Goal: Task Accomplishment & Management: Complete application form

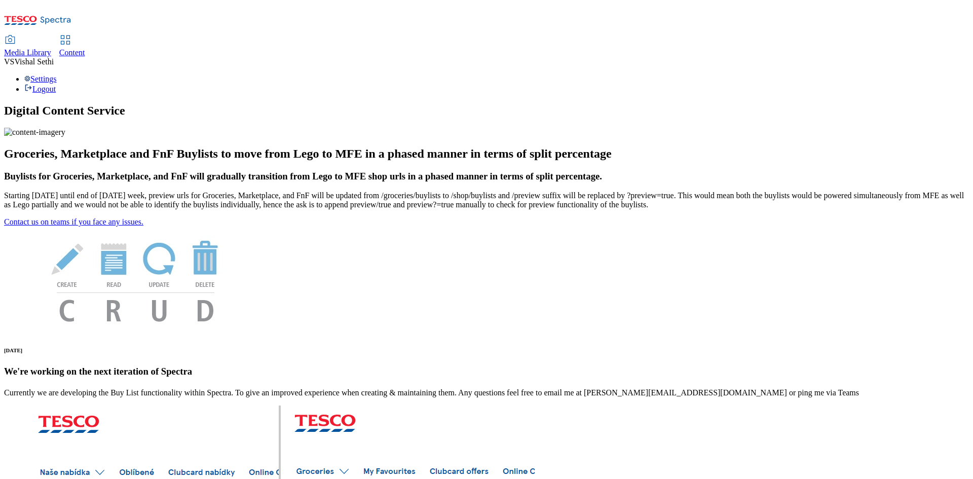
click at [85, 48] on span "Content" at bounding box center [72, 52] width 26 height 9
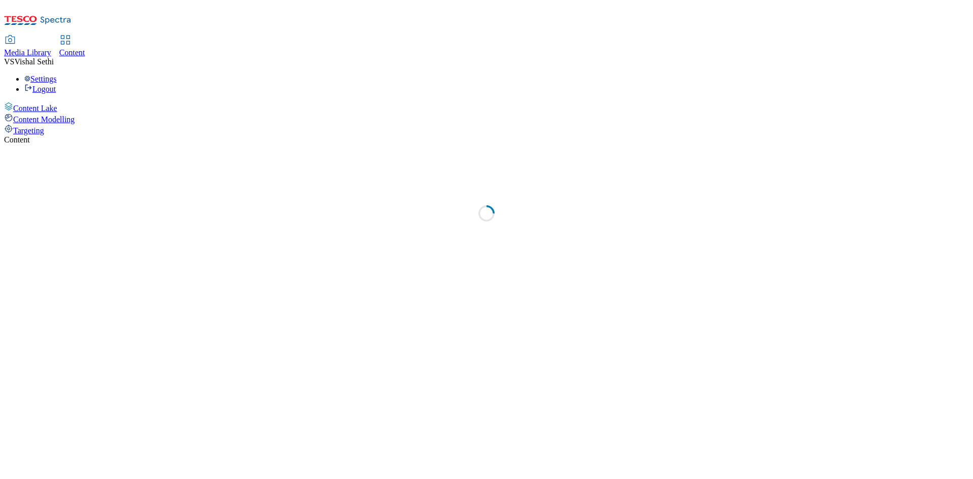
select select "ghs-[GEOGRAPHIC_DATA]"
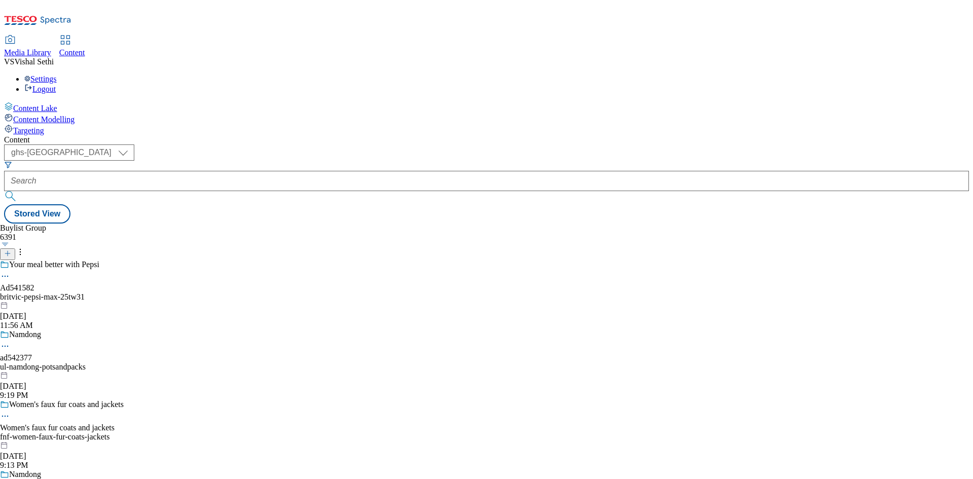
click at [11, 250] on icon at bounding box center [7, 253] width 7 height 7
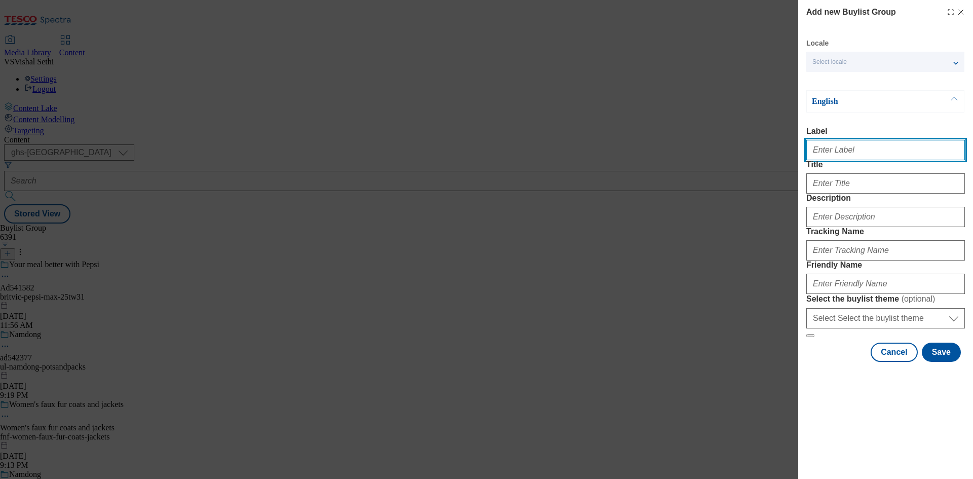
click at [852, 158] on input "Label" at bounding box center [885, 150] width 159 height 20
paste input "541999"
type input "Ad541999"
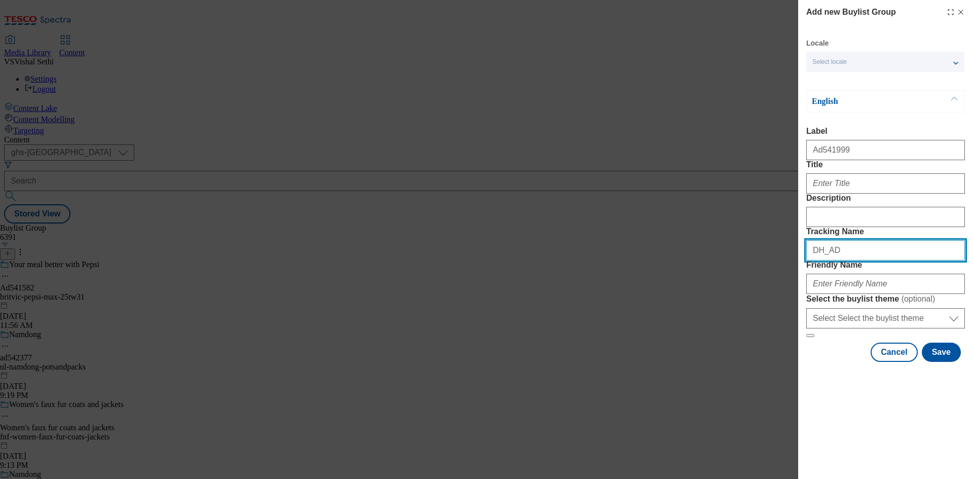
paste input "541999"
type input "DH_AD541999"
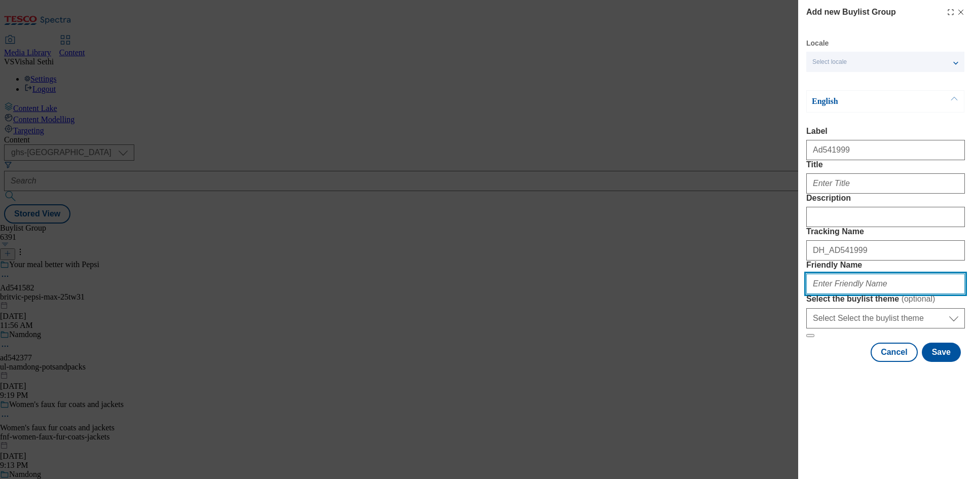
paste input "haleon-corsodyl-25tw33"
type input "haleon-corsodyl-25tw33"
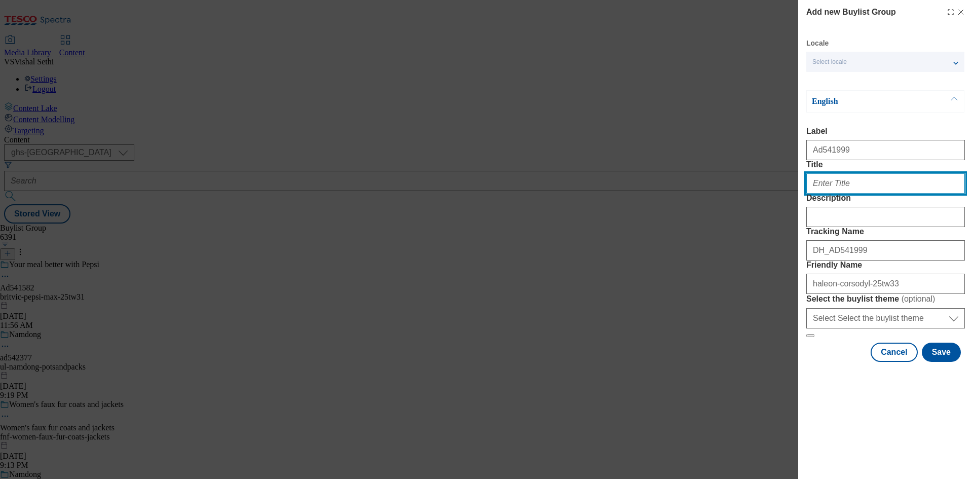
click at [860, 194] on input "Title" at bounding box center [885, 183] width 159 height 20
paste input "Strengthens & protects"
type input "Strengthens & protects"
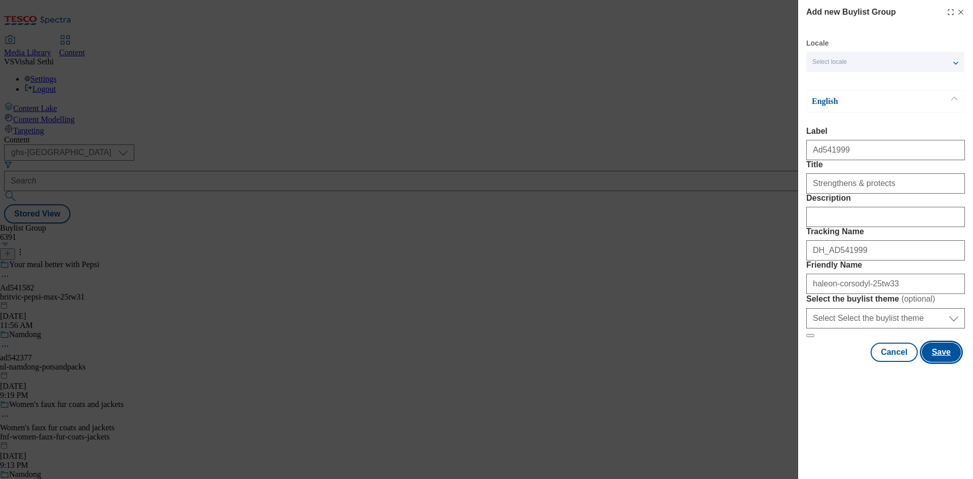
click at [945, 362] on button "Save" at bounding box center [941, 352] width 39 height 19
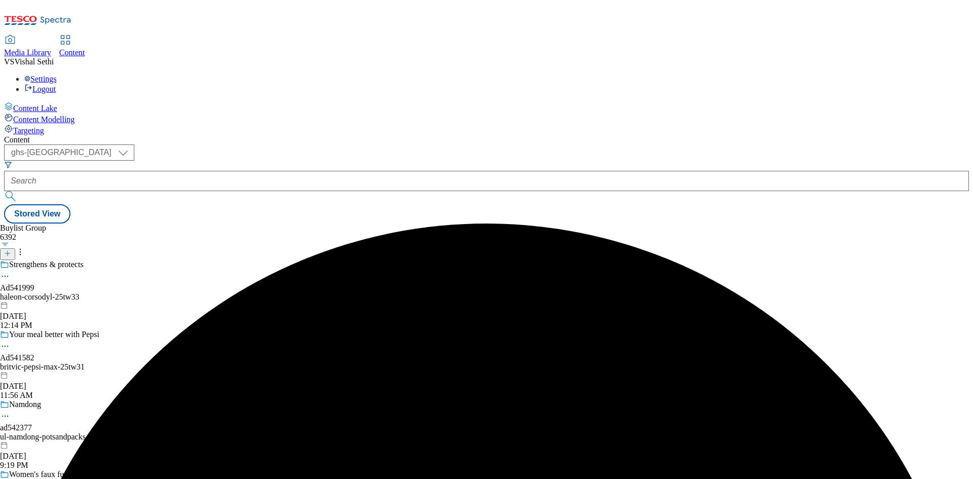
click at [124, 292] on div "haleon-corsodyl-25tw33" at bounding box center [62, 296] width 124 height 9
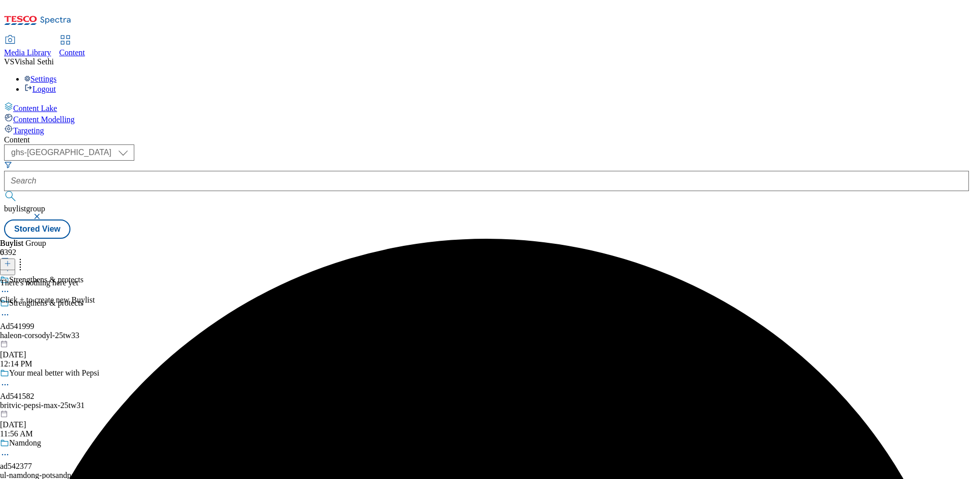
click at [11, 260] on icon at bounding box center [7, 263] width 7 height 7
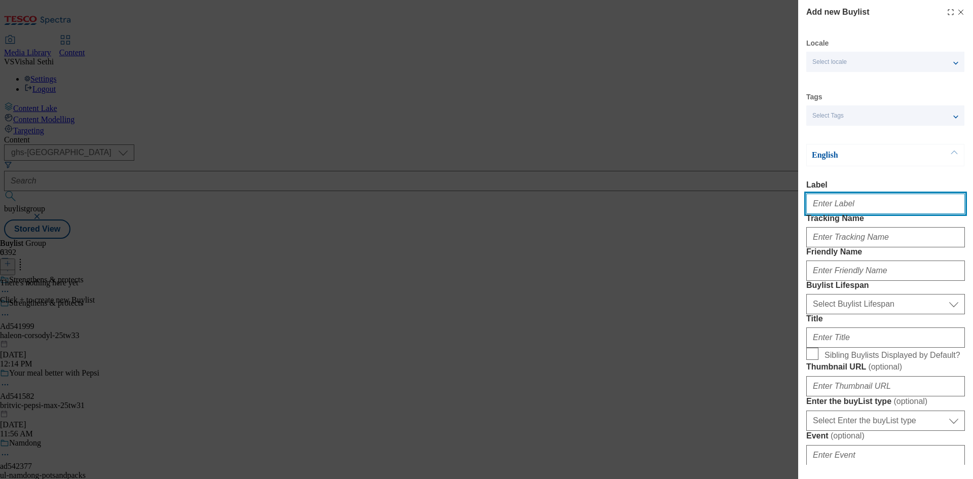
click at [855, 204] on input "Label" at bounding box center [885, 204] width 159 height 20
paste input "541999"
type input "Ad541999"
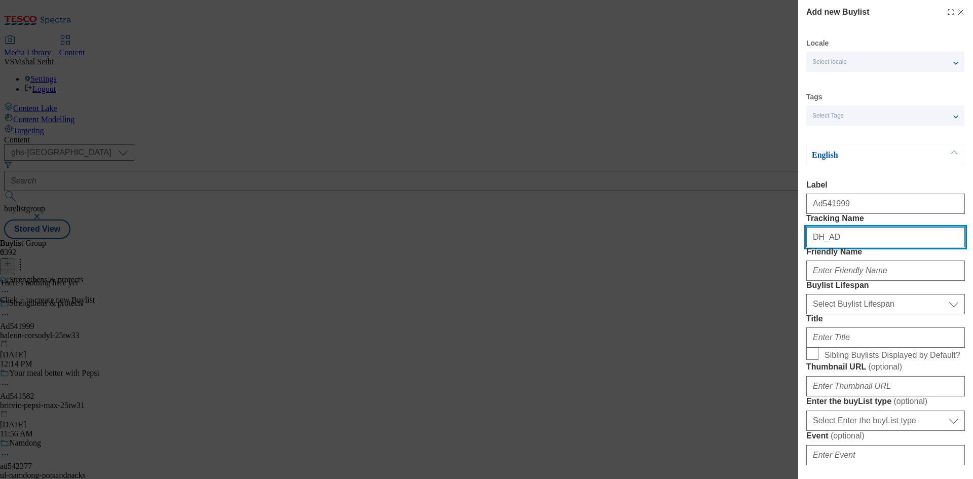
paste input "541999"
type input "DH_AD541999"
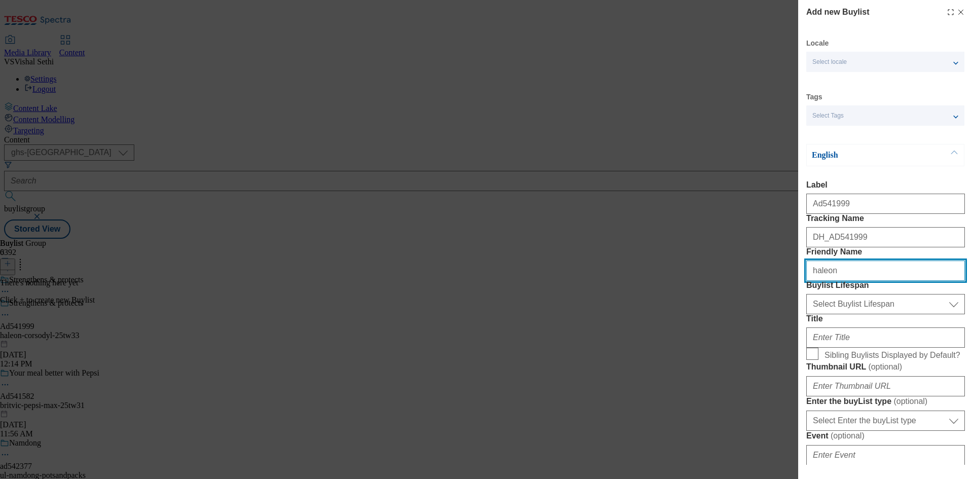
type input "haleon"
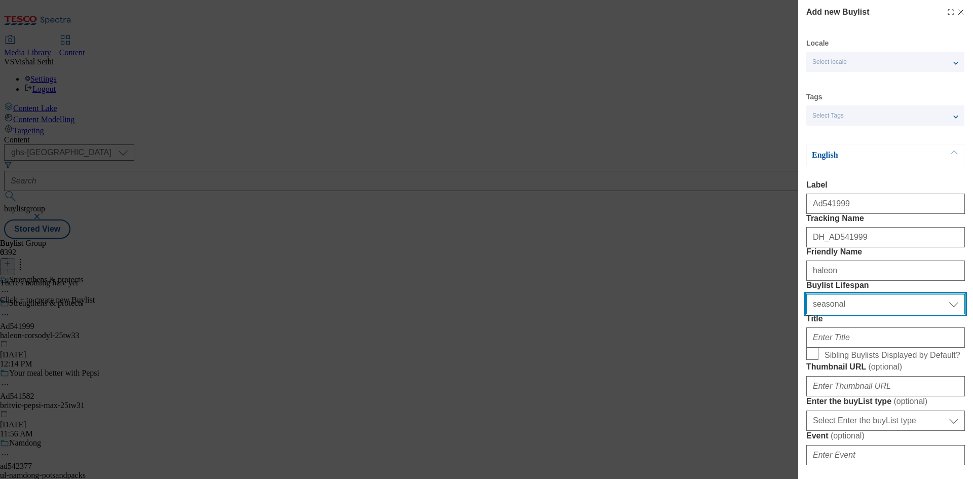
select select "tactical"
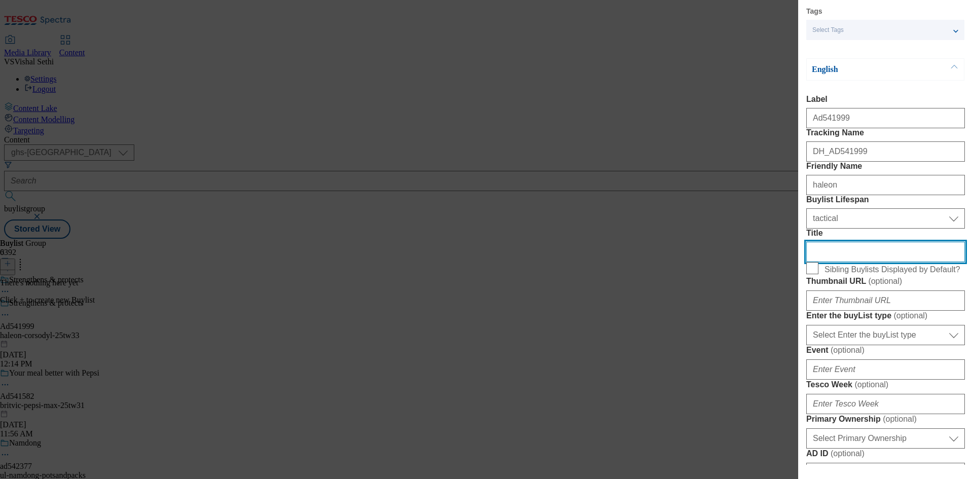
scroll to position [304, 0]
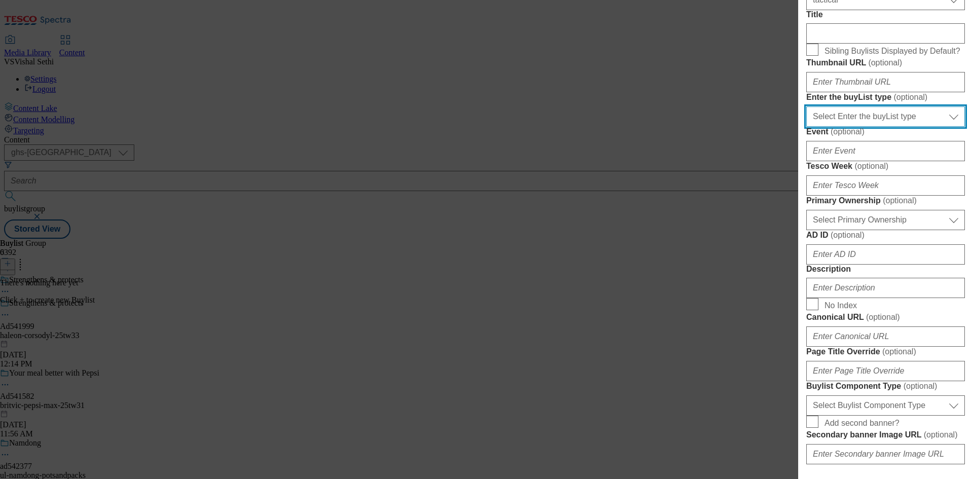
click at [888, 127] on select "Select Enter the buyList type event supplier funded long term >4 weeks supplier…" at bounding box center [885, 116] width 159 height 20
select select "supplier funded short term 1-3 weeks"
click at [806, 127] on select "Select Enter the buyList type event supplier funded long term >4 weeks supplier…" at bounding box center [885, 116] width 159 height 20
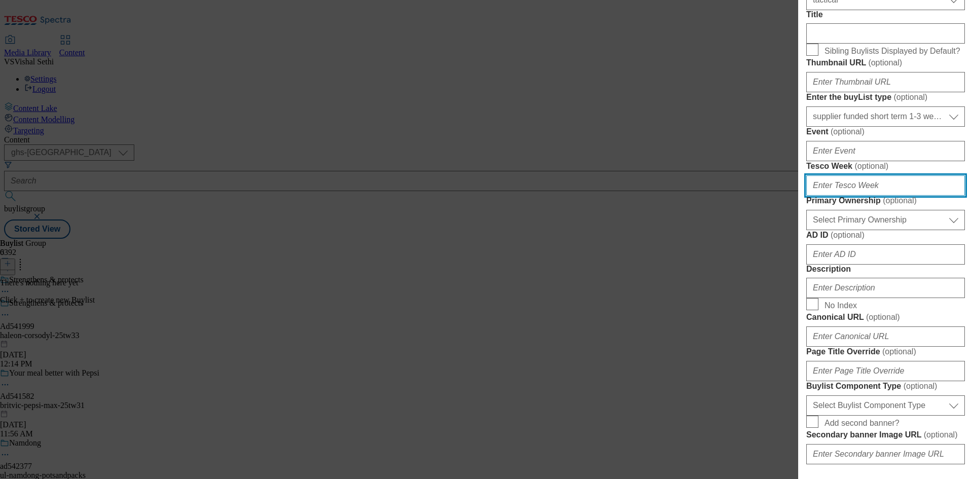
click at [878, 196] on input "Tesco Week ( optional )" at bounding box center [885, 185] width 159 height 20
type input "33"
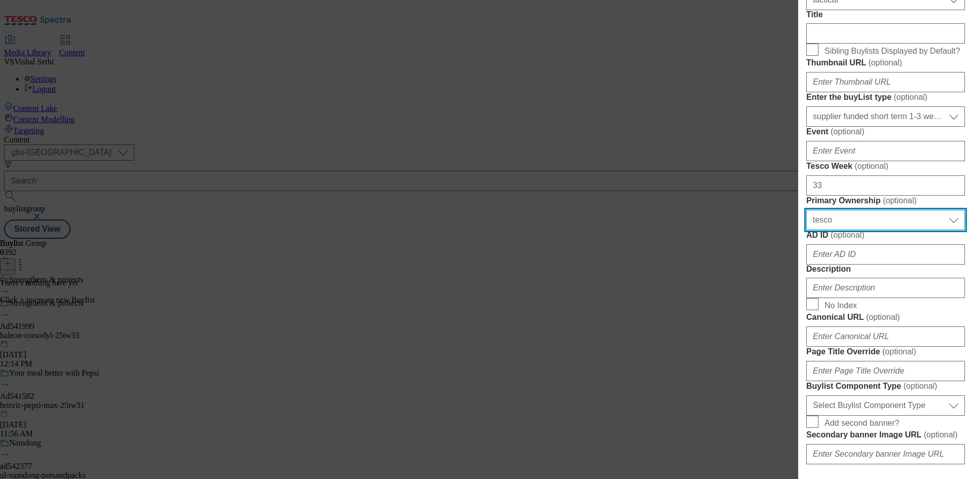
select select "dunnhumby"
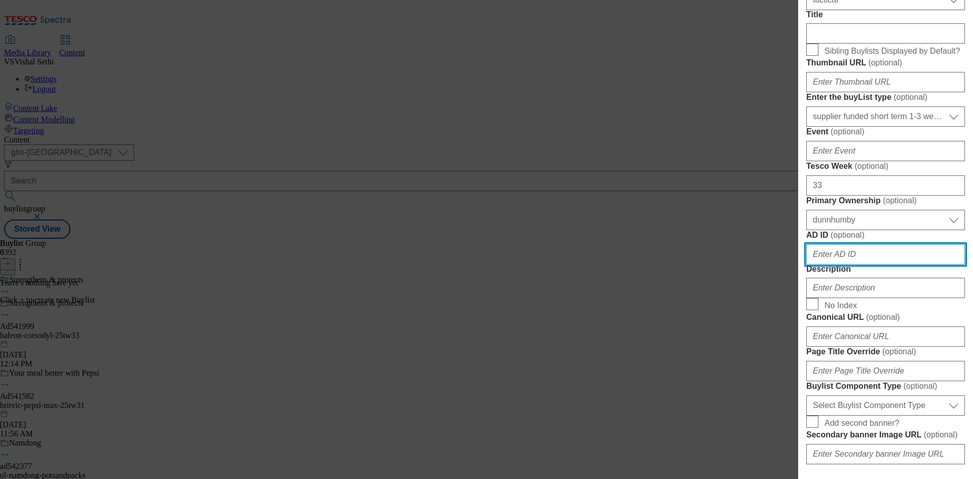
paste input "541999"
type input "541999"
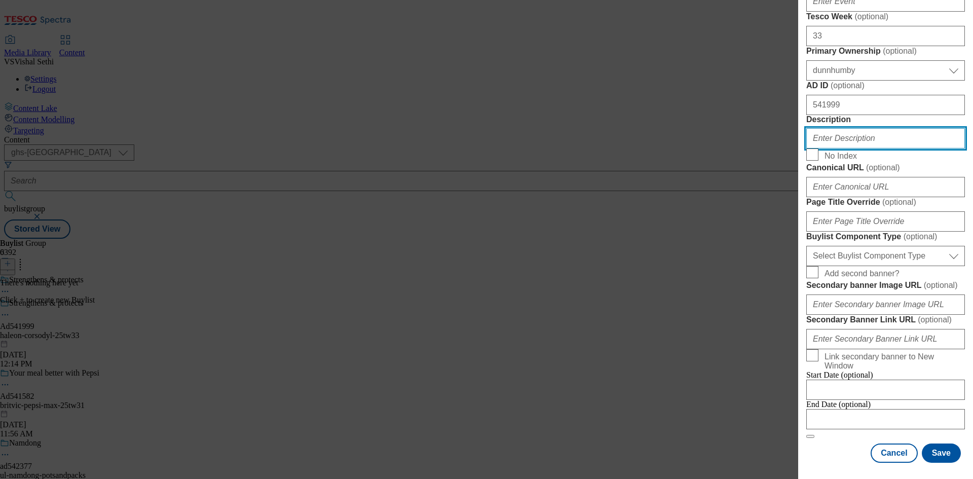
scroll to position [763, 0]
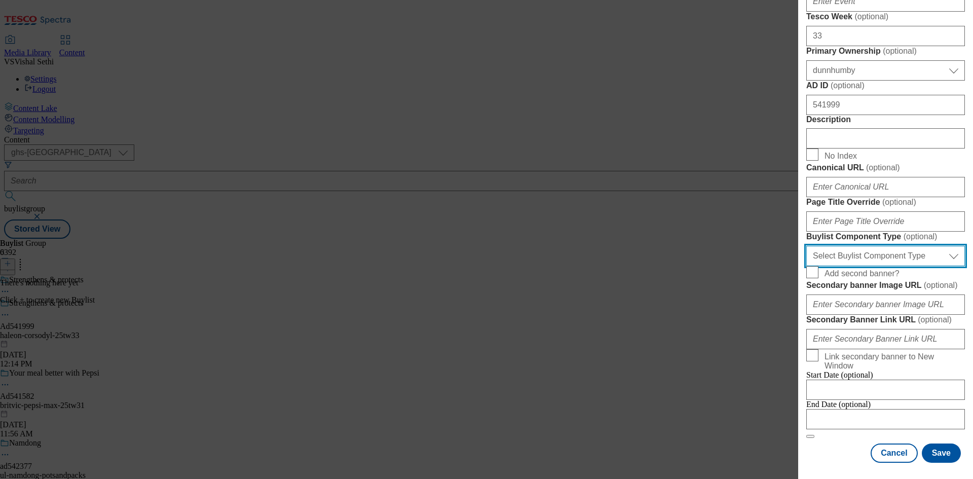
drag, startPoint x: 908, startPoint y: 210, endPoint x: 908, endPoint y: 220, distance: 10.1
click at [908, 246] on select "Select Buylist Component Type Banner Competition Header Meal" at bounding box center [885, 256] width 159 height 20
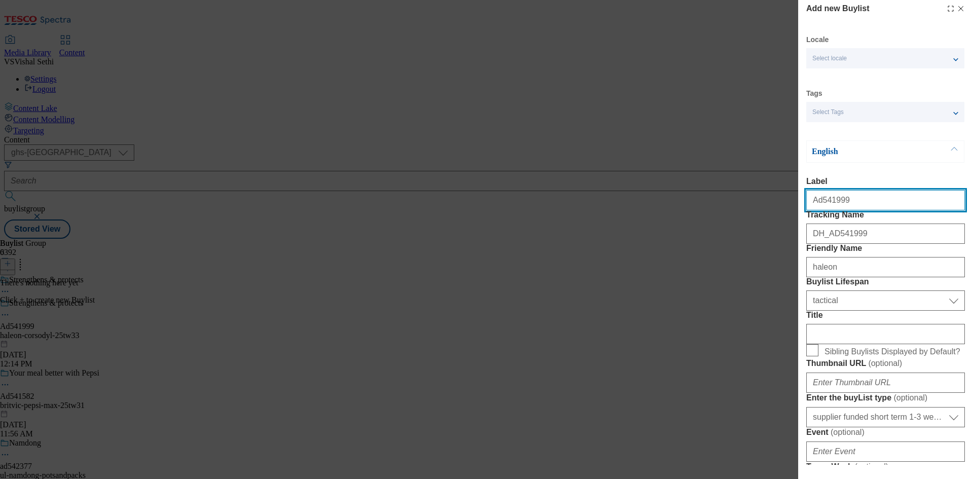
select select "Banner"
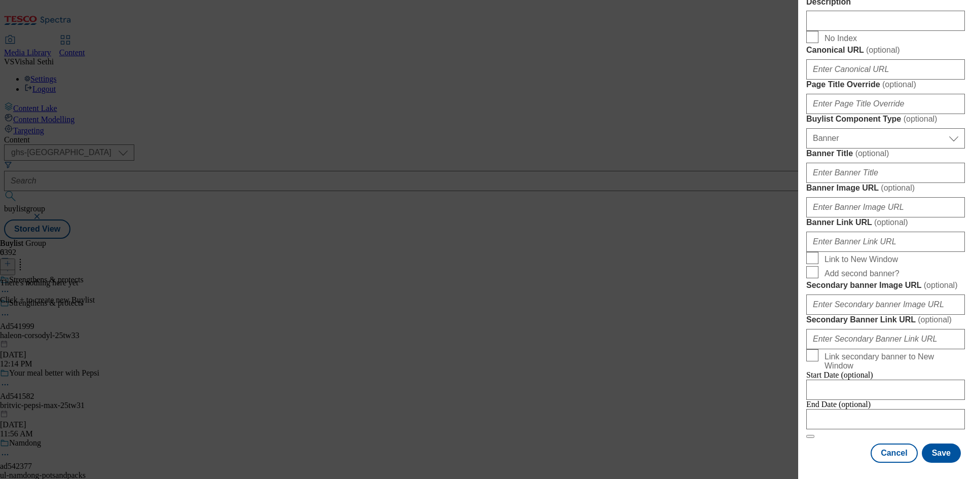
scroll to position [1004, 0]
click at [827, 448] on div "Cancel Save" at bounding box center [885, 452] width 159 height 19
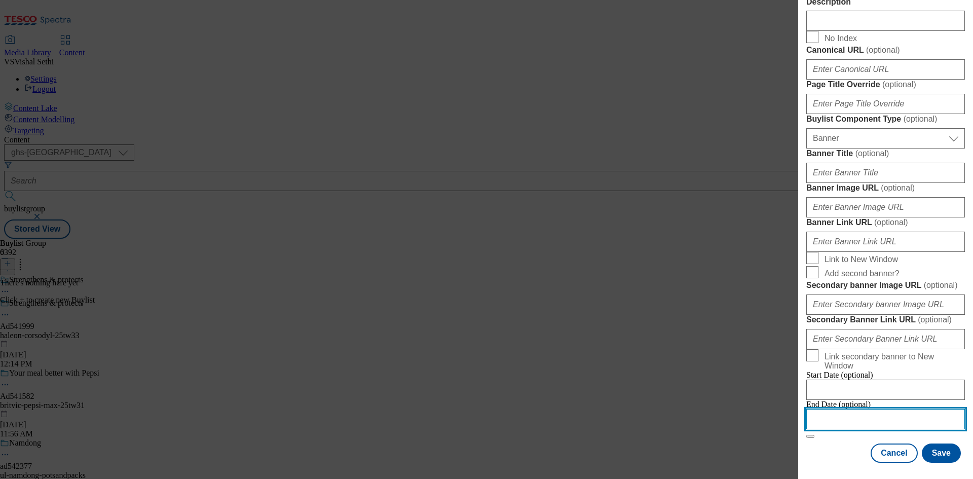
click at [873, 409] on input "Modal" at bounding box center [885, 419] width 159 height 20
select select "2025"
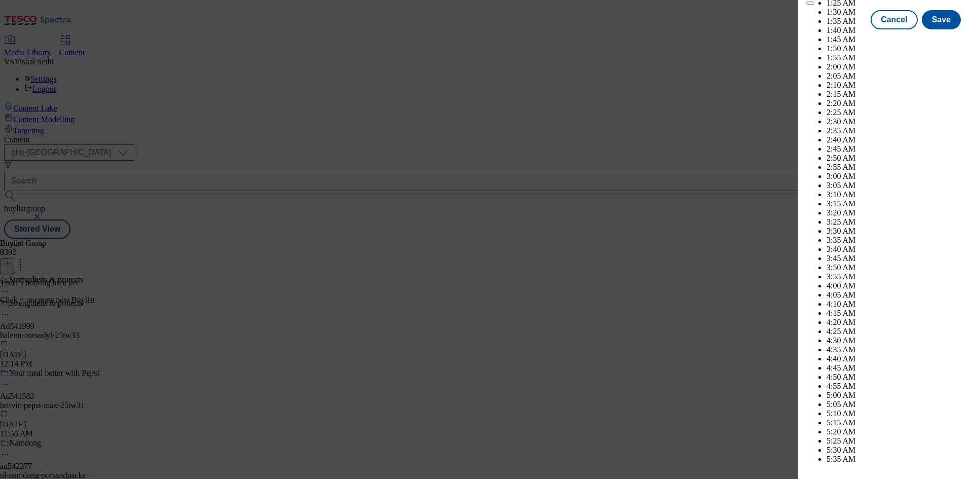
scroll to position [2747, 0]
select select "December"
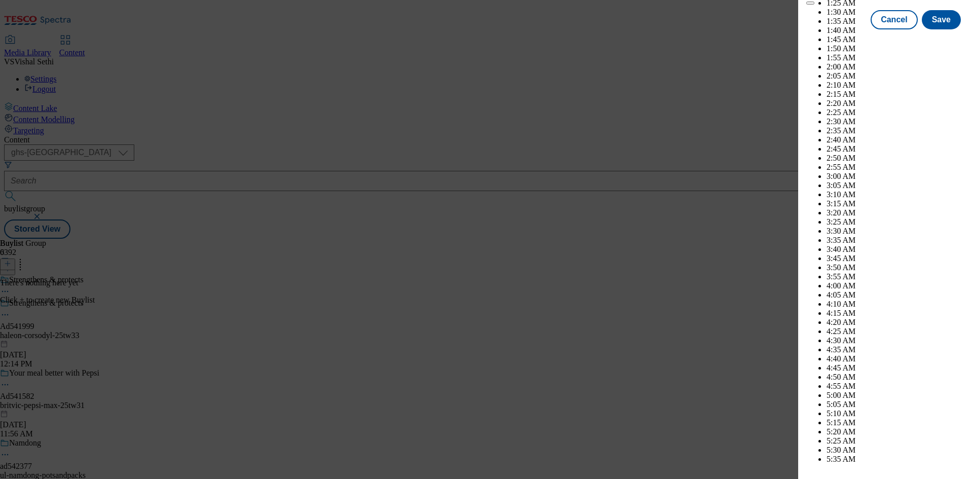
click at [942, 39] on button "Save" at bounding box center [941, 28] width 39 height 19
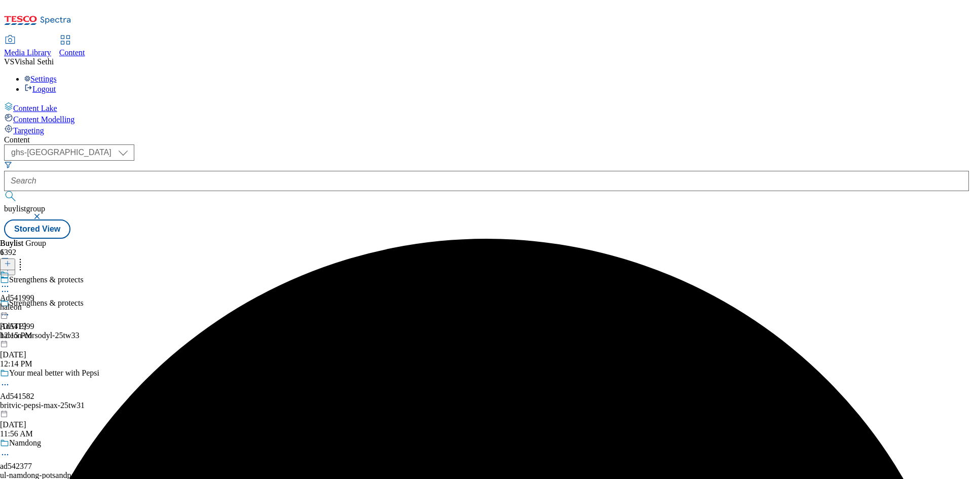
click at [34, 302] on div "haleon" at bounding box center [17, 306] width 34 height 9
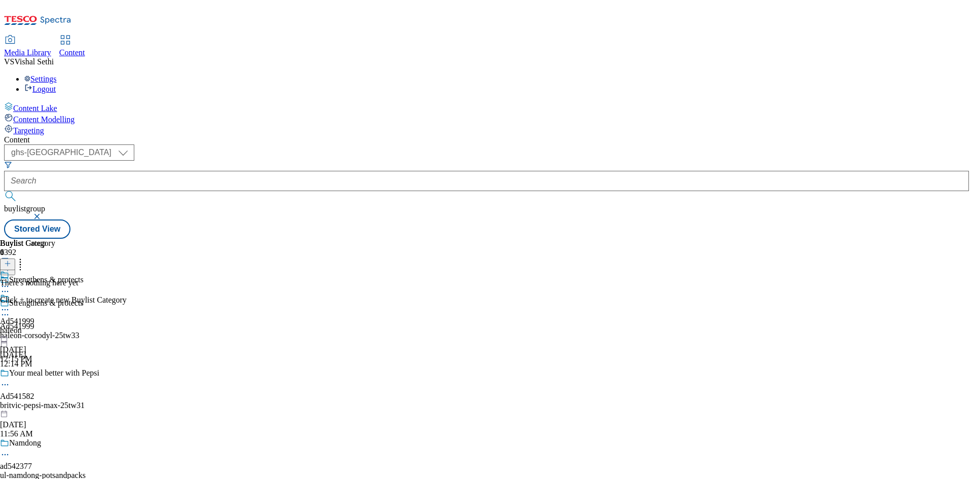
click at [11, 260] on icon at bounding box center [7, 263] width 7 height 7
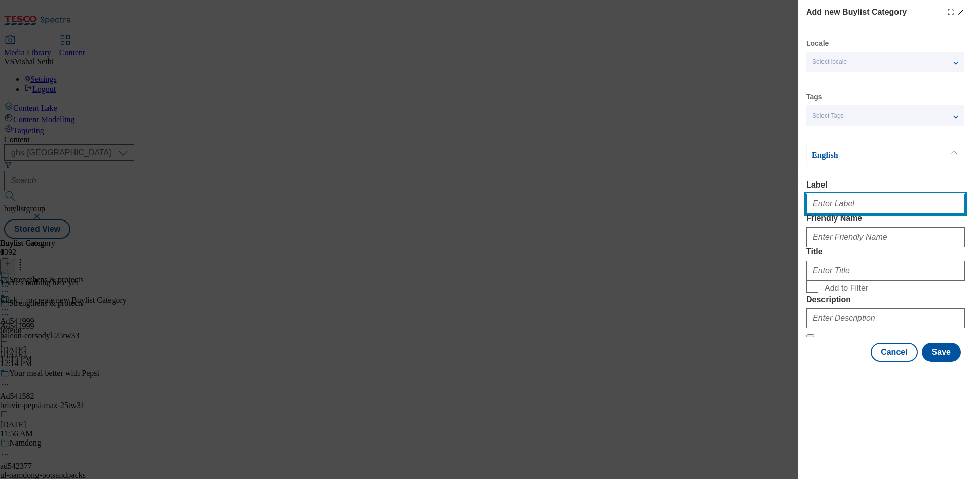
click at [862, 201] on input "Label" at bounding box center [885, 204] width 159 height 20
paste input "541999"
type input "Ad541999"
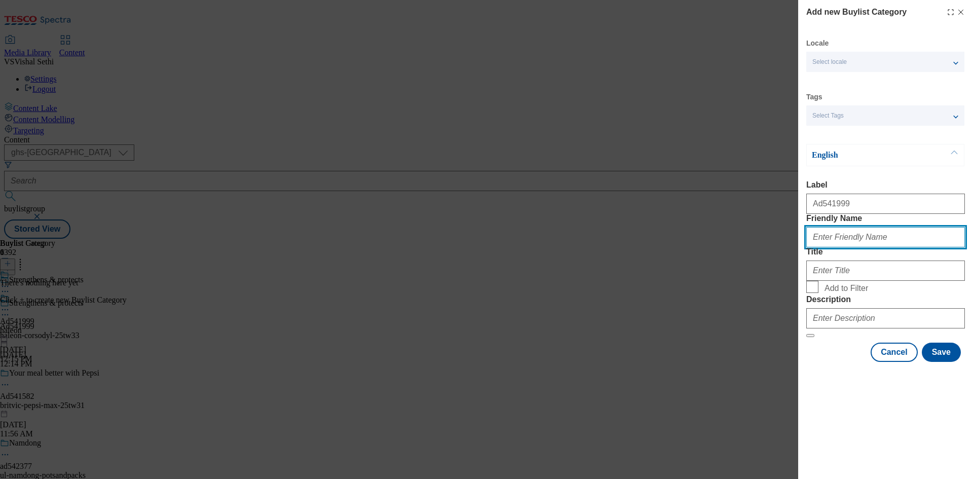
click at [901, 247] on input "Friendly Name" at bounding box center [885, 237] width 159 height 20
paste input "haleon-corsodyl"
type input "haleon-corsodyl"
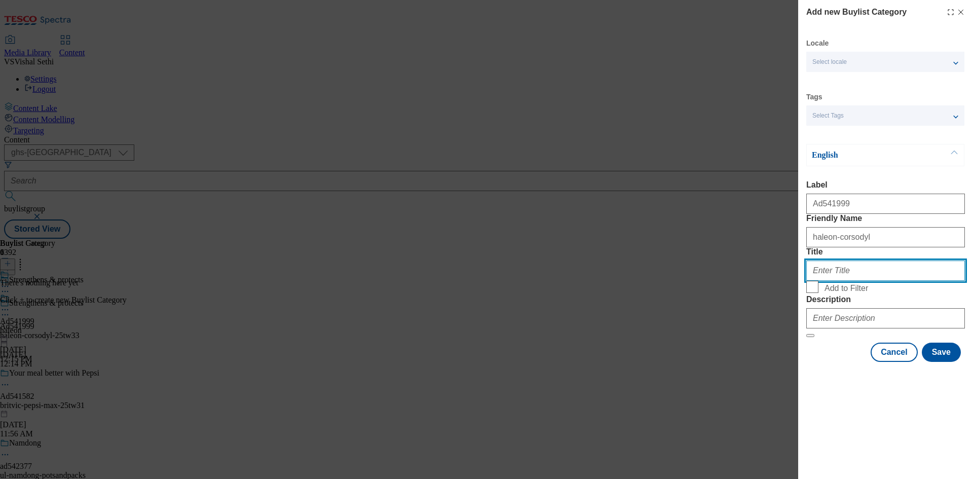
paste input "Haleon UK Services Limited"
type input "Haleon UK Services Limited"
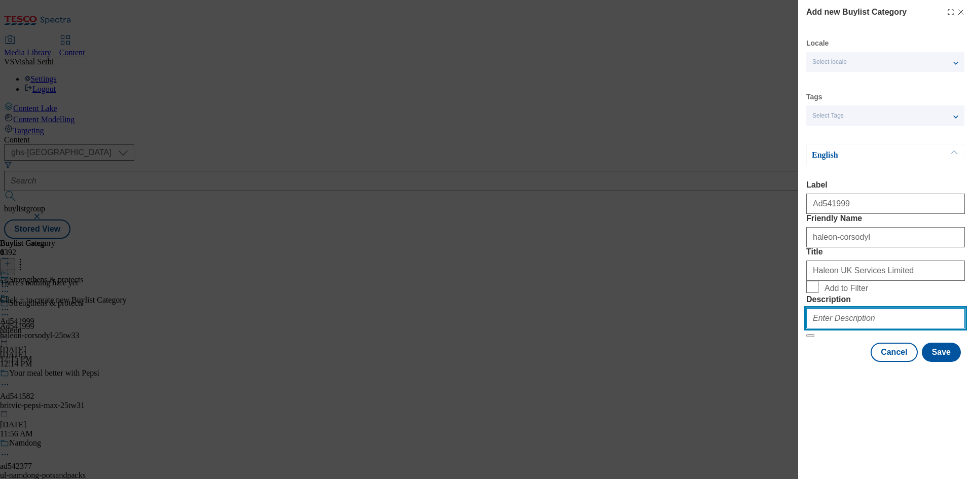
drag, startPoint x: 875, startPoint y: 388, endPoint x: 888, endPoint y: 397, distance: 16.3
click at [875, 328] on input "Description" at bounding box center [885, 318] width 159 height 20
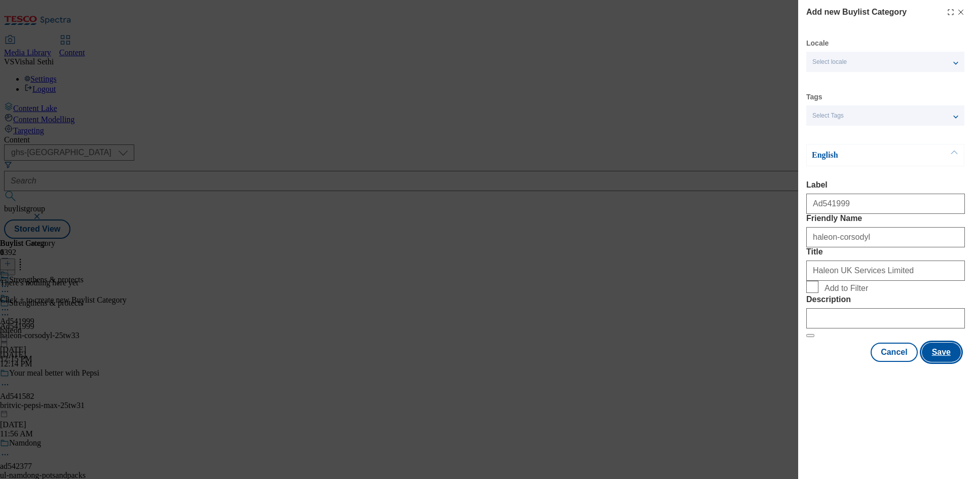
click at [935, 362] on button "Save" at bounding box center [941, 352] width 39 height 19
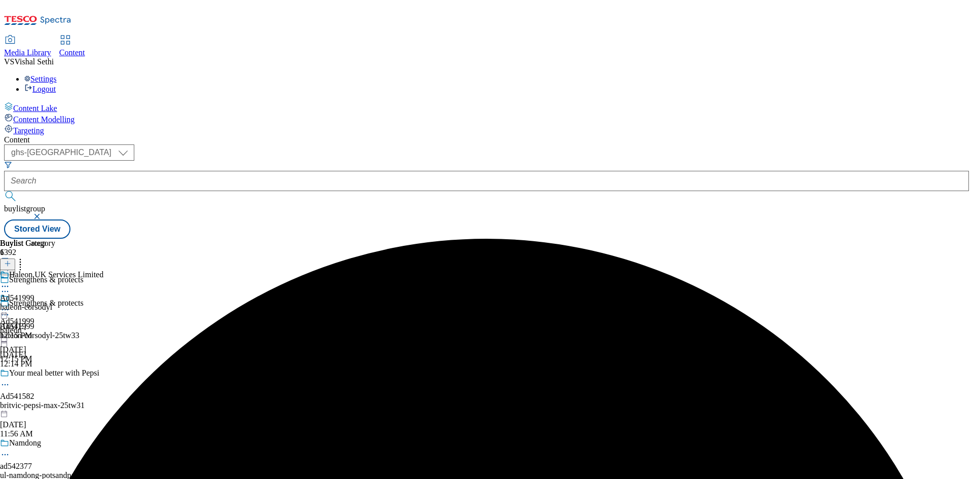
click at [103, 270] on div "Haleon UK Services Limited Ad541999 haleon-corsodyl Sep 30, 2025 12:15 PM" at bounding box center [51, 305] width 103 height 70
click at [15, 258] on button at bounding box center [7, 264] width 15 height 12
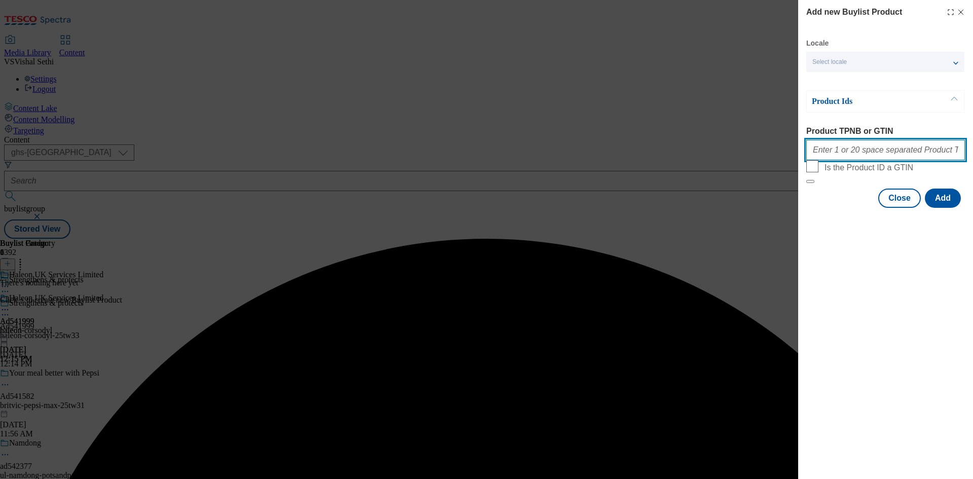
drag, startPoint x: 888, startPoint y: 151, endPoint x: 893, endPoint y: 158, distance: 8.3
click at [888, 151] on input "Product TPNB or GTIN" at bounding box center [885, 150] width 159 height 20
paste input "93276120 93101309 93161168 96096632 96305409"
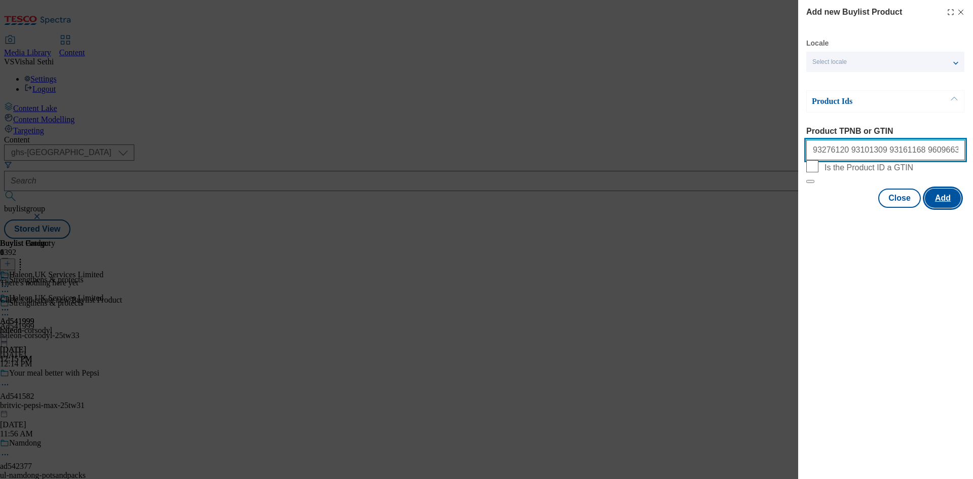
type input "93276120 93101309 93161168 96096632 96305409"
click at [953, 208] on button "Add" at bounding box center [943, 197] width 36 height 19
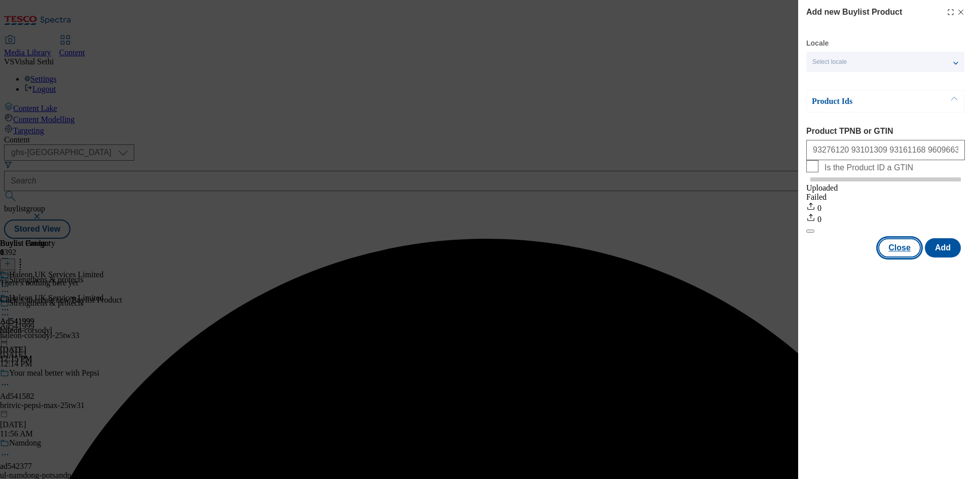
click at [896, 257] on button "Close" at bounding box center [899, 247] width 43 height 19
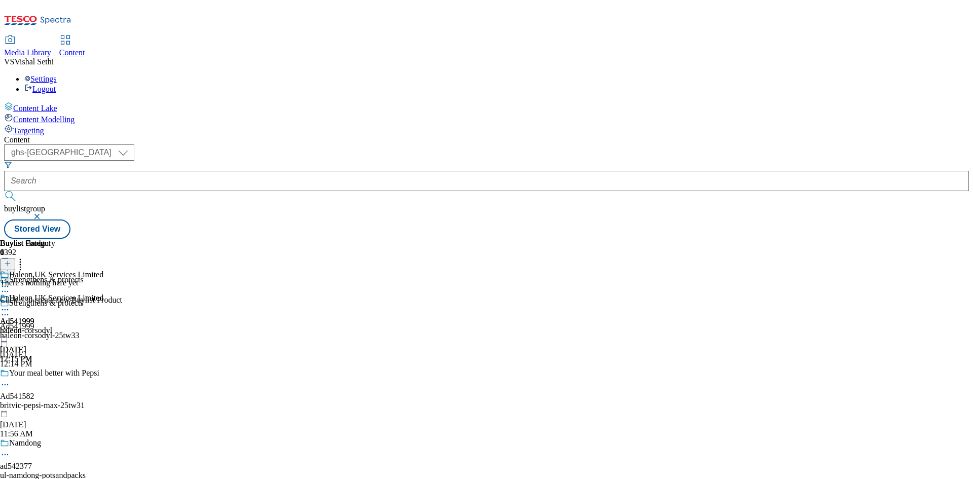
click at [11, 260] on icon at bounding box center [7, 263] width 7 height 7
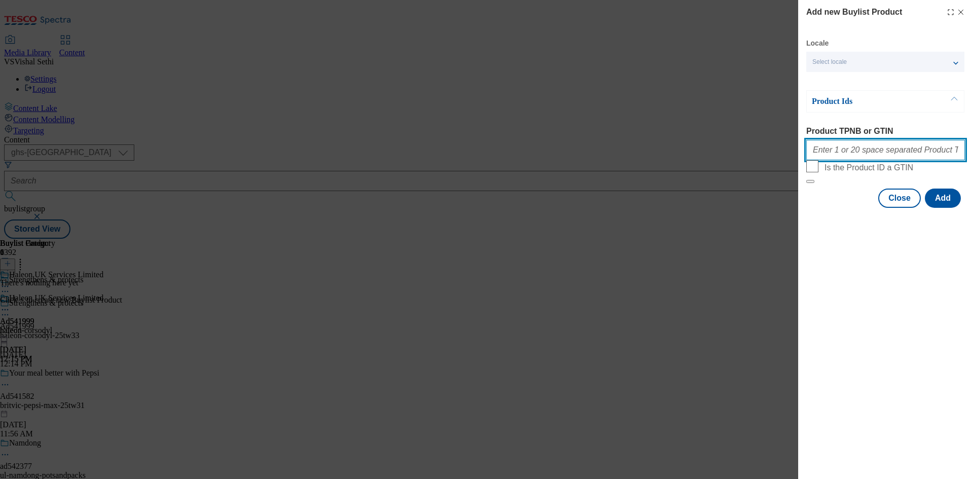
click at [901, 158] on input "Product TPNB or GTIN" at bounding box center [885, 150] width 159 height 20
paste input "93276120 93101309 93161168 96096632 96305409"
type input "93276120 93101309 93161168 96096632 96305409"
click at [948, 208] on button "Add" at bounding box center [943, 197] width 36 height 19
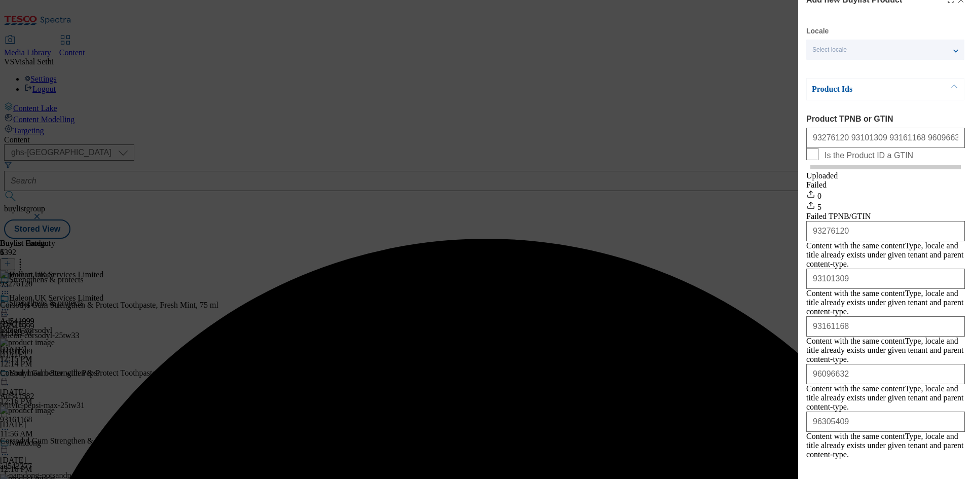
scroll to position [16, 0]
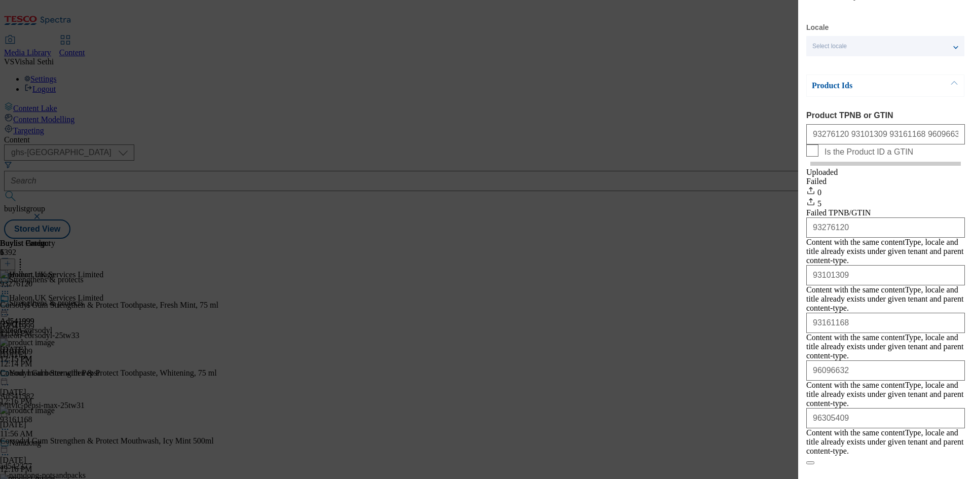
click at [896, 470] on button "Close" at bounding box center [899, 479] width 43 height 19
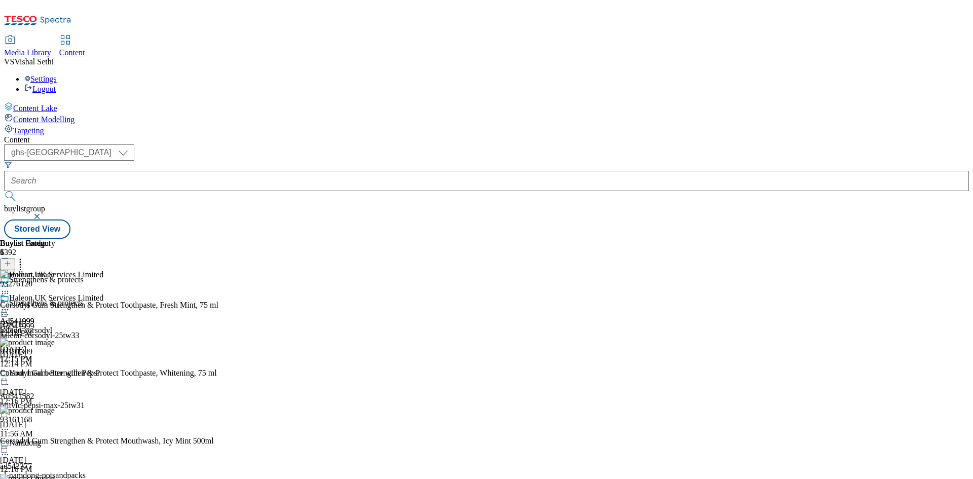
scroll to position [0, 0]
drag, startPoint x: 793, startPoint y: 167, endPoint x: 789, endPoint y: 172, distance: 6.5
click at [10, 310] on icon at bounding box center [5, 315] width 10 height 10
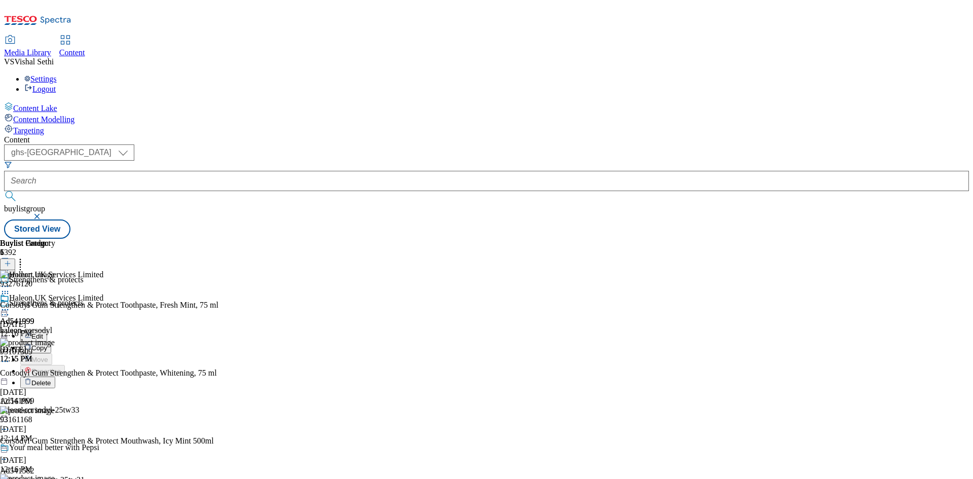
click at [43, 332] on span "Edit" at bounding box center [37, 336] width 12 height 8
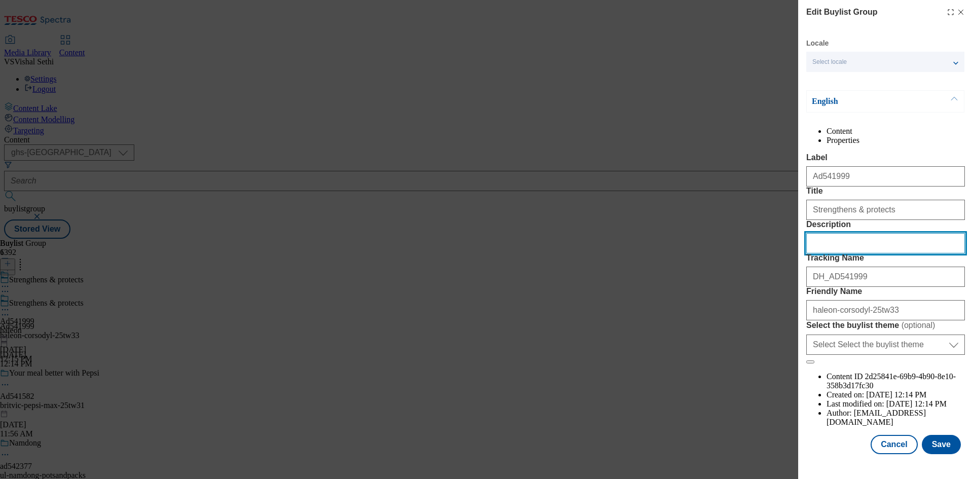
click at [866, 253] on input "Description" at bounding box center [885, 243] width 159 height 20
paste input "Corsodyl Gum Strengthen & Protect Toothpaste, Fresh Mint, 75 ml"
type input "Corsodyl Gum Strengthen & Protect Toothpaste, Fresh Mint, 75 ml"
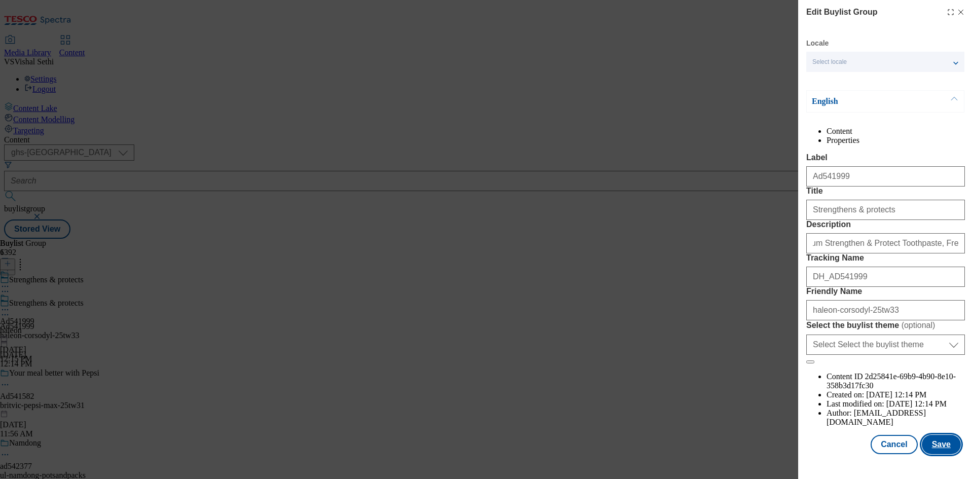
scroll to position [0, 0]
click at [938, 454] on button "Save" at bounding box center [941, 444] width 39 height 19
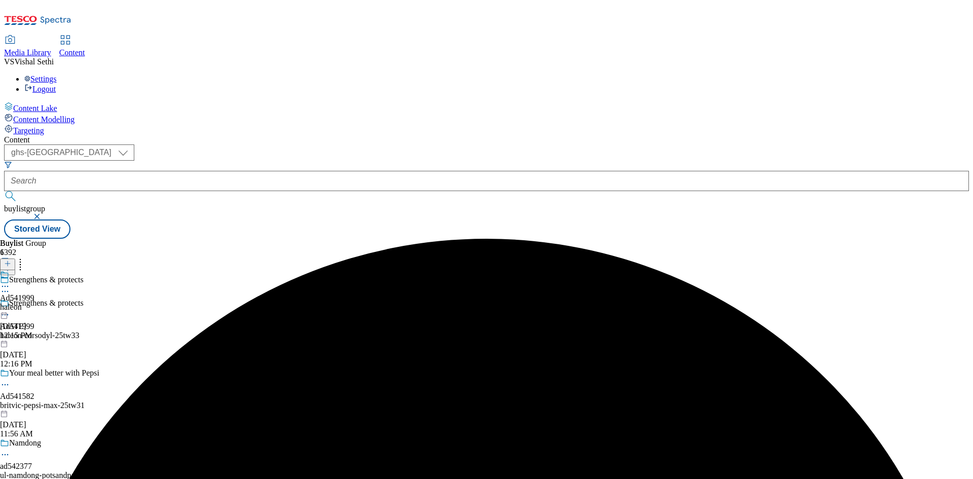
click at [10, 281] on icon at bounding box center [5, 286] width 10 height 10
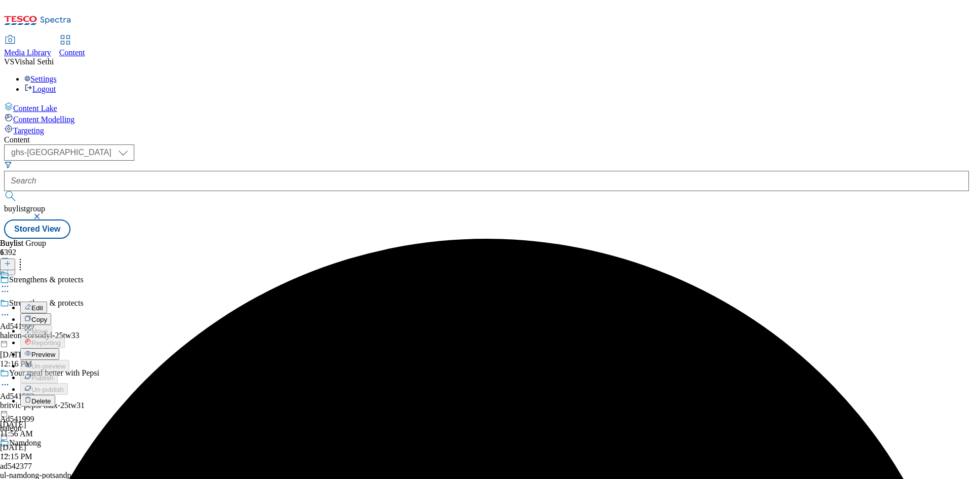
click at [43, 304] on span "Edit" at bounding box center [37, 308] width 12 height 8
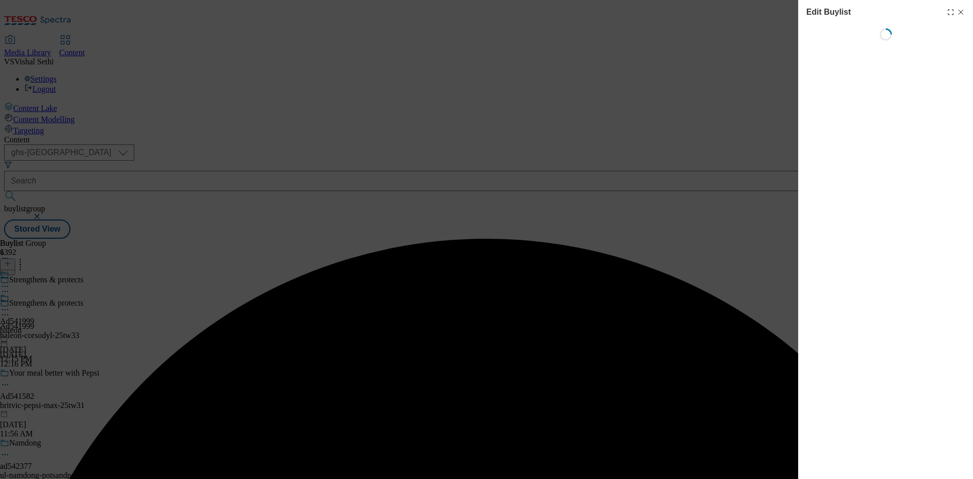
select select "tactical"
select select "supplier funded short term 1-3 weeks"
select select "dunnhumby"
select select "Banner"
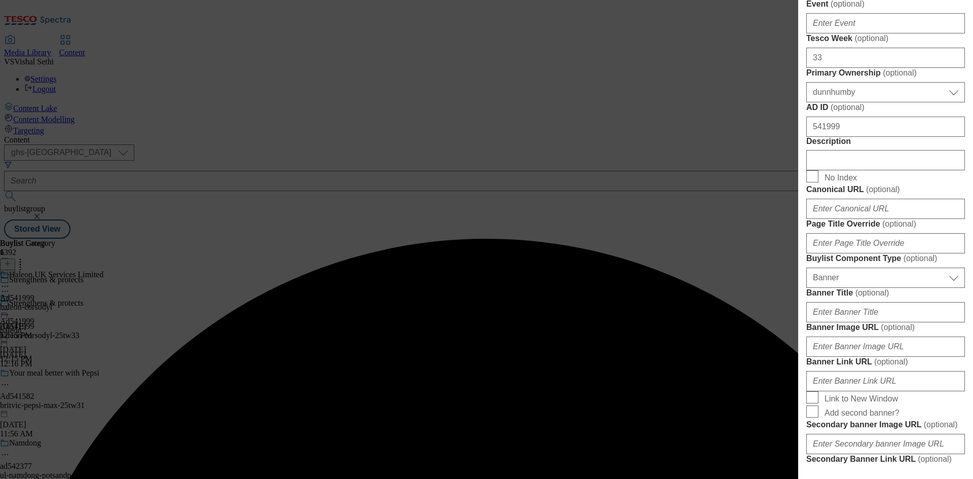
scroll to position [557, 0]
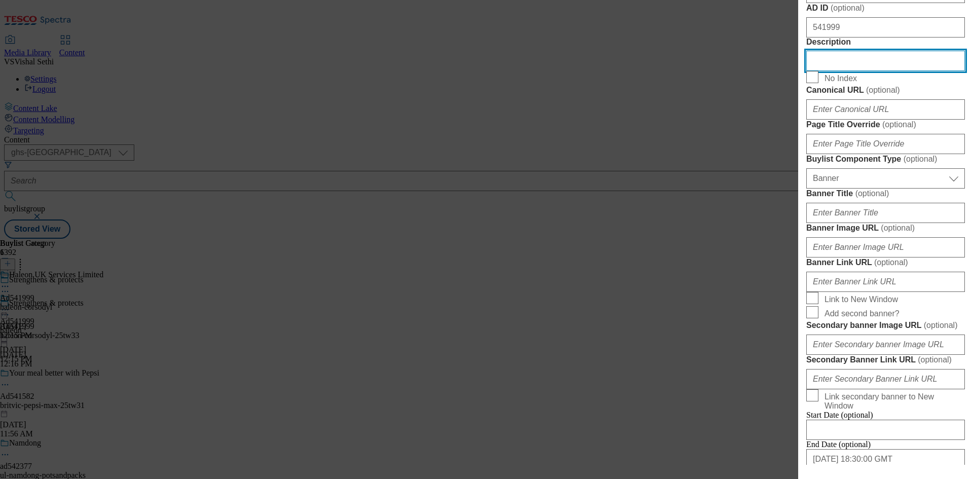
drag, startPoint x: 873, startPoint y: 274, endPoint x: 877, endPoint y: 281, distance: 8.4
click at [873, 71] on input "Description" at bounding box center [885, 61] width 159 height 20
paste input "Corsodyl Gum Strengthen & Protect Toothpaste, Fresh Mint, 75 ml"
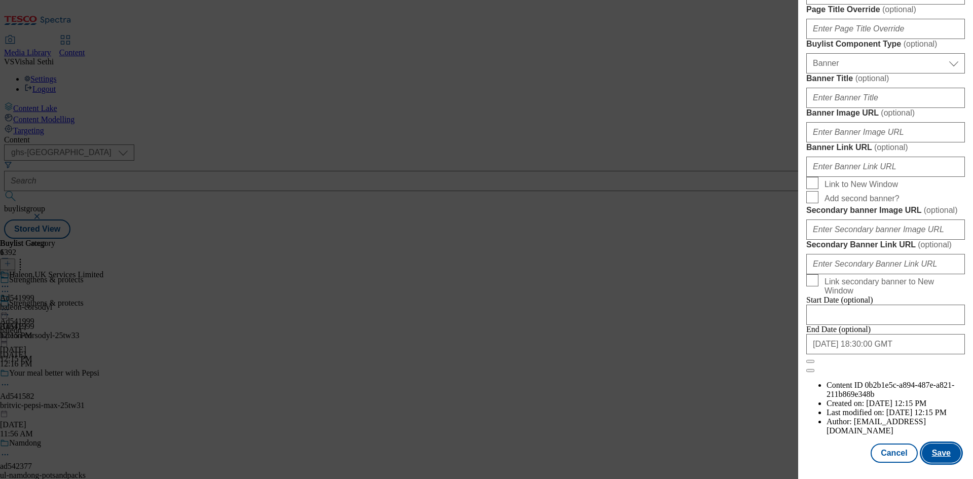
scroll to position [1049, 0]
type input "Corsodyl Gum Strengthen & Protect Toothpaste, Fresh Mint, 75 ml"
click at [936, 455] on button "Save" at bounding box center [941, 452] width 39 height 19
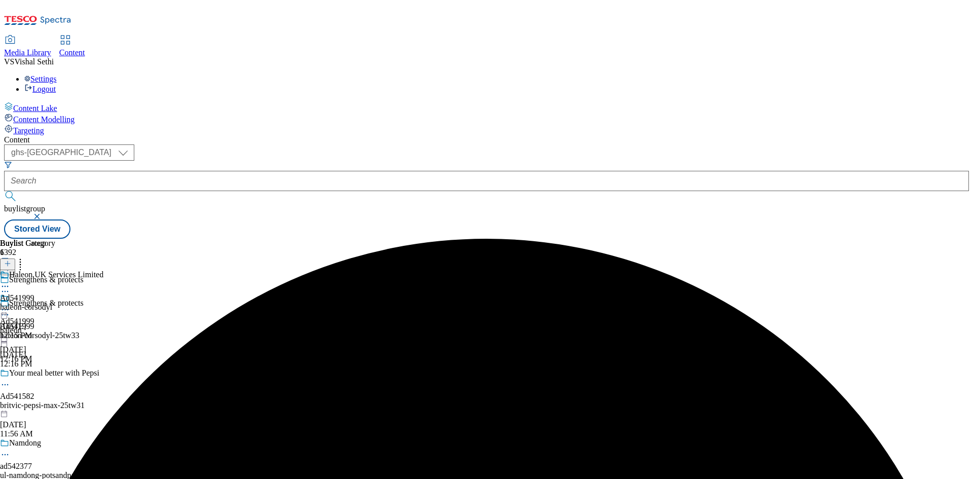
click at [10, 281] on icon at bounding box center [5, 286] width 10 height 10
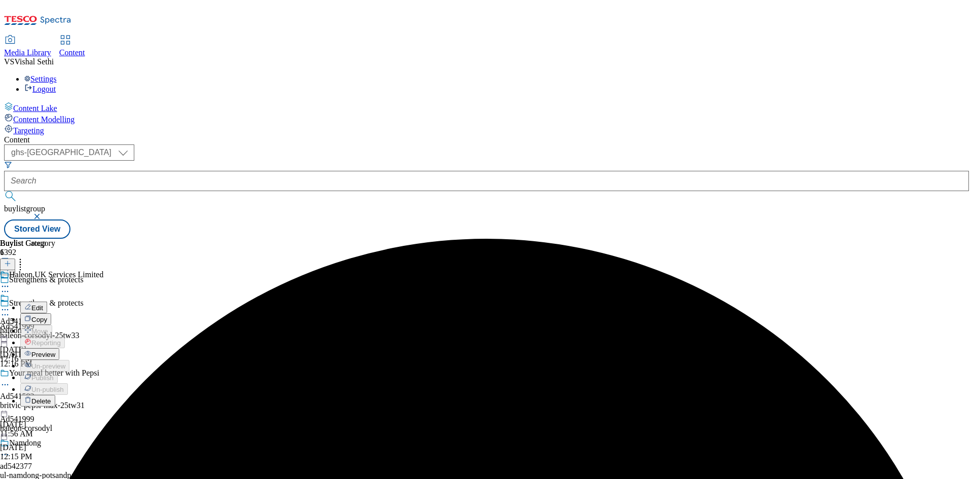
click at [43, 304] on span "Edit" at bounding box center [37, 308] width 12 height 8
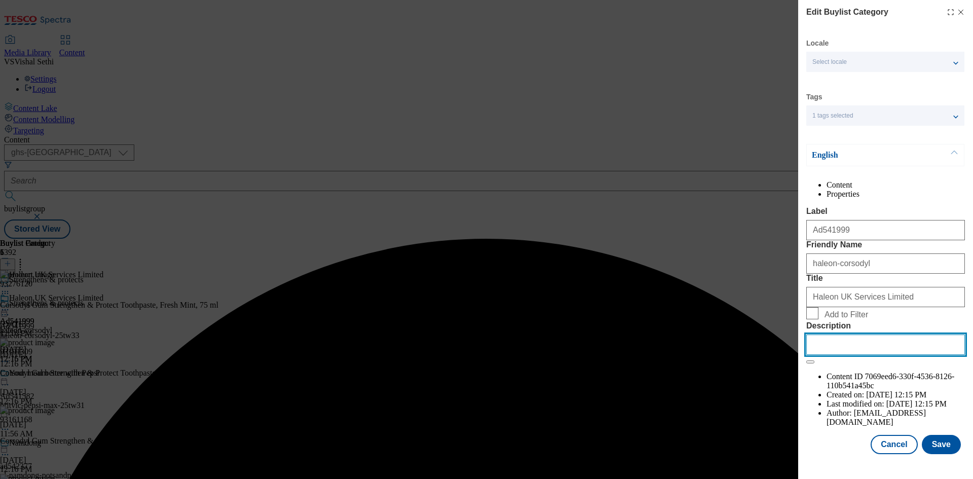
click at [881, 355] on input "Description" at bounding box center [885, 344] width 159 height 20
paste input "Corsodyl Gum Strengthen & Protect Toothpaste, Fresh Mint, 75 ml"
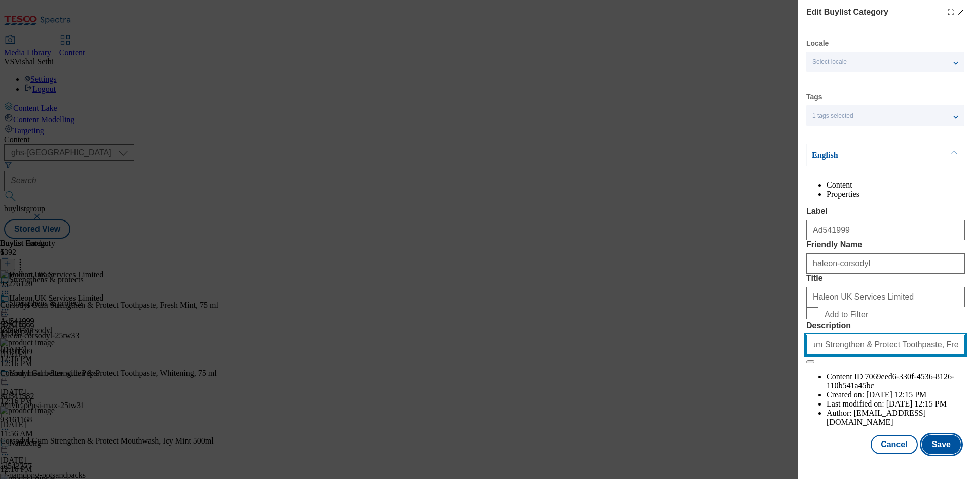
type input "Corsodyl Gum Strengthen & Protect Toothpaste, Fresh Mint, 75 ml"
click at [930, 454] on button "Save" at bounding box center [941, 444] width 39 height 19
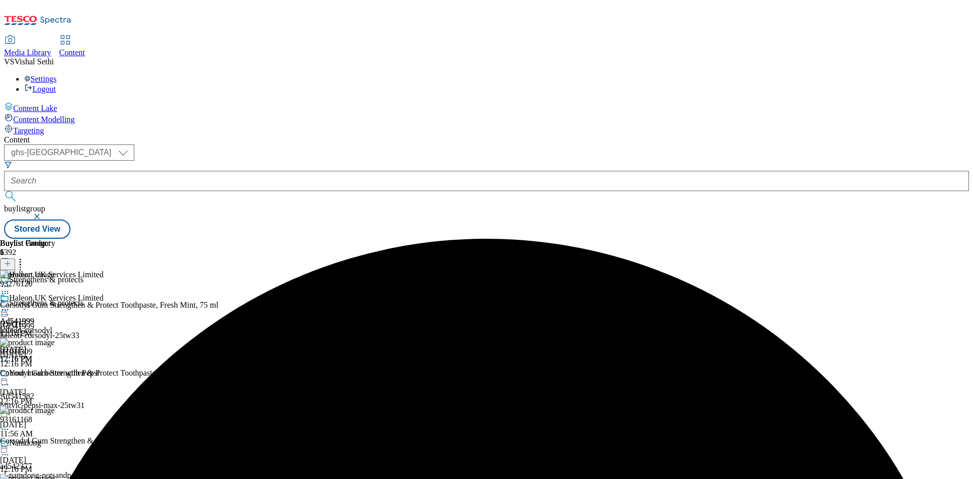
click at [926, 239] on div "Buylist Group 6392 Strengthens & protects Strengthens & protects Ad541999 haleo…" at bounding box center [486, 239] width 965 height 0
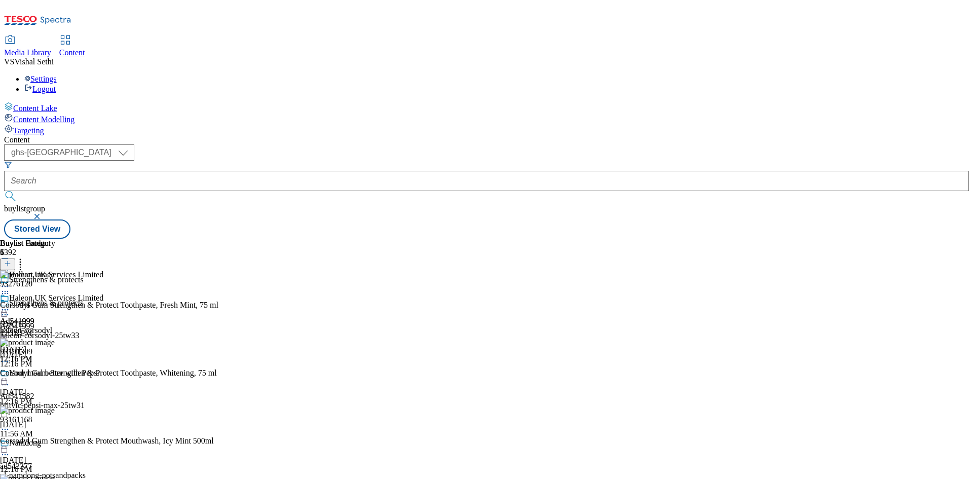
click at [10, 305] on icon at bounding box center [5, 310] width 10 height 10
click at [59, 371] on button "Preview" at bounding box center [39, 377] width 39 height 12
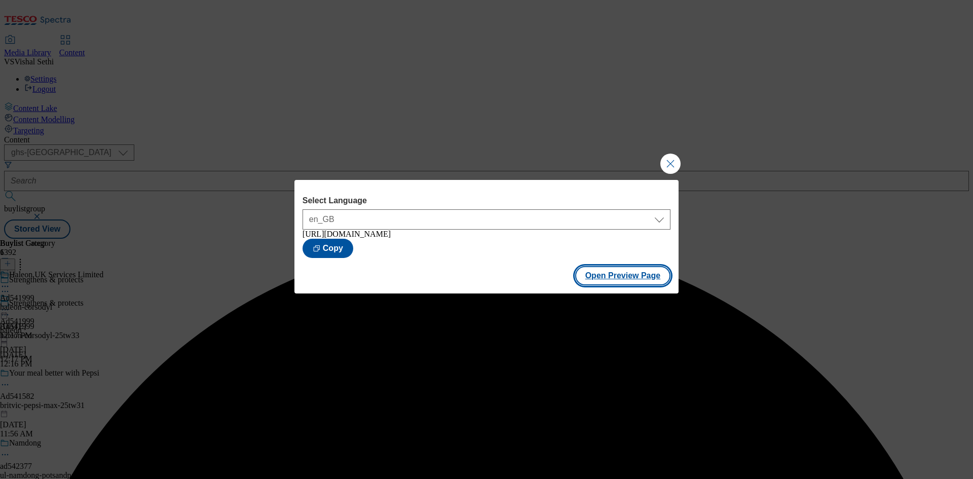
click at [648, 277] on button "Open Preview Page" at bounding box center [623, 275] width 96 height 19
click at [673, 159] on button "Close Modal" at bounding box center [670, 164] width 20 height 20
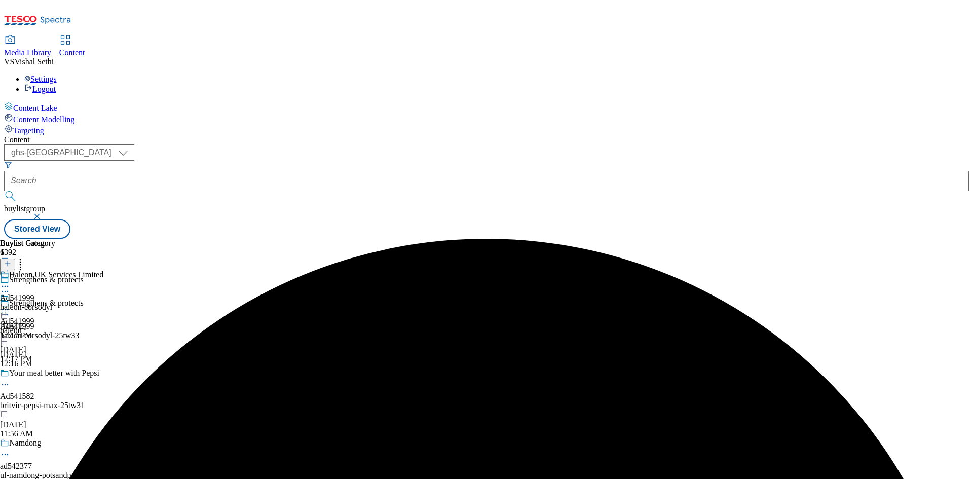
click at [4, 309] on circle at bounding box center [3, 310] width 2 height 2
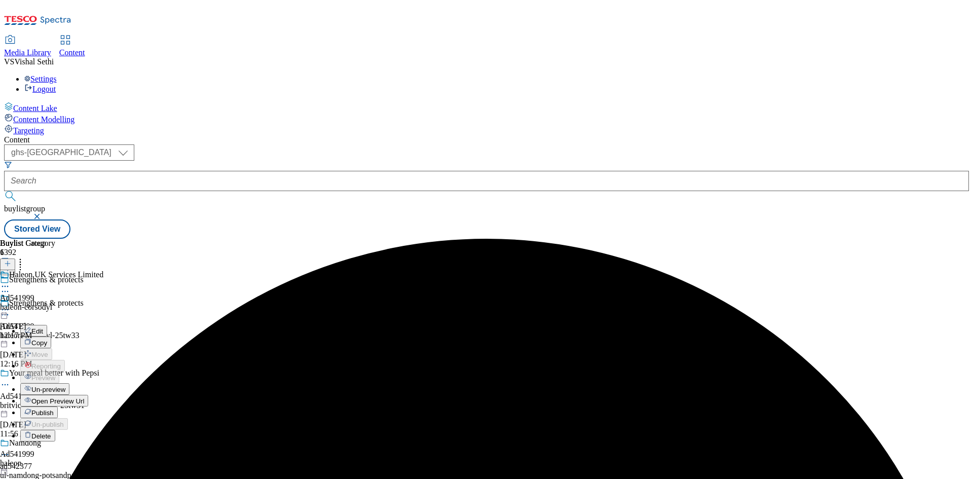
click at [58, 406] on button "Publish" at bounding box center [38, 412] width 37 height 12
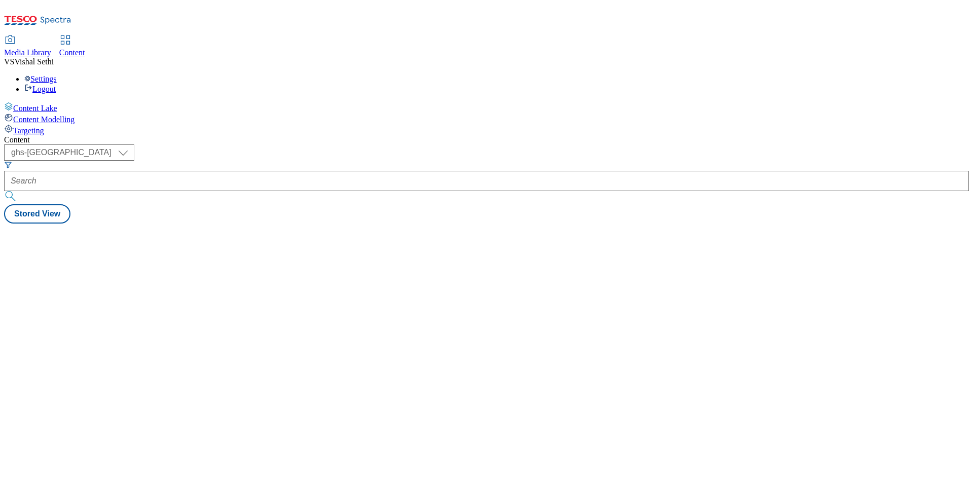
select select "ghs-[GEOGRAPHIC_DATA]"
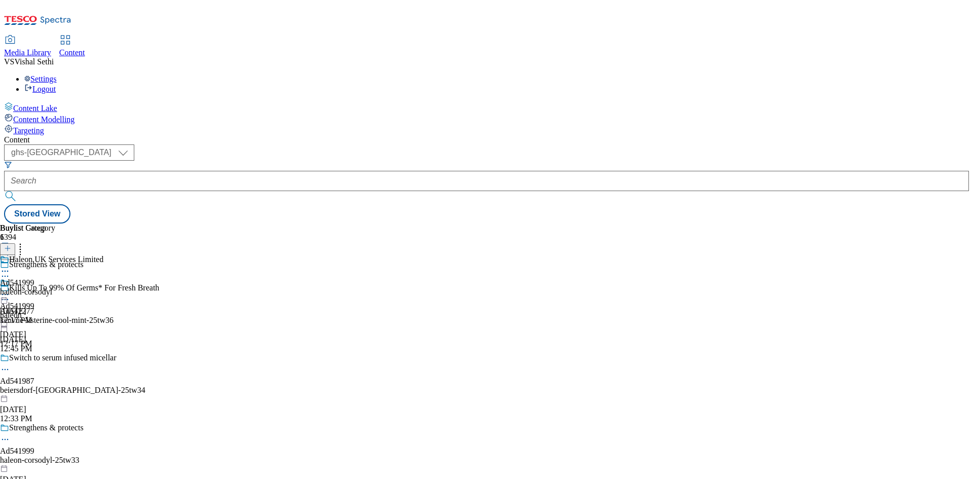
click at [11, 250] on icon at bounding box center [7, 253] width 7 height 7
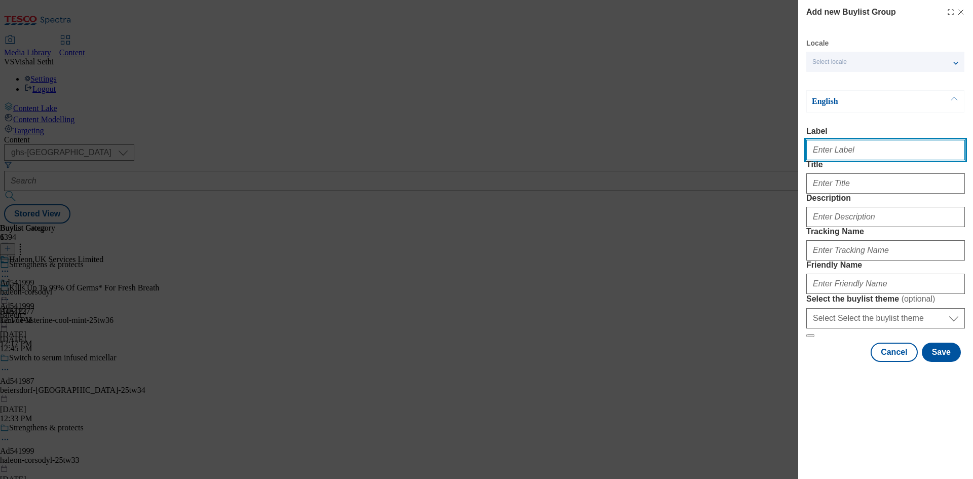
click at [862, 157] on input "Label" at bounding box center [885, 150] width 159 height 20
paste input "542205"
type input "Ad542205"
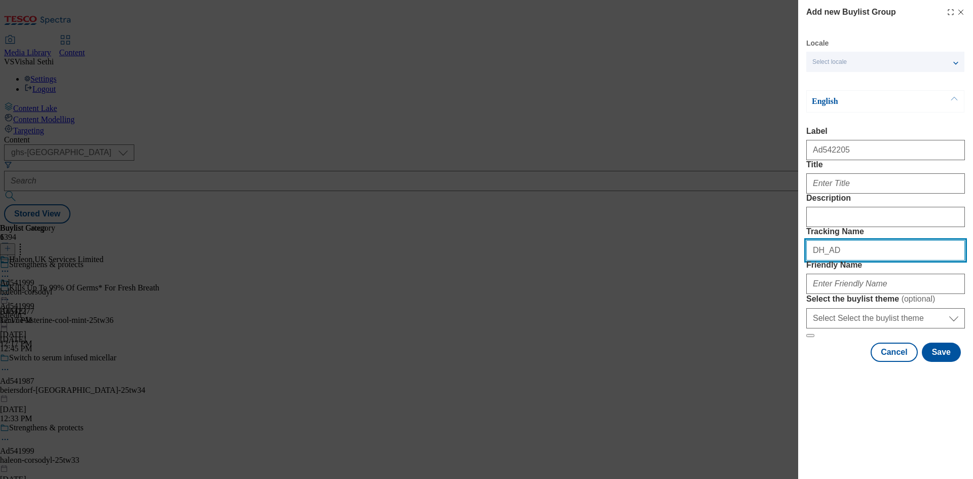
paste input "542205"
type input "DH_AD542205"
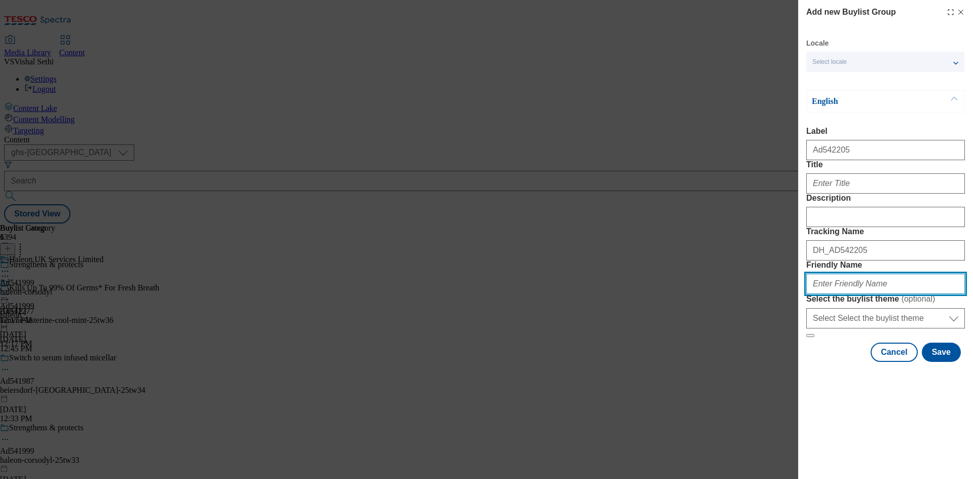
paste input "disaronno-liqueur-25tw33"
type input "disaronno-liqueur-25tw33"
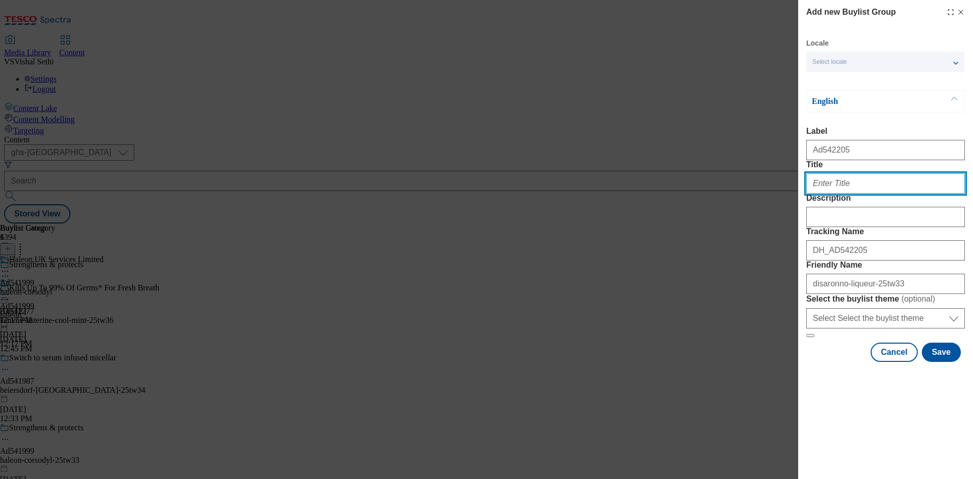
click at [863, 194] on input "Title" at bounding box center [885, 183] width 159 height 20
paste input "Dis is our dolcevita, 1525"
type input "Dis is our dolcevita, 1525"
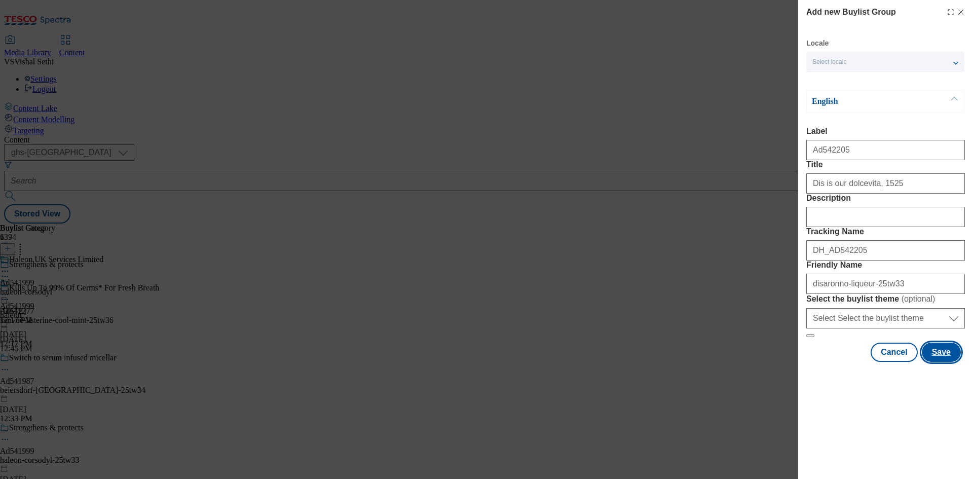
click at [941, 362] on button "Save" at bounding box center [941, 352] width 39 height 19
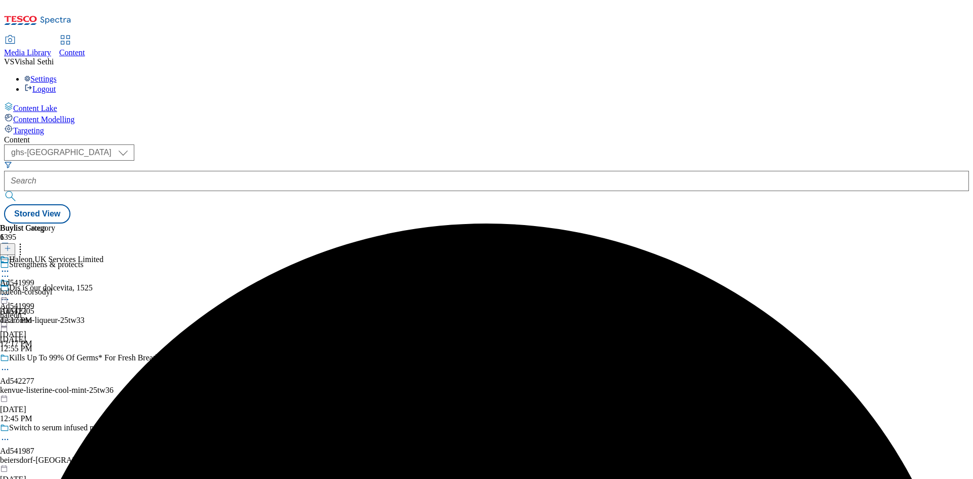
click at [159, 316] on div "disaronno-liqueur-25tw33" at bounding box center [79, 320] width 159 height 9
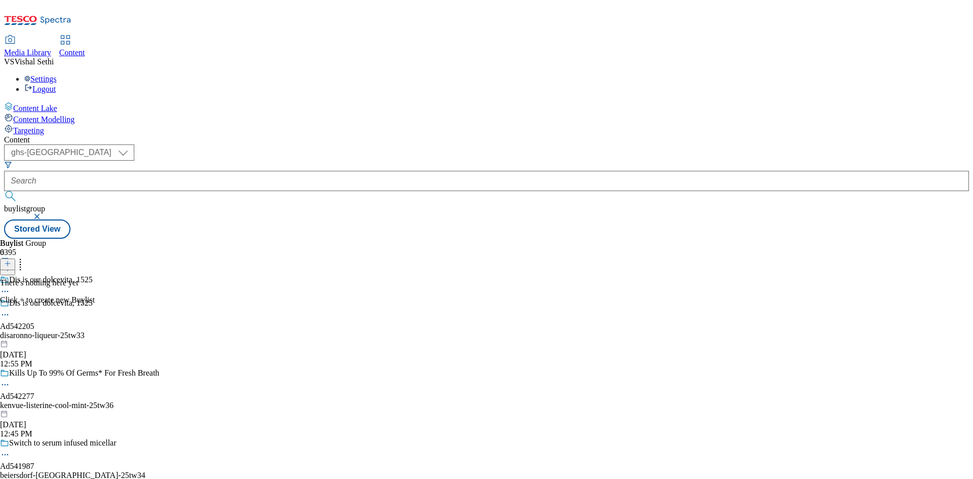
click at [11, 260] on icon at bounding box center [7, 263] width 7 height 7
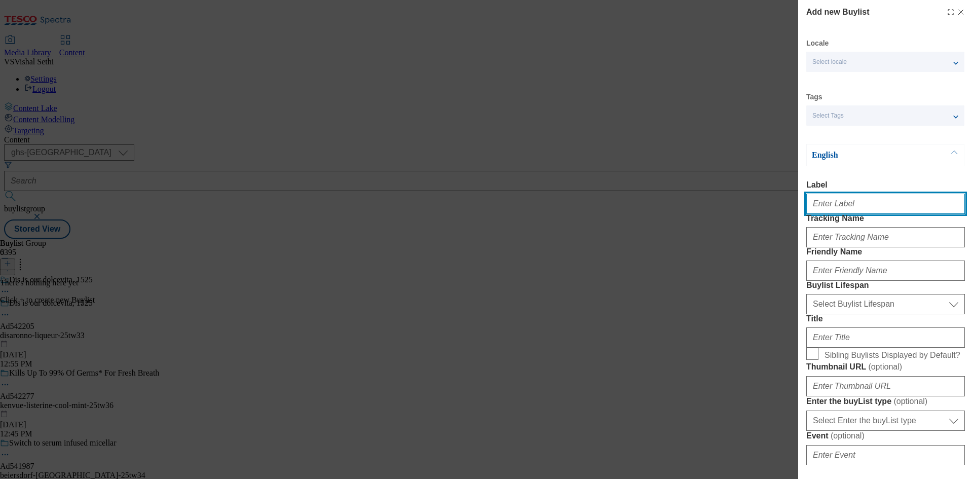
click at [865, 206] on input "Label" at bounding box center [885, 204] width 159 height 20
paste input "542205"
type input "Ad542205"
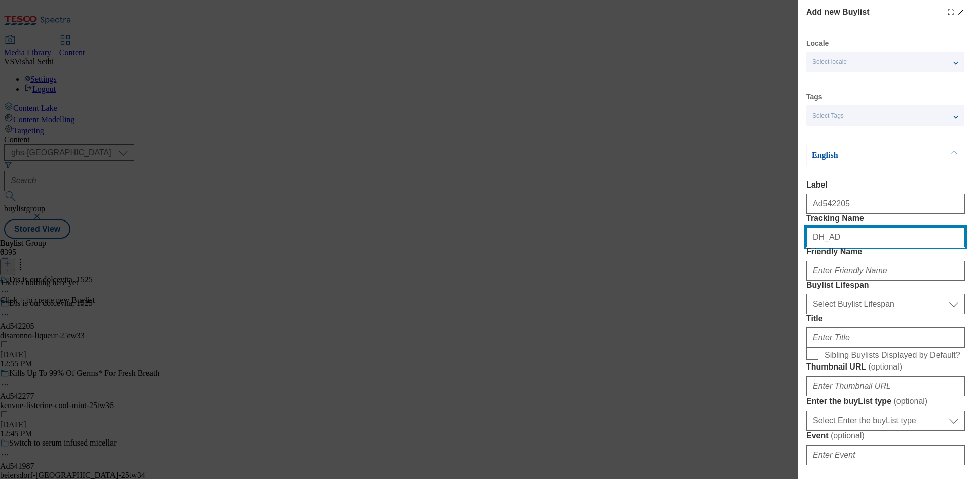
paste input "542205"
type input "DH_AD542205"
drag, startPoint x: 701, startPoint y: 395, endPoint x: 819, endPoint y: 365, distance: 122.1
click at [701, 395] on div "Add new Buylist Locale Select locale English Welsh Tags Select Tags fnf marketp…" at bounding box center [486, 239] width 973 height 479
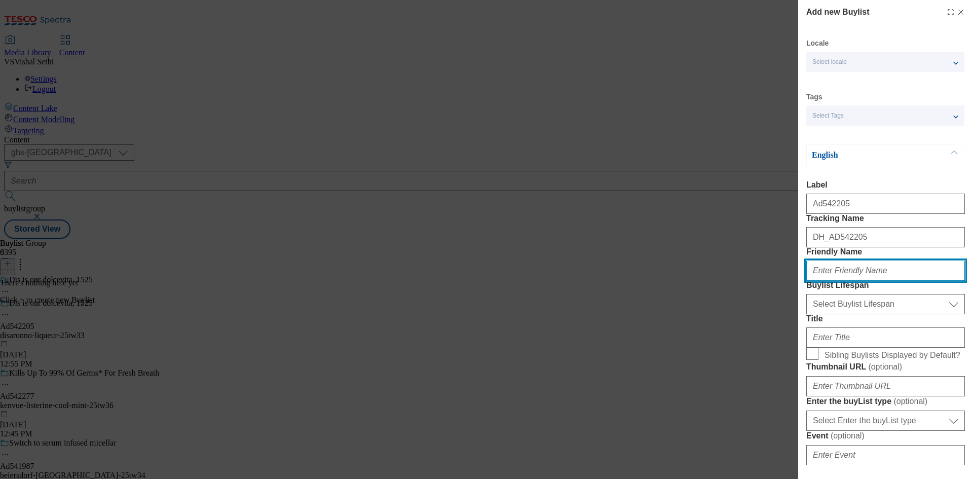
click at [879, 281] on input "Friendly Name" at bounding box center [885, 270] width 159 height 20
paste input "disaronno"
type input "disaronno"
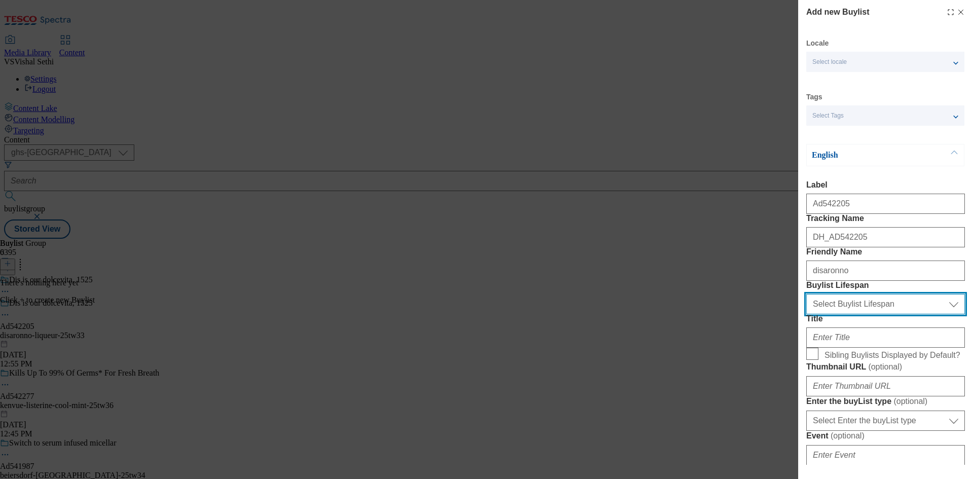
click at [882, 314] on select "Select Buylist Lifespan evergreen seasonal tactical" at bounding box center [885, 304] width 159 height 20
select select "tactical"
click at [806, 314] on select "Select Buylist Lifespan evergreen seasonal tactical" at bounding box center [885, 304] width 159 height 20
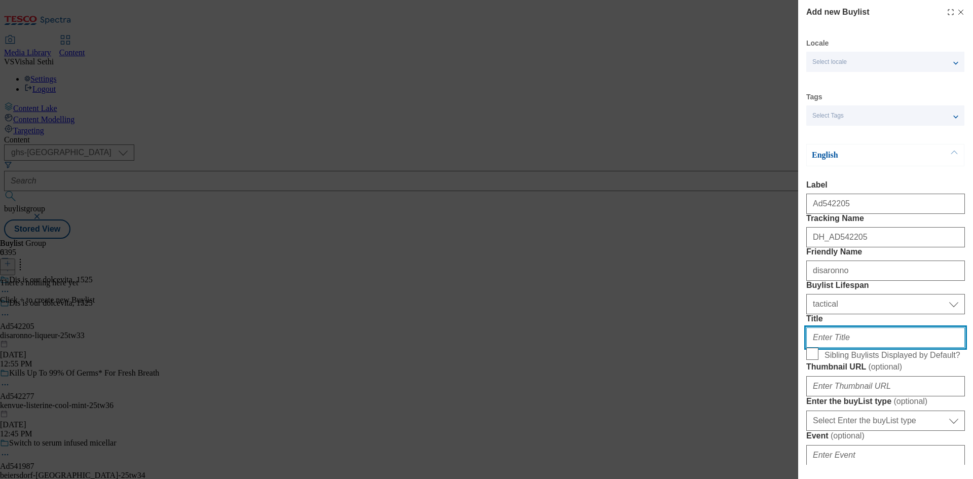
click at [841, 348] on input "Title" at bounding box center [885, 337] width 159 height 20
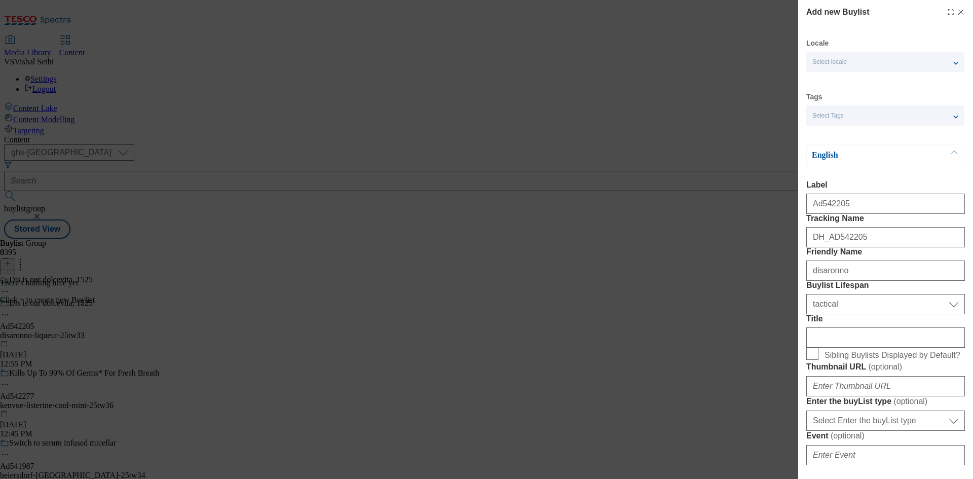
click at [869, 348] on div "Modal" at bounding box center [885, 335] width 159 height 24
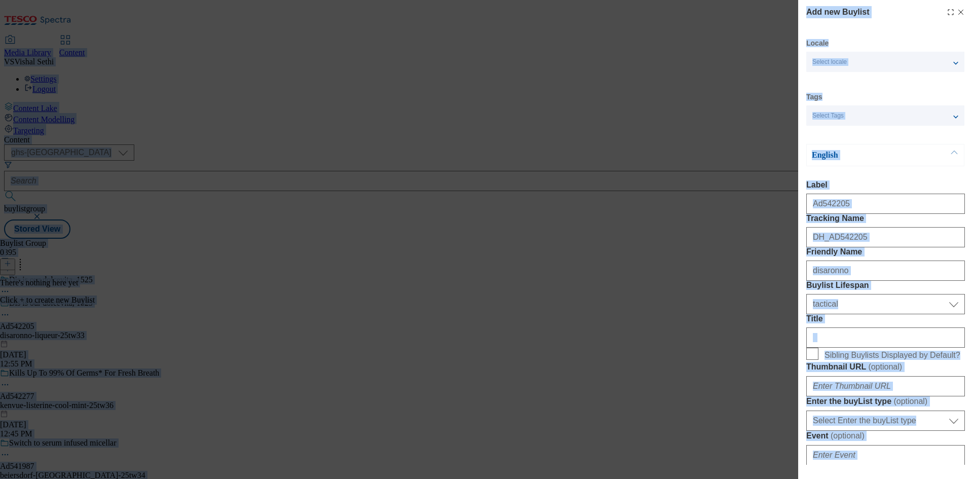
click at [870, 348] on input "Title" at bounding box center [885, 337] width 159 height 20
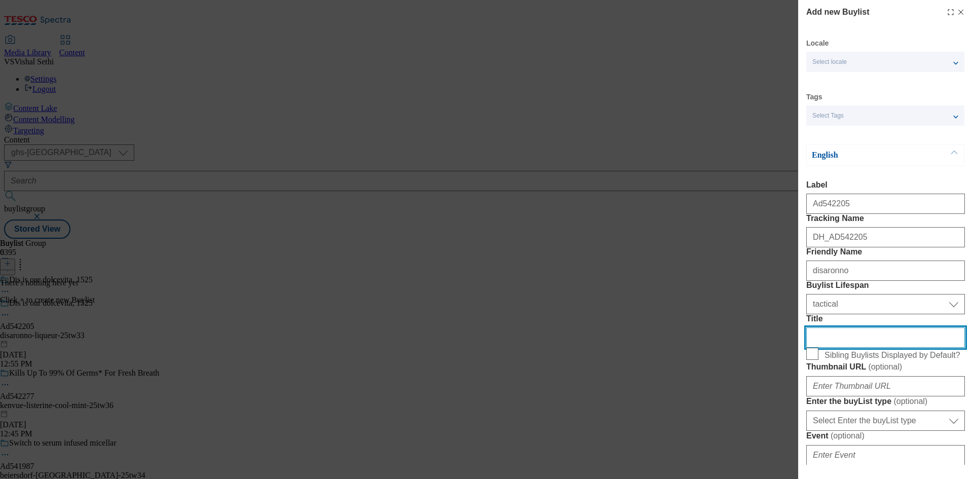
paste input "500 years, yours."
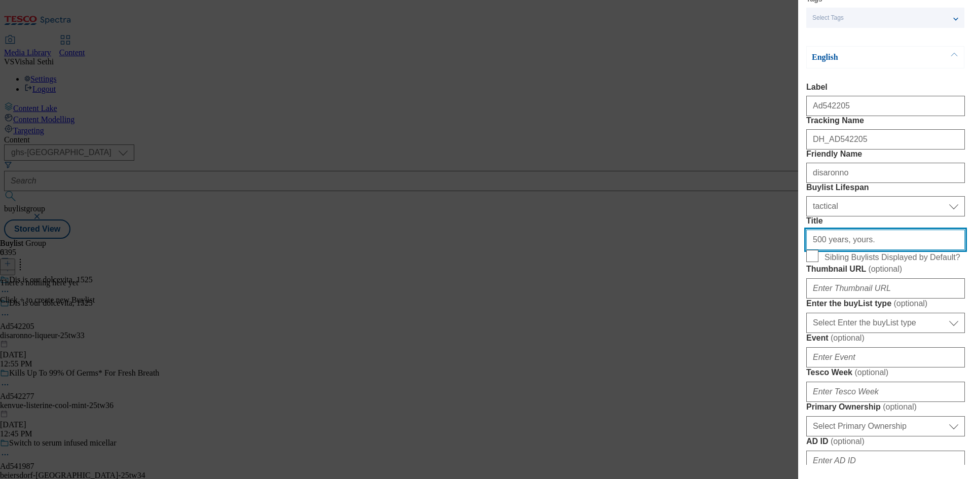
scroll to position [304, 0]
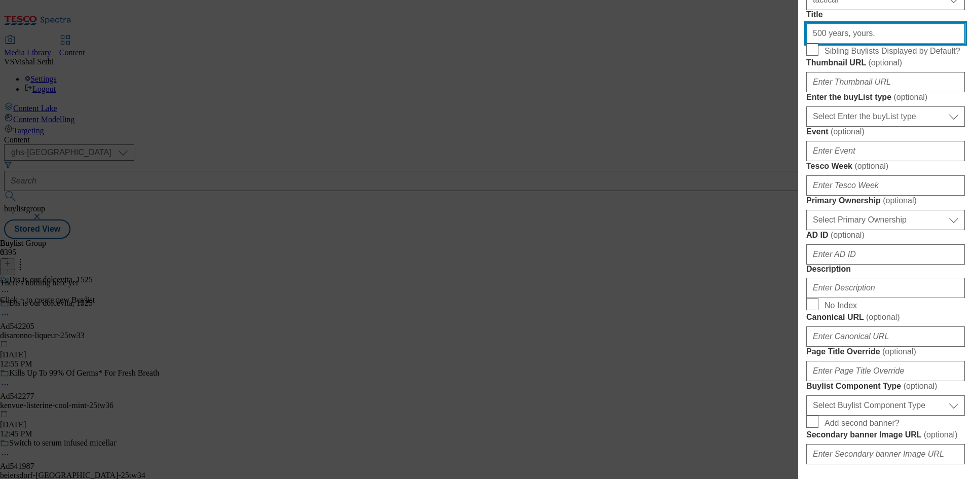
type input "500 years, yours."
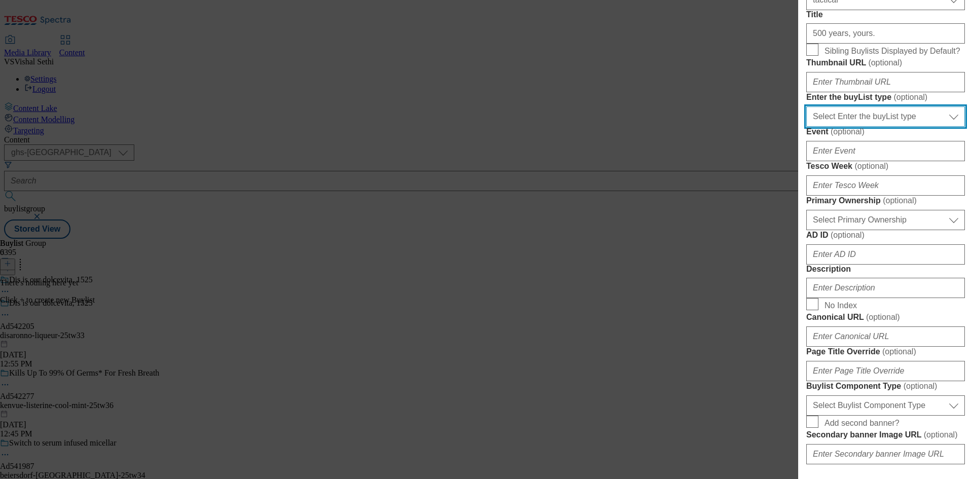
drag, startPoint x: 886, startPoint y: 238, endPoint x: 887, endPoint y: 245, distance: 6.6
click at [886, 127] on select "Select Enter the buyList type event supplier funded long term >4 weeks supplier…" at bounding box center [885, 116] width 159 height 20
select select "supplier funded short term 1-3 weeks"
click at [806, 127] on select "Select Enter the buyList type event supplier funded long term >4 weeks supplier…" at bounding box center [885, 116] width 159 height 20
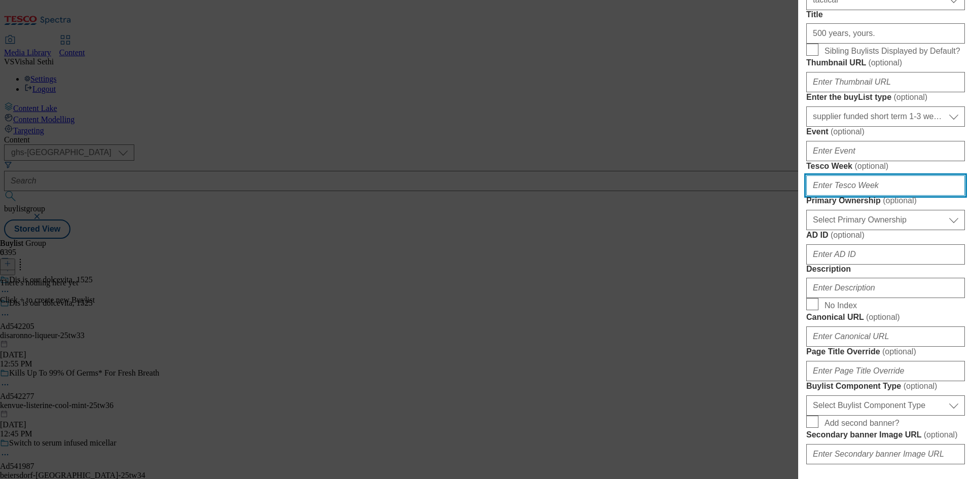
click at [873, 196] on input "Tesco Week ( optional )" at bounding box center [885, 185] width 159 height 20
type input "33"
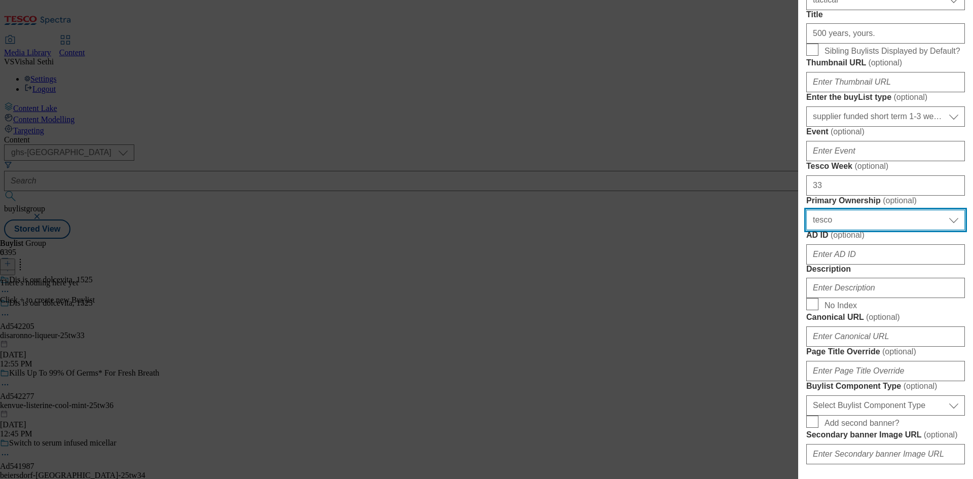
select select "dunnhumby"
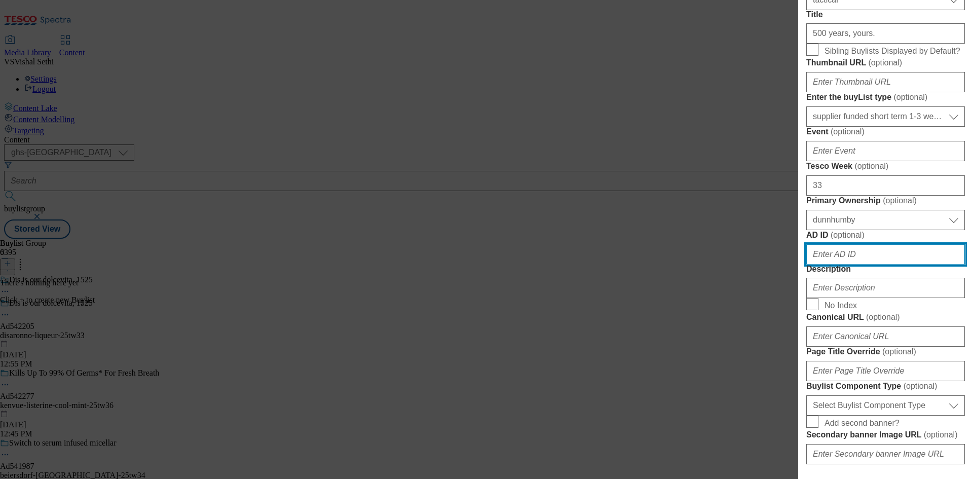
paste input "542205"
type input "542205"
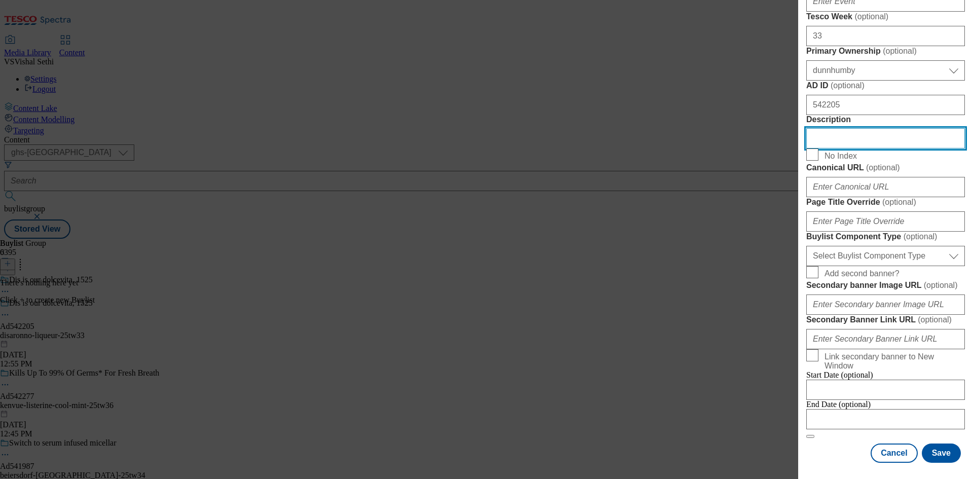
scroll to position [822, 0]
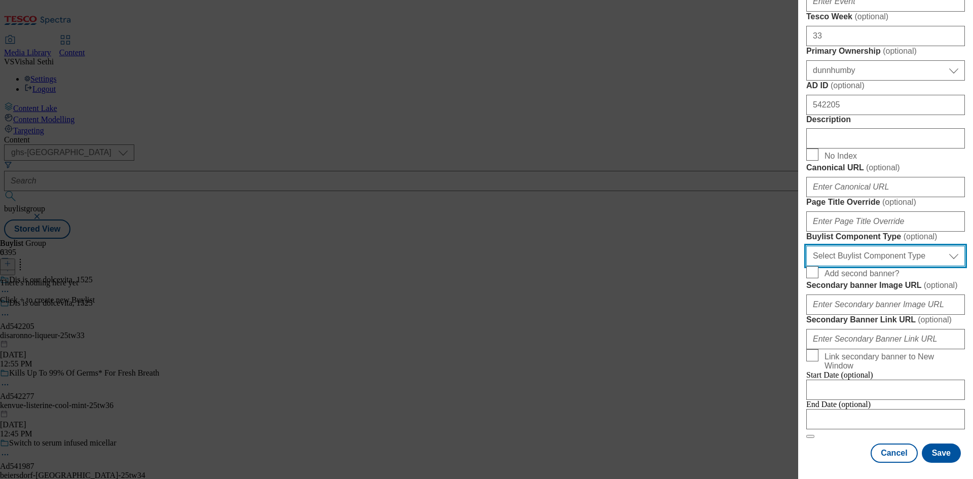
click at [914, 246] on select "Select Buylist Component Type Banner Competition Header Meal" at bounding box center [885, 256] width 159 height 20
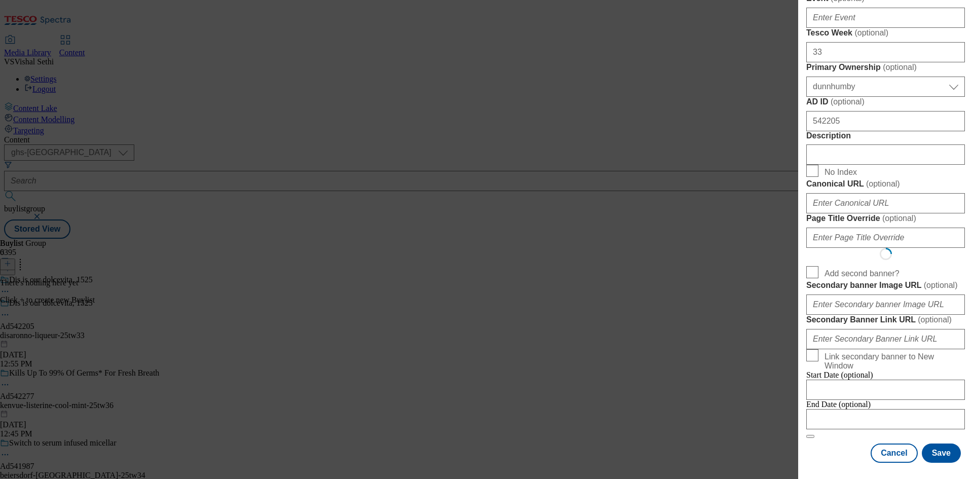
scroll to position [0, 0]
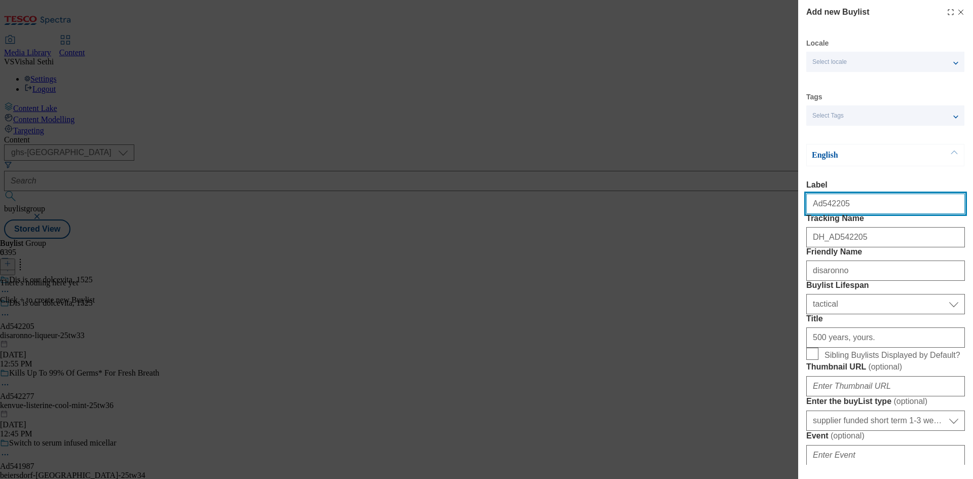
select select "Banner"
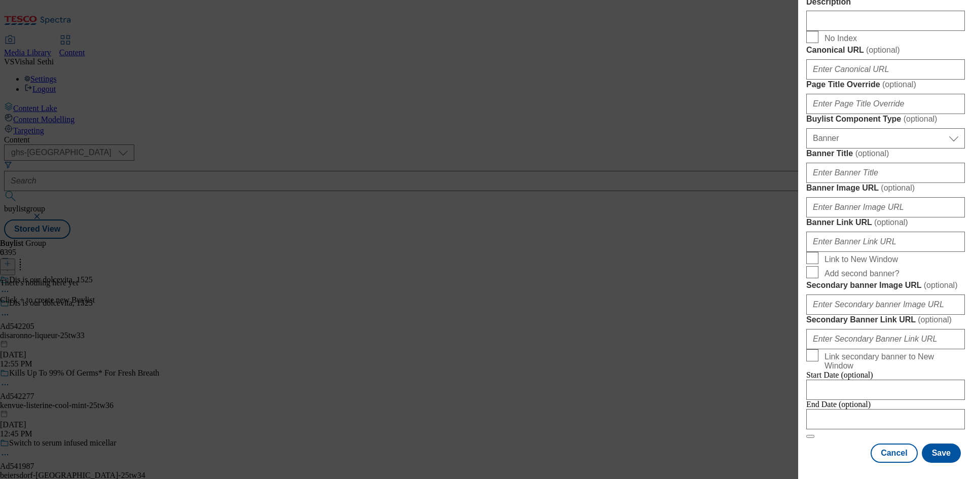
scroll to position [1004, 0]
click at [826, 444] on div "Cancel Save" at bounding box center [885, 452] width 159 height 19
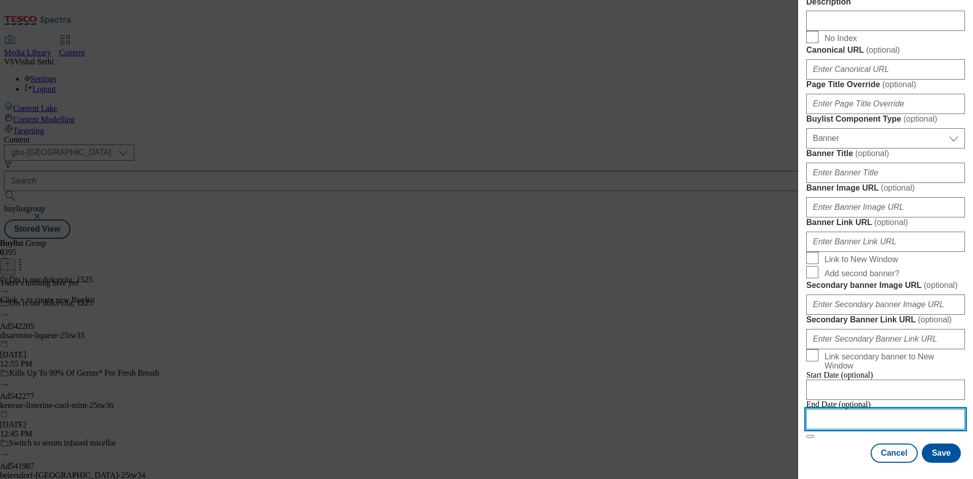
click at [876, 417] on input "Modal" at bounding box center [885, 419] width 159 height 20
select select "2025"
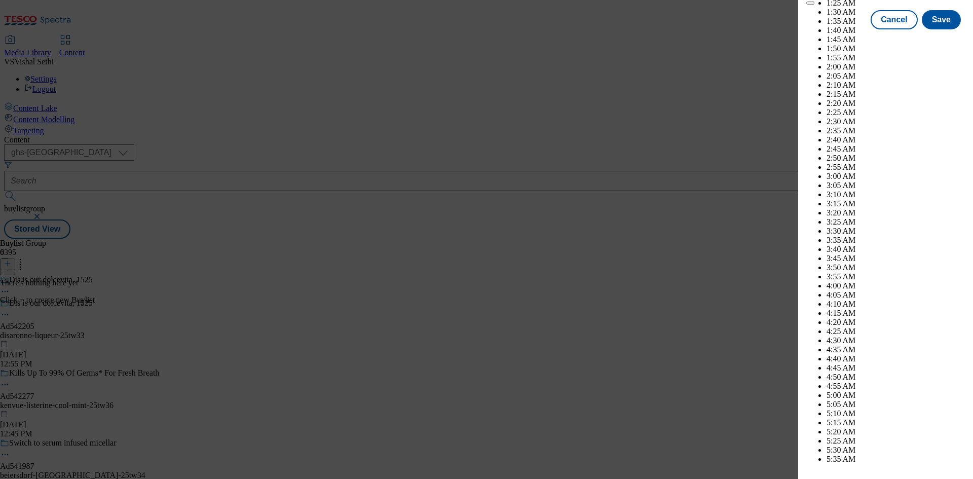
scroll to position [2897, 0]
select select "December"
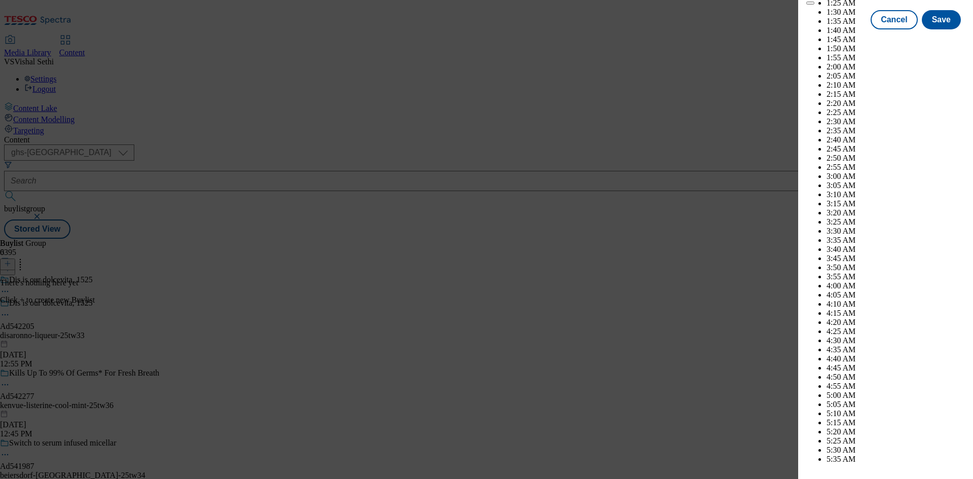
select select "2026"
select select "January"
click at [929, 39] on button "Save" at bounding box center [941, 28] width 39 height 19
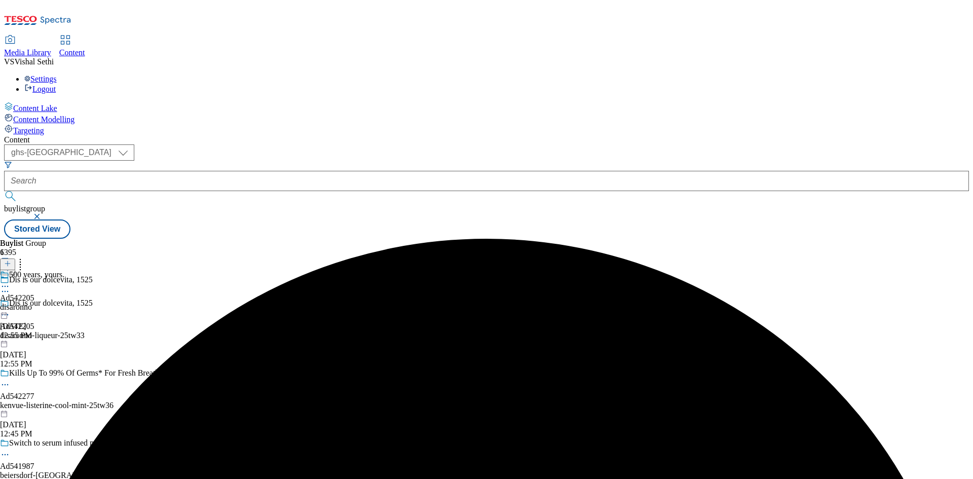
click at [64, 302] on div "disaronno" at bounding box center [32, 306] width 64 height 9
click at [8, 261] on line at bounding box center [8, 263] width 0 height 5
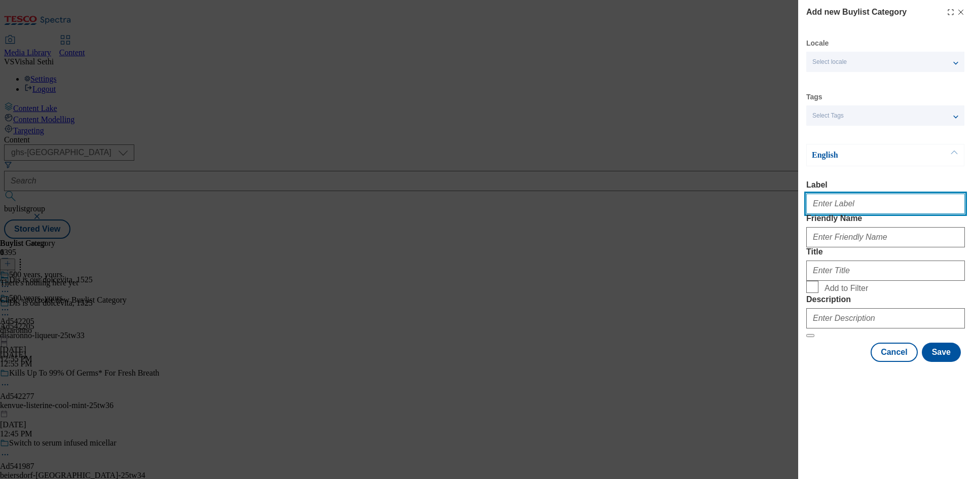
click at [880, 210] on input "Label" at bounding box center [885, 204] width 159 height 20
paste input "542205"
type input "Ad542205"
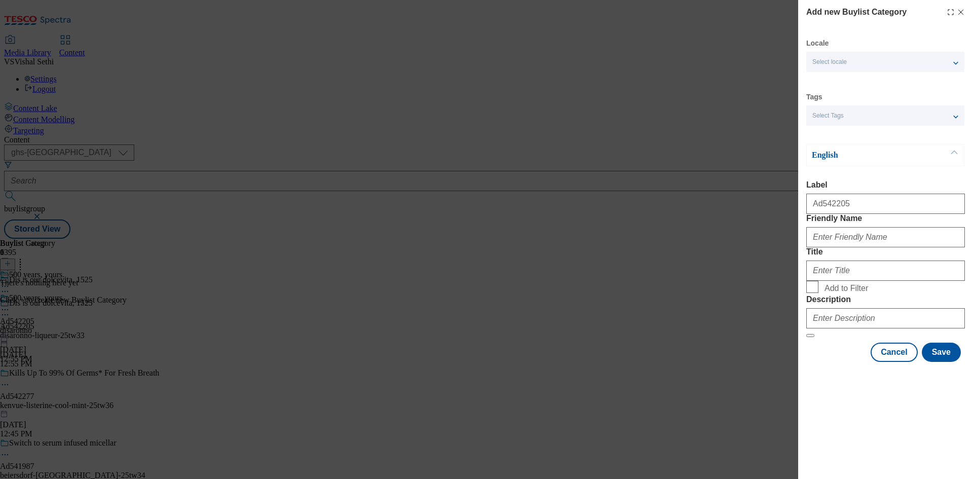
click at [662, 401] on div "Add new Buylist Category Locale Select locale English Welsh Tags Select Tags fn…" at bounding box center [486, 239] width 973 height 479
click at [873, 247] on input "Friendly Name" at bounding box center [885, 237] width 159 height 20
paste input "disaronno-liqueur"
type input "disaronno-liqueur"
click at [862, 281] on input "Title" at bounding box center [885, 270] width 159 height 20
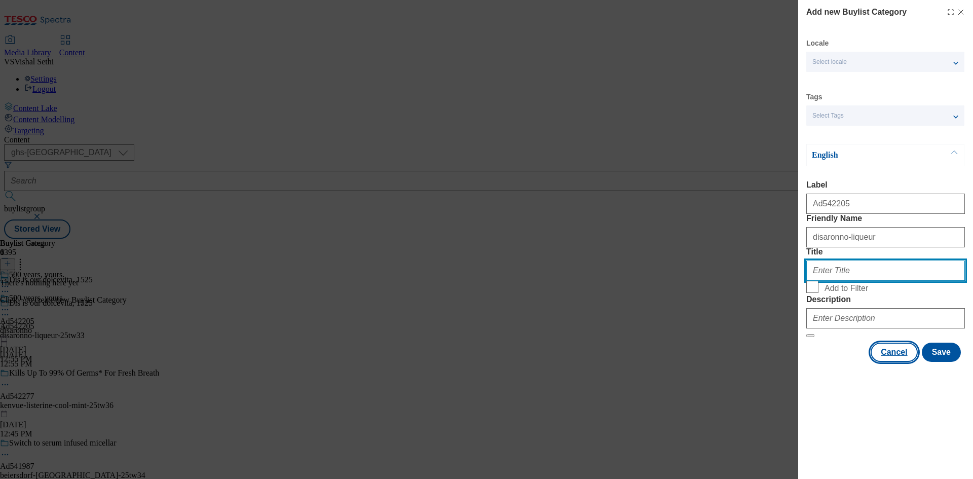
paste input "Disaronno International [GEOGRAPHIC_DATA]"
type input "Disaronno International [GEOGRAPHIC_DATA]"
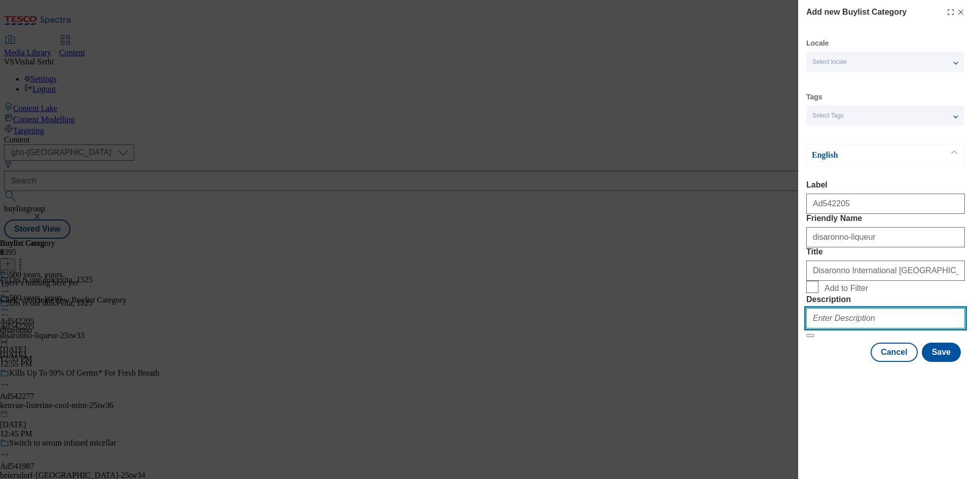
click at [881, 328] on input "Description" at bounding box center [885, 318] width 159 height 20
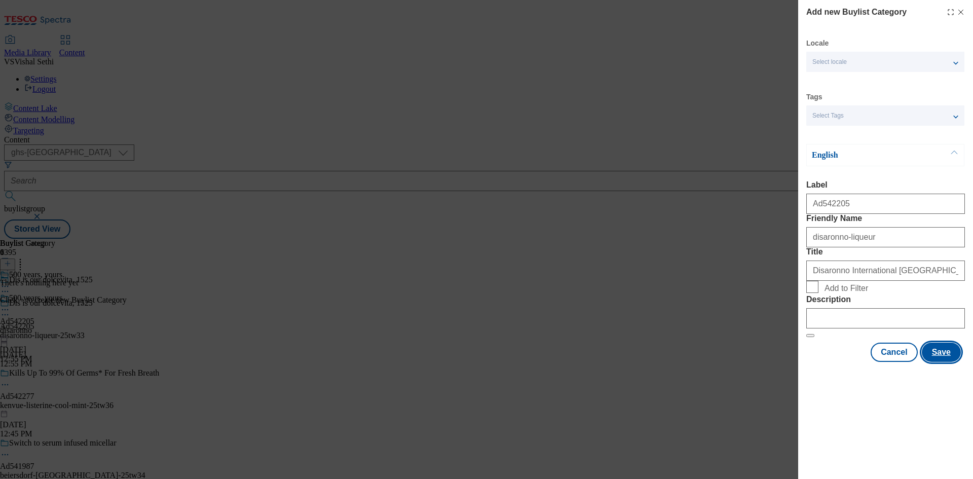
click at [949, 362] on button "Save" at bounding box center [941, 352] width 39 height 19
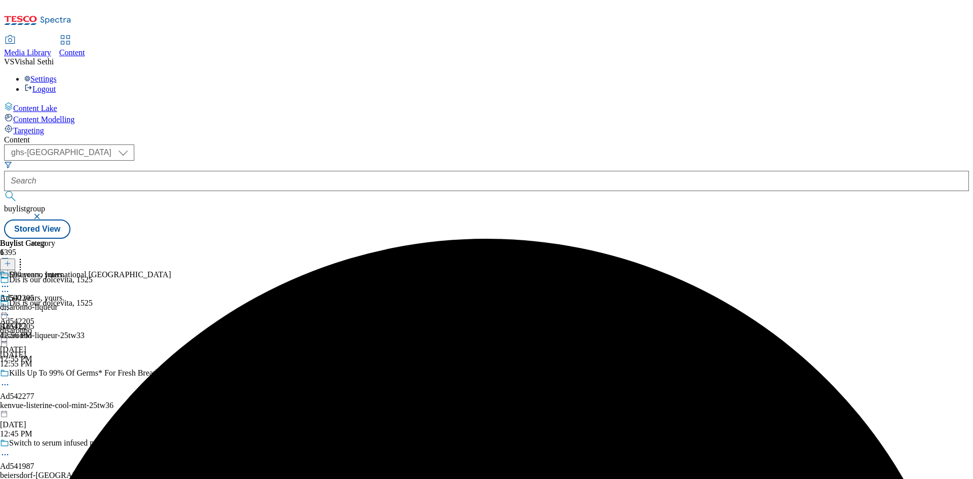
click at [171, 302] on div "disaronno-liqueur" at bounding box center [85, 306] width 171 height 9
click at [15, 258] on button at bounding box center [7, 264] width 15 height 12
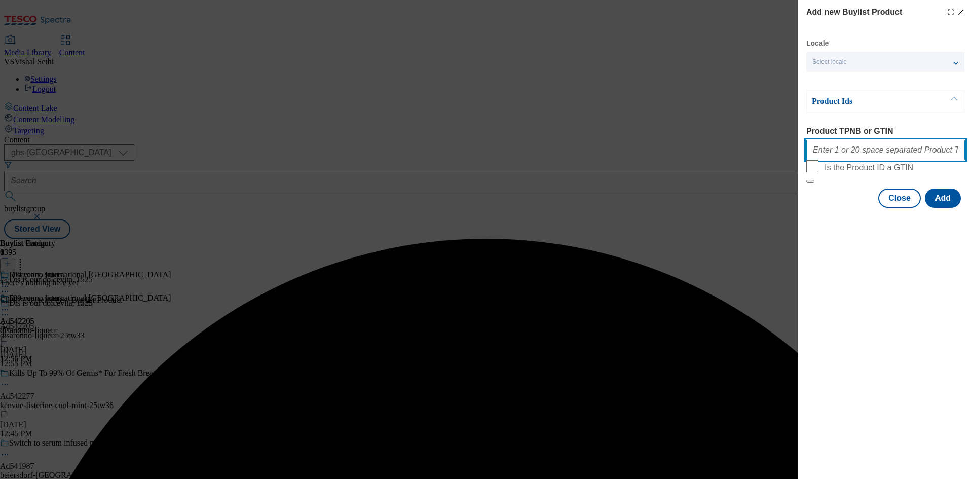
click at [883, 148] on input "Product TPNB or GTIN" at bounding box center [885, 150] width 159 height 20
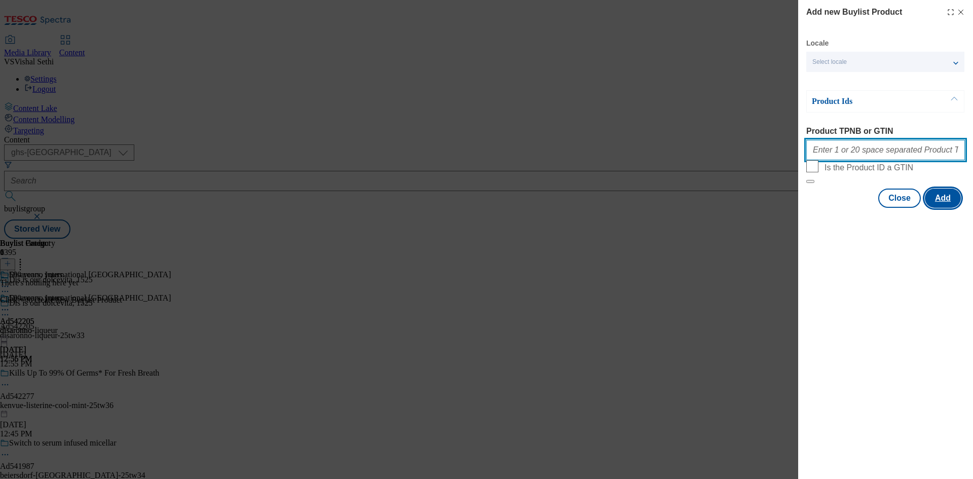
paste input "90716094"
type input "90716094"
click at [949, 208] on button "Add" at bounding box center [943, 197] width 36 height 19
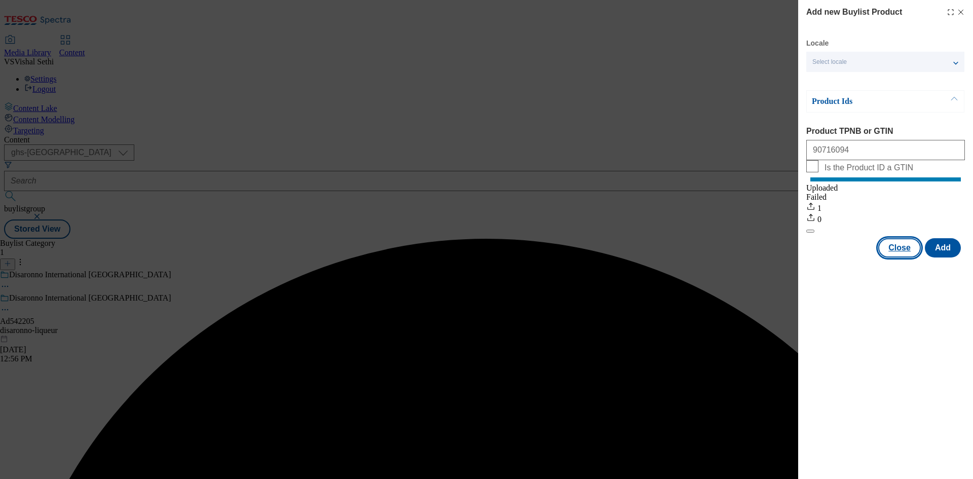
click at [903, 257] on button "Close" at bounding box center [899, 247] width 43 height 19
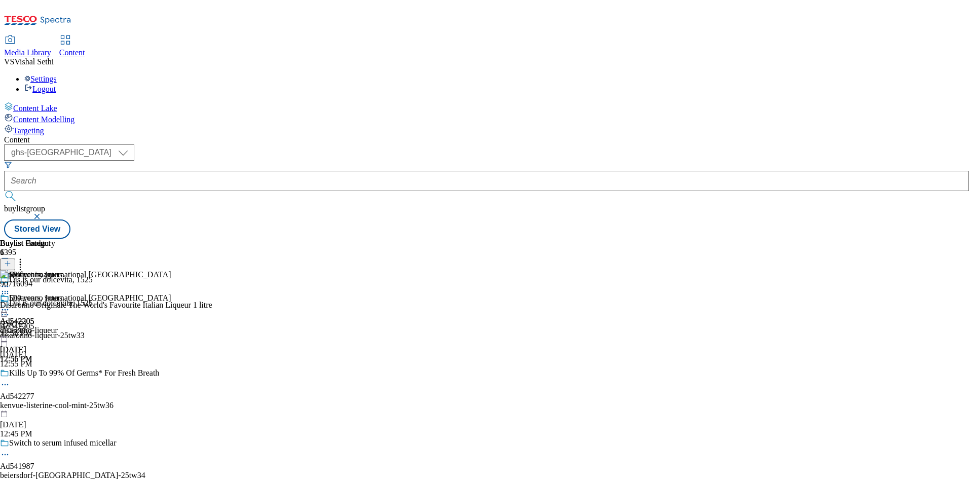
click at [10, 310] on icon at bounding box center [5, 315] width 10 height 10
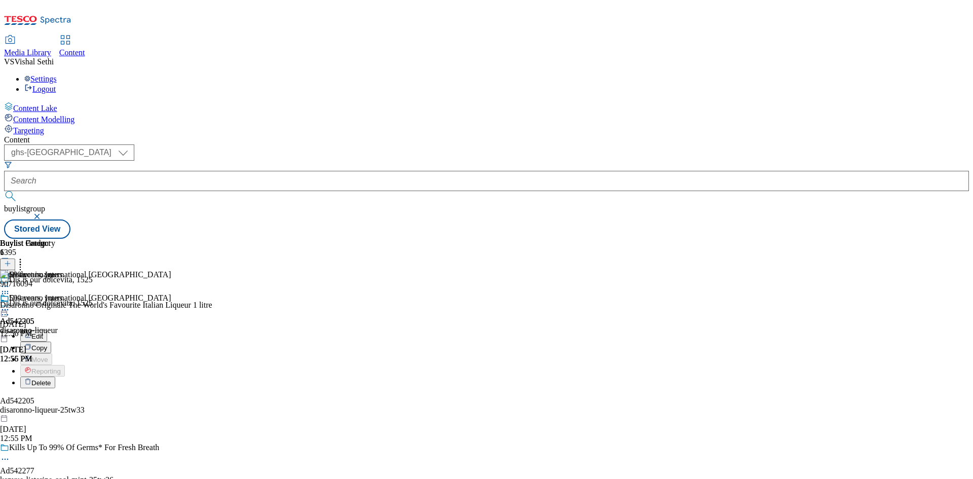
click at [43, 332] on span "Edit" at bounding box center [37, 336] width 12 height 8
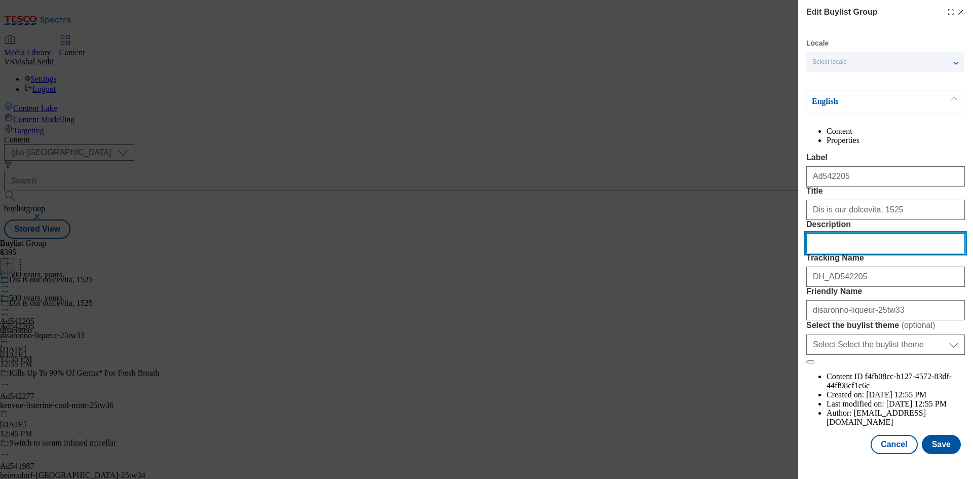
click at [866, 253] on input "Description" at bounding box center [885, 243] width 159 height 20
paste input "Disaronno Originale The World's Favourite Italian Liqueur 1 litre"
type input "Disaronno Originale The World's Favourite Italian Liqueur 1 litre"
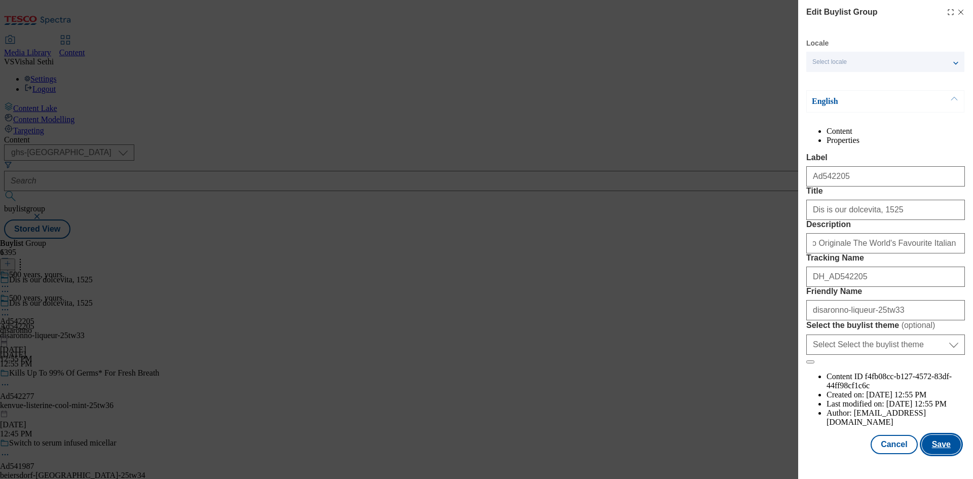
click at [939, 443] on button "Save" at bounding box center [941, 444] width 39 height 19
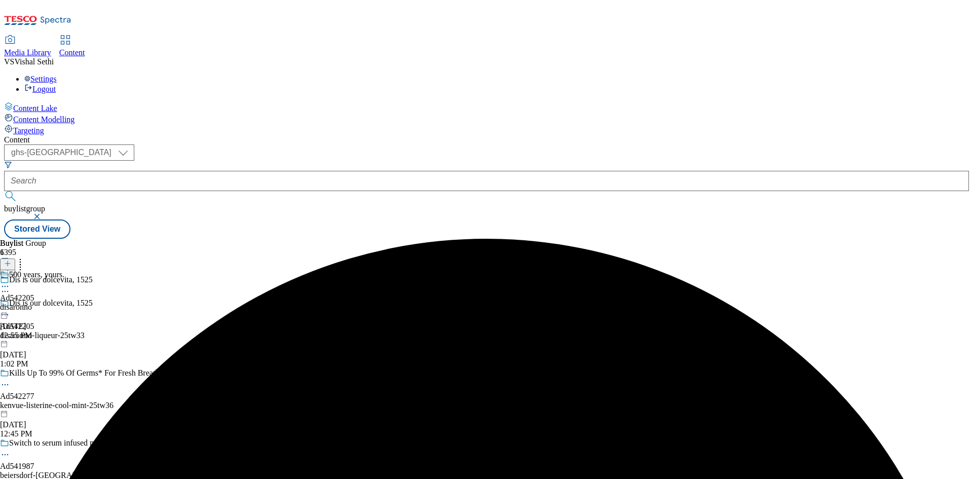
click at [10, 281] on icon at bounding box center [5, 286] width 10 height 10
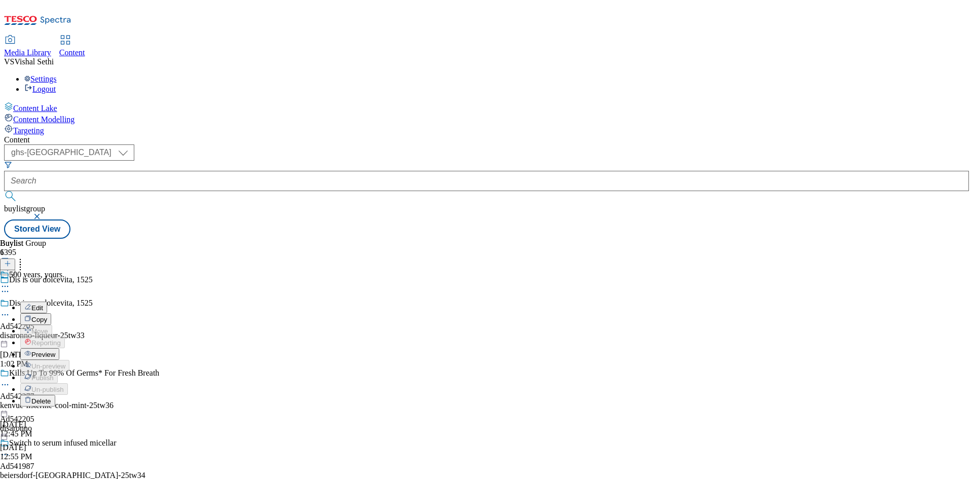
click at [43, 304] on span "Edit" at bounding box center [37, 308] width 12 height 8
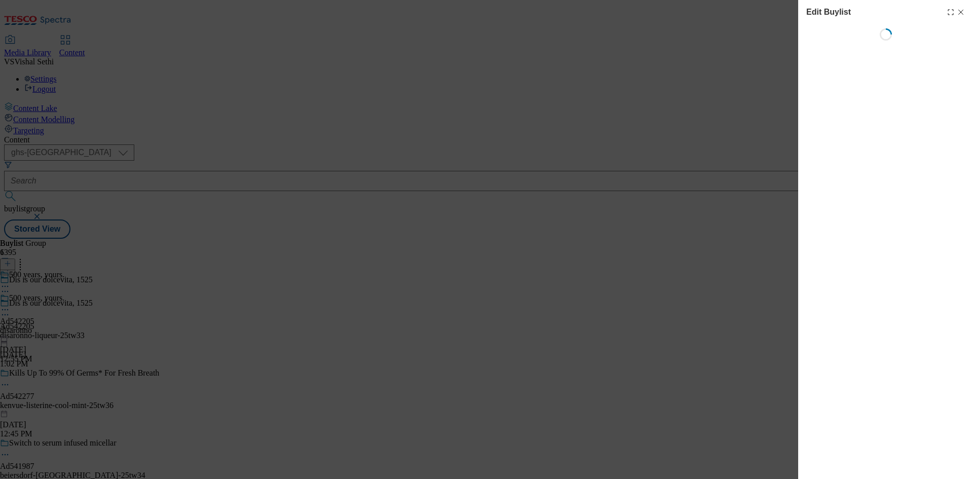
select select "tactical"
select select "supplier funded short term 1-3 weeks"
select select "dunnhumby"
select select "Banner"
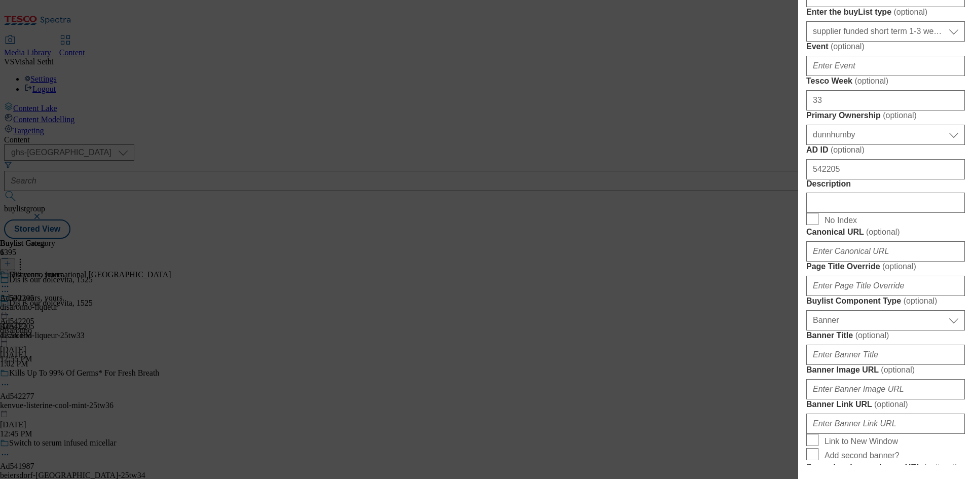
scroll to position [456, 0]
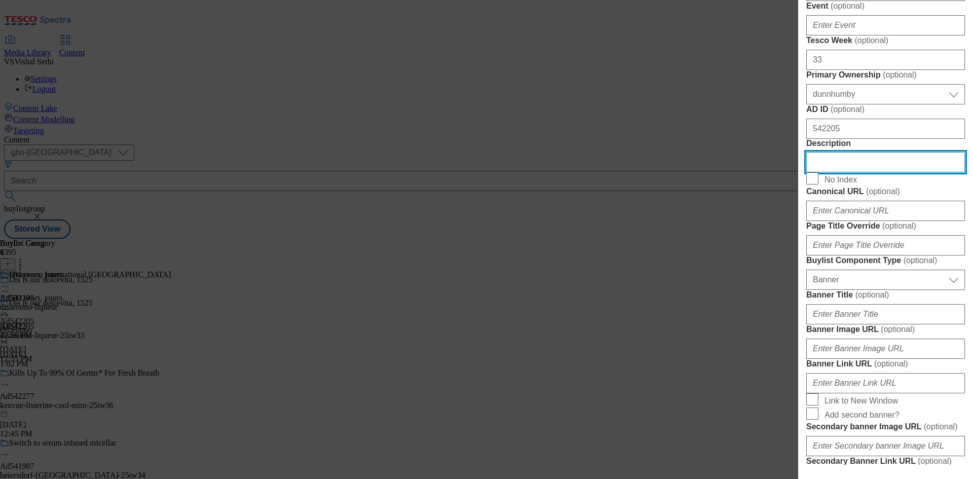
click at [867, 172] on input "Description" at bounding box center [885, 162] width 159 height 20
paste input "Disaronno Originale The World's Favourite Italian Liqueur 1 litre"
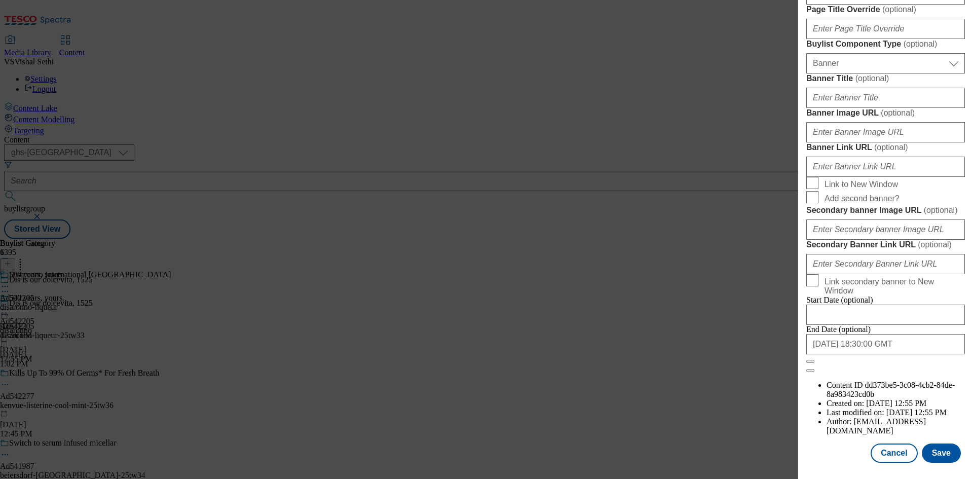
scroll to position [1049, 0]
type input "Disaronno Originale The World's Favourite Italian Liqueur 1 litre"
click at [932, 455] on button "Save" at bounding box center [941, 452] width 39 height 19
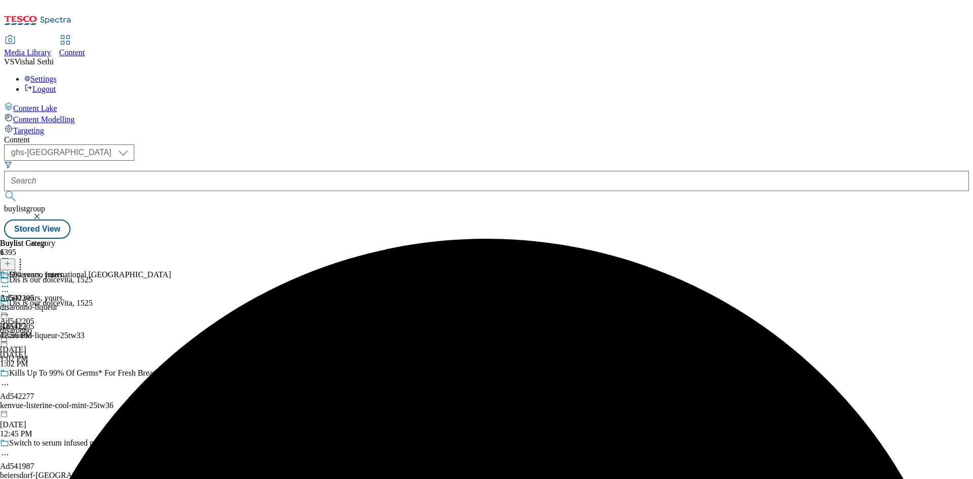
click at [10, 281] on icon at bounding box center [5, 286] width 10 height 10
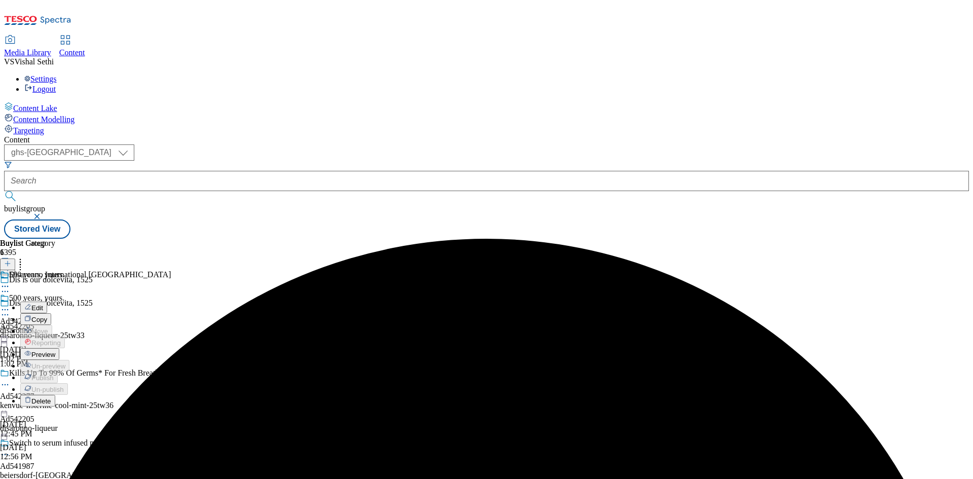
click at [43, 304] on span "Edit" at bounding box center [37, 308] width 12 height 8
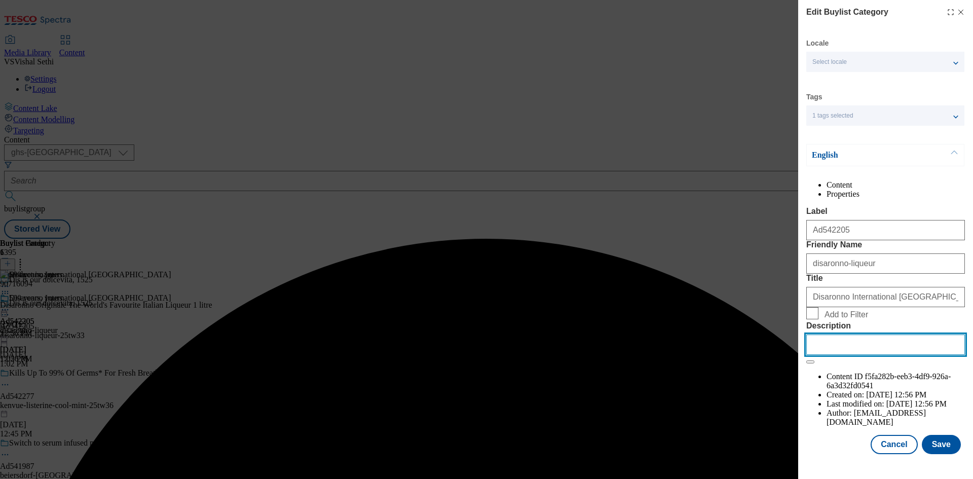
click at [881, 355] on input "Description" at bounding box center [885, 344] width 159 height 20
paste input "Disaronno Originale The World's Favourite Italian Liqueur 1 litre"
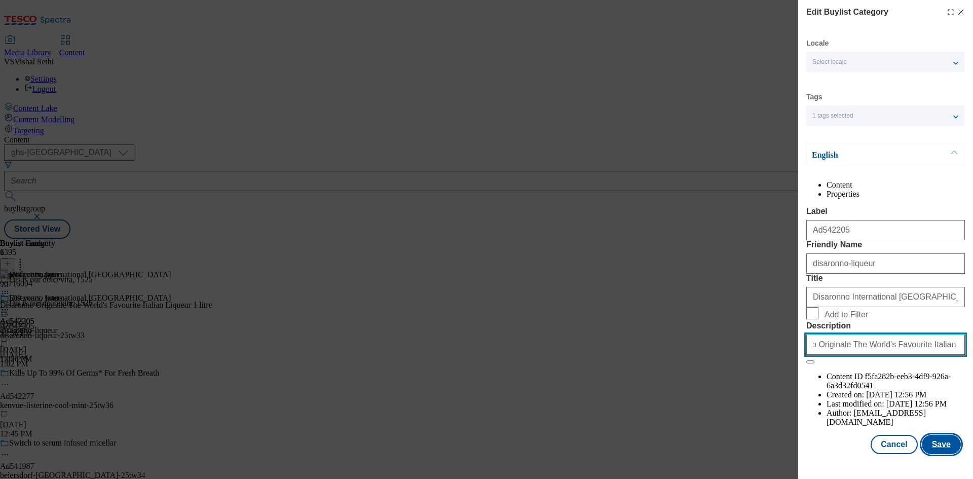
scroll to position [20, 0]
type input "Disaronno Originale The World's Favourite Italian Liqueur 1 litre"
click at [937, 449] on button "Save" at bounding box center [941, 444] width 39 height 19
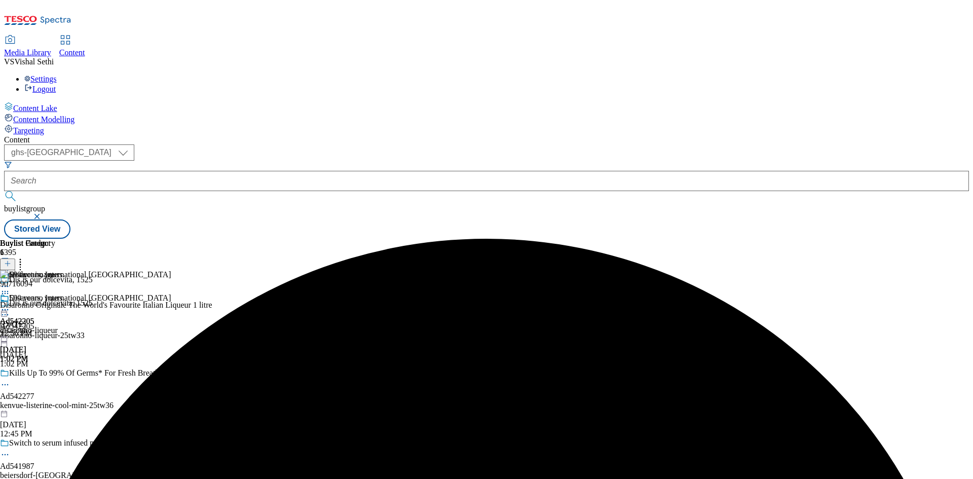
click at [10, 305] on icon at bounding box center [5, 310] width 10 height 10
click at [55, 374] on span "Preview" at bounding box center [43, 378] width 24 height 8
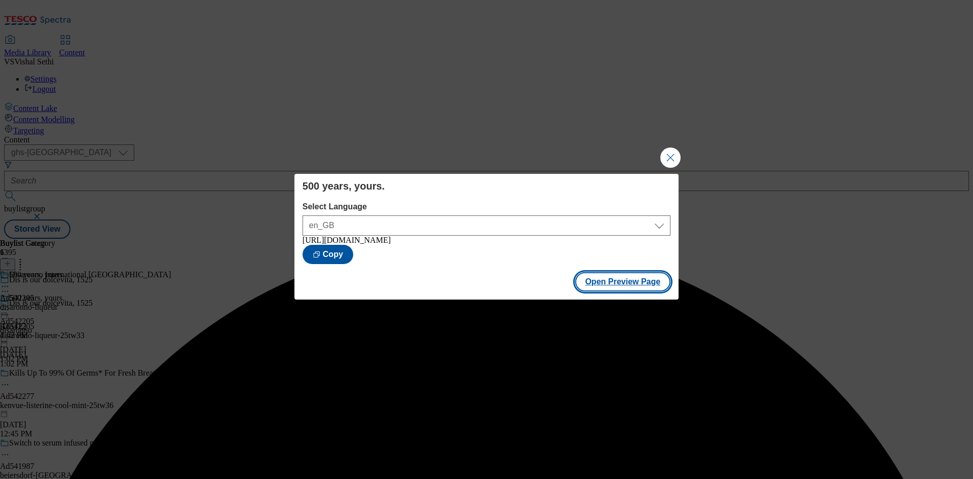
click at [632, 282] on button "Open Preview Page" at bounding box center [623, 281] width 96 height 19
click at [675, 155] on button "Close Modal" at bounding box center [670, 157] width 20 height 20
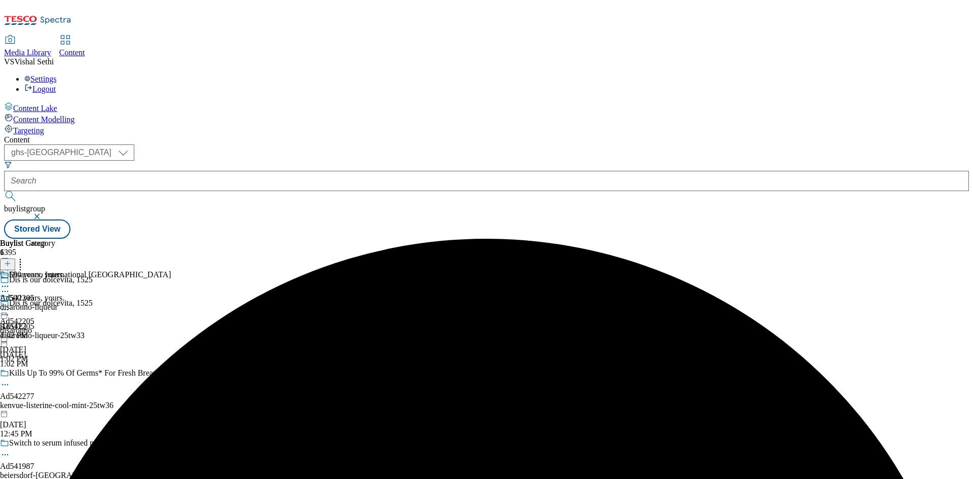
click at [10, 305] on icon at bounding box center [5, 310] width 10 height 10
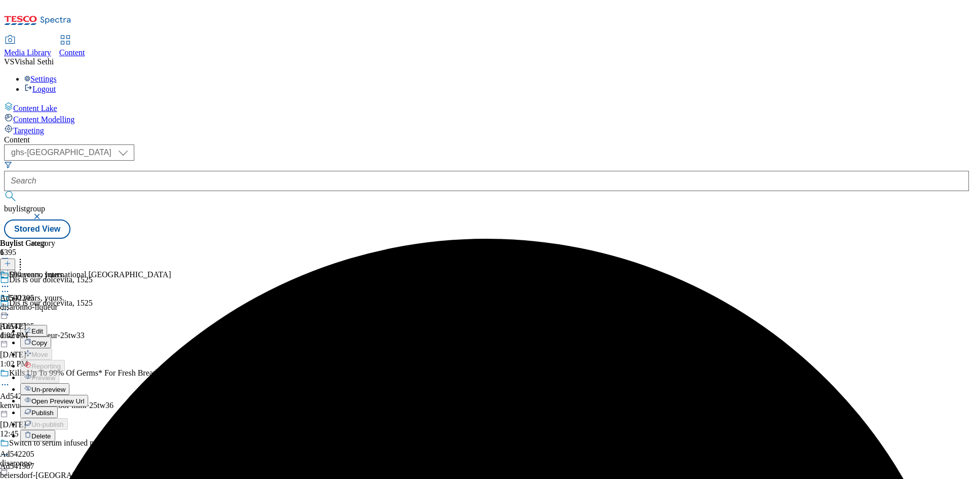
click at [54, 409] on span "Publish" at bounding box center [42, 413] width 22 height 8
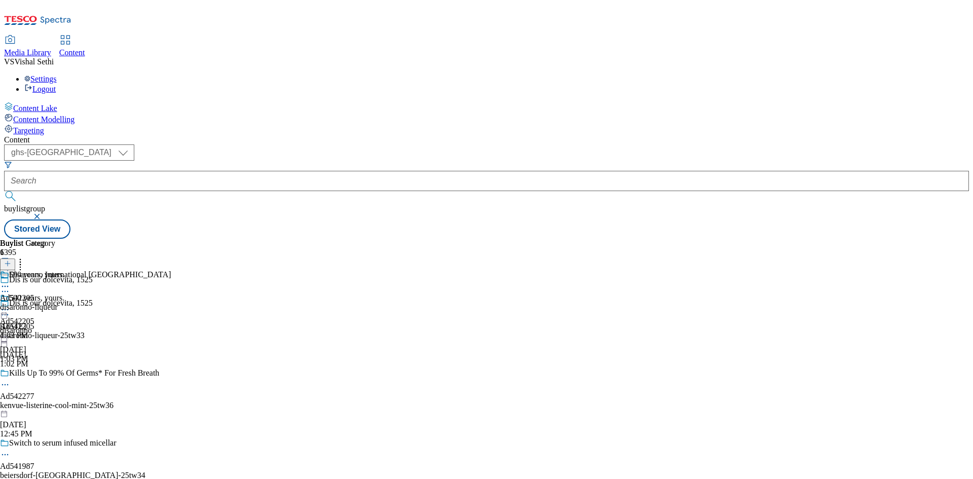
click at [10, 305] on icon at bounding box center [5, 310] width 10 height 10
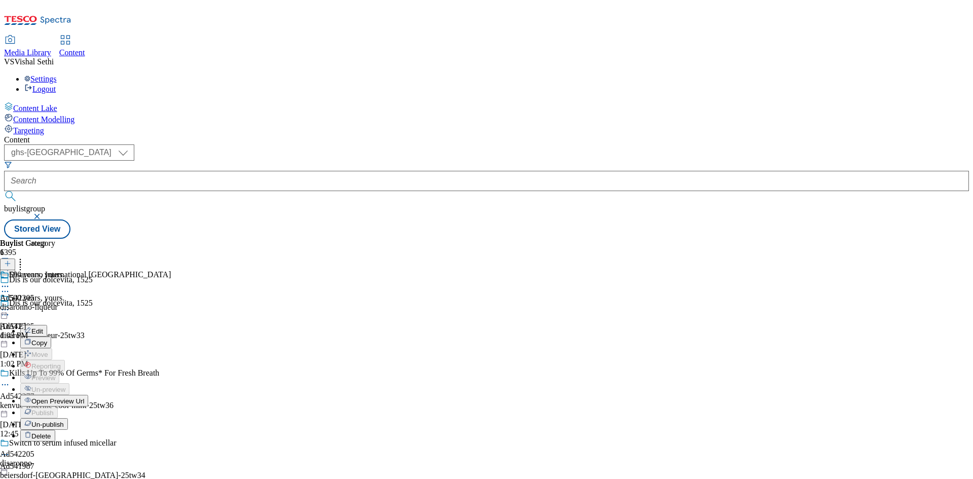
click at [84, 397] on span "Open Preview Url" at bounding box center [57, 401] width 53 height 8
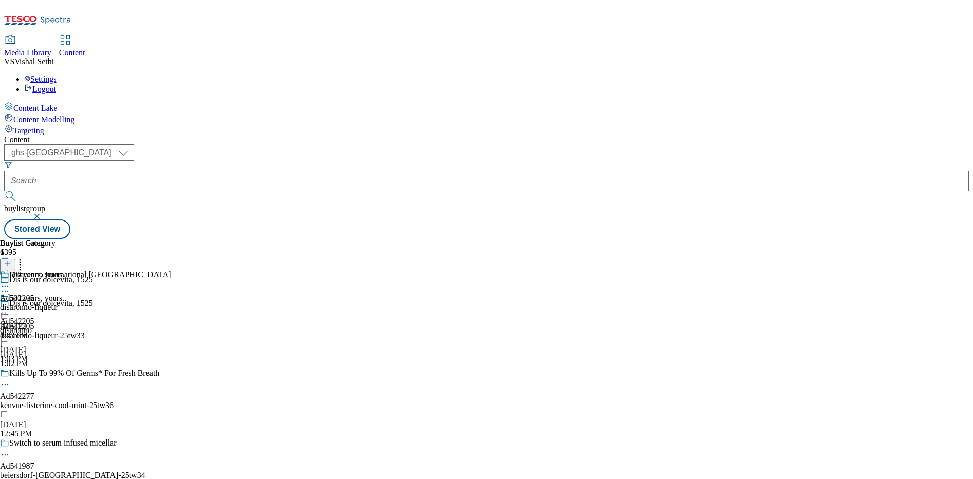
click at [10, 269] on line at bounding box center [7, 269] width 5 height 0
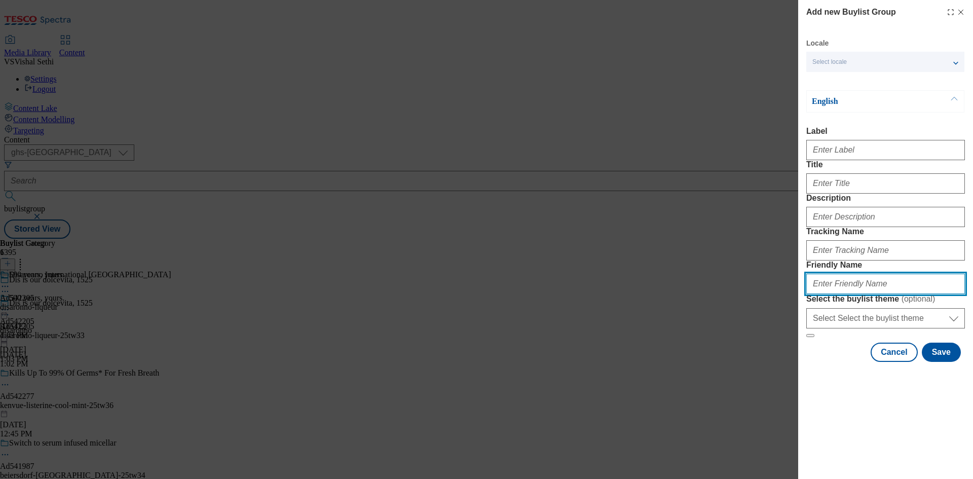
click at [879, 294] on input "Friendly Name" at bounding box center [885, 284] width 159 height 20
paste input "disaronno-italian-liqueur-25tw33"
type input "disaronno-italian-liqueur-25tw33"
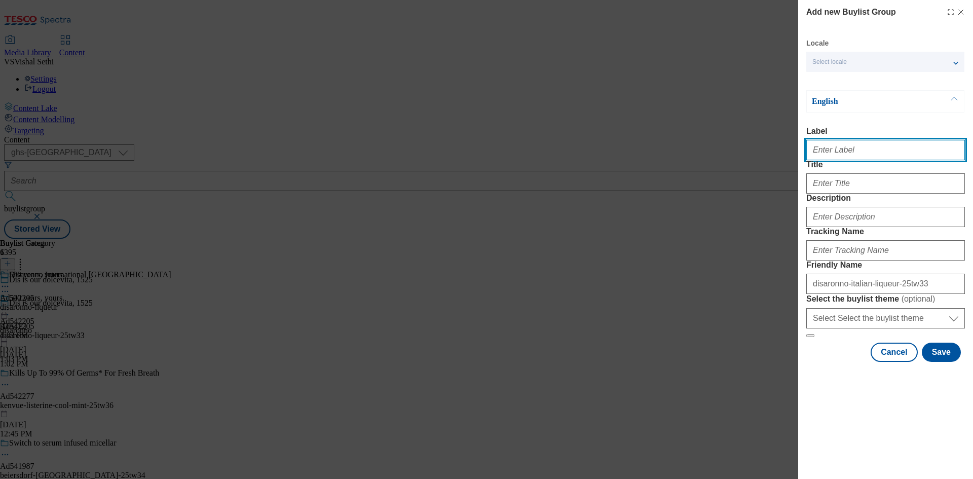
click at [867, 154] on input "Label" at bounding box center [885, 150] width 159 height 20
paste input "542206"
type input "Ad542206"
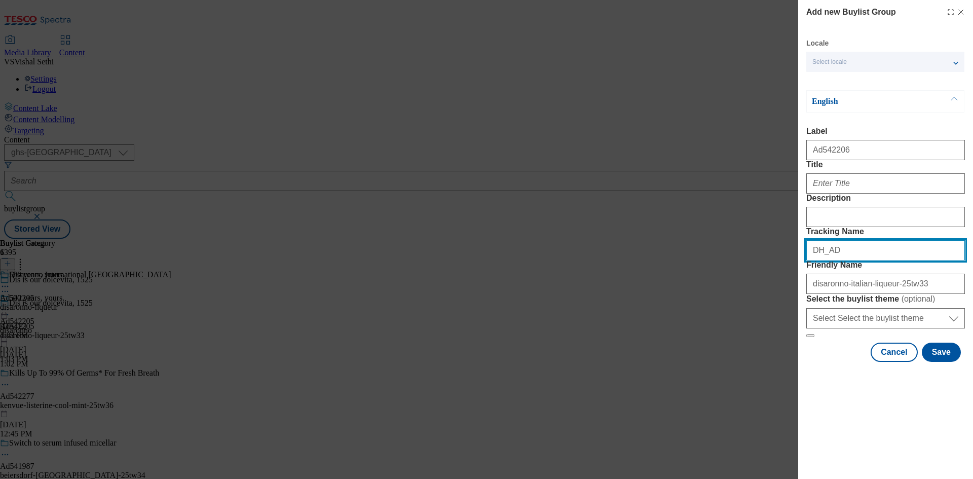
paste input "542206"
type input "DH_AD542206"
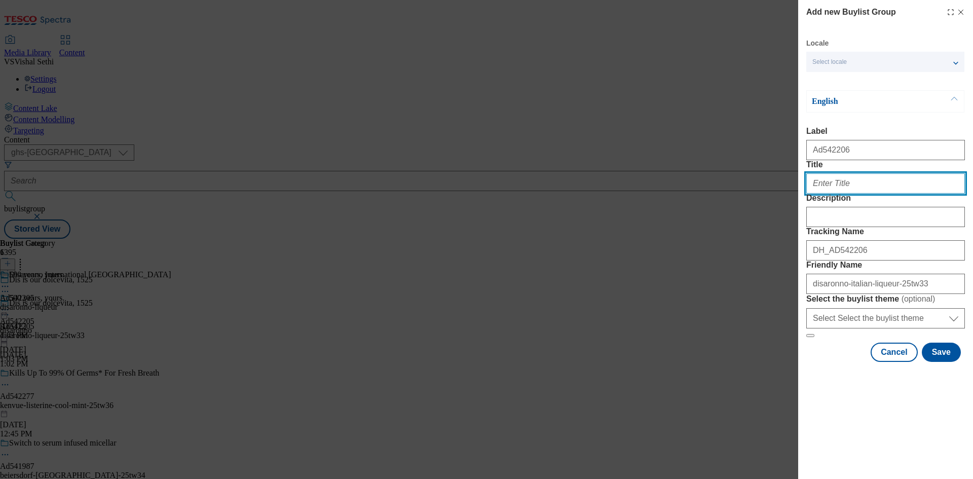
click at [849, 194] on input "Title" at bounding box center [885, 183] width 159 height 20
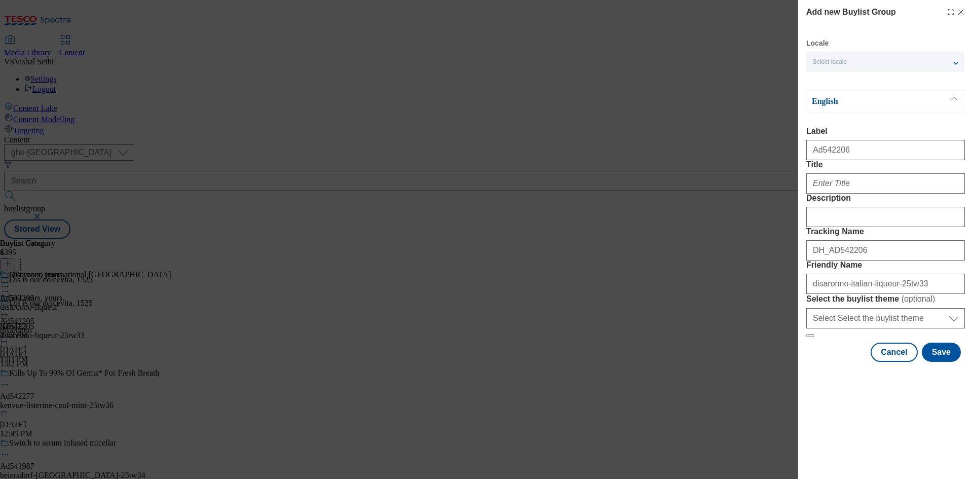
click at [592, 318] on div "Add new Buylist Group Locale Select locale English Welsh English Label Ad542206…" at bounding box center [486, 239] width 973 height 479
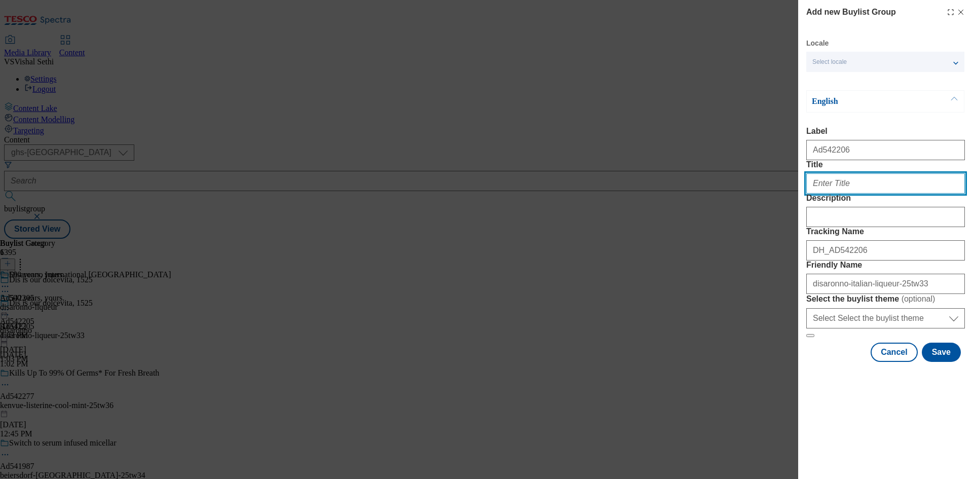
click at [867, 194] on input "Title" at bounding box center [885, 183] width 159 height 20
paste input "Dis is our dolcevita, 1525"
type input "Dis is our dolcevita, 1525"
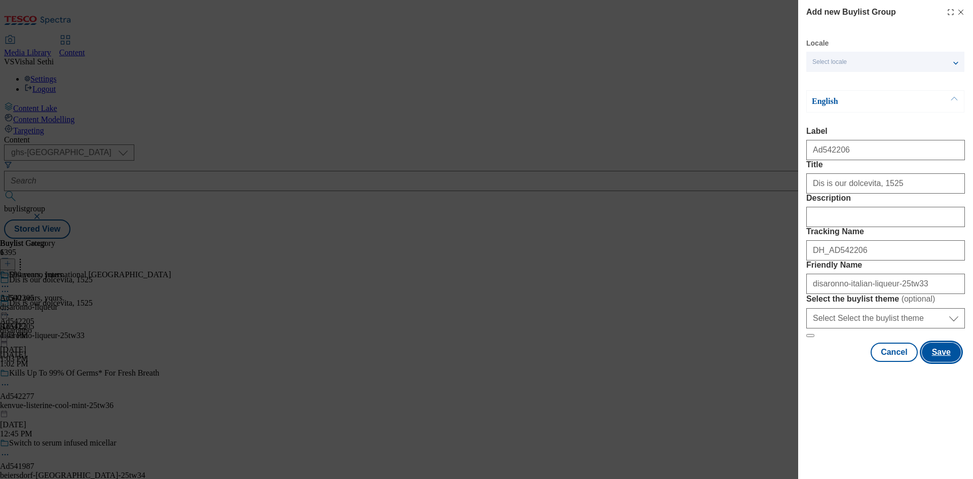
click at [949, 362] on button "Save" at bounding box center [941, 352] width 39 height 19
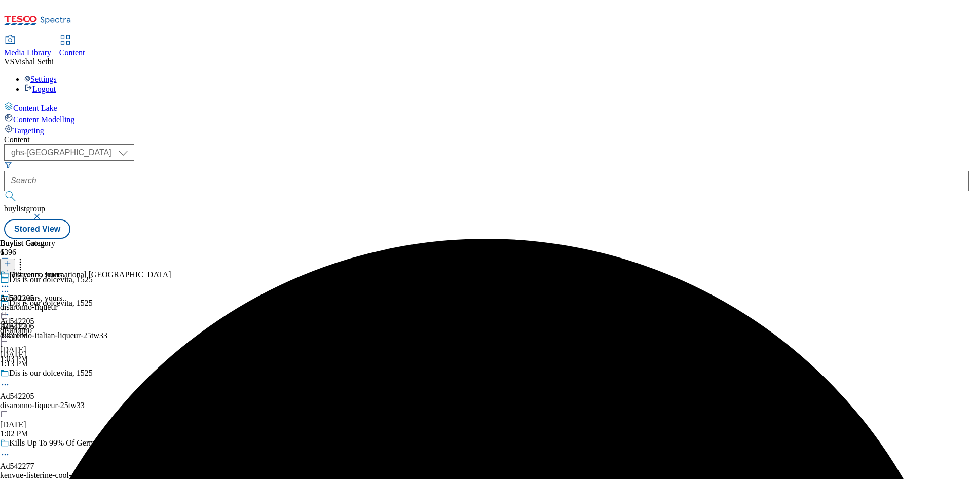
click at [159, 298] on div "Dis is our dolcevita, 1525 Ad542206 disaronno-italian-liqueur-25tw33 Sep 30, 20…" at bounding box center [79, 333] width 159 height 70
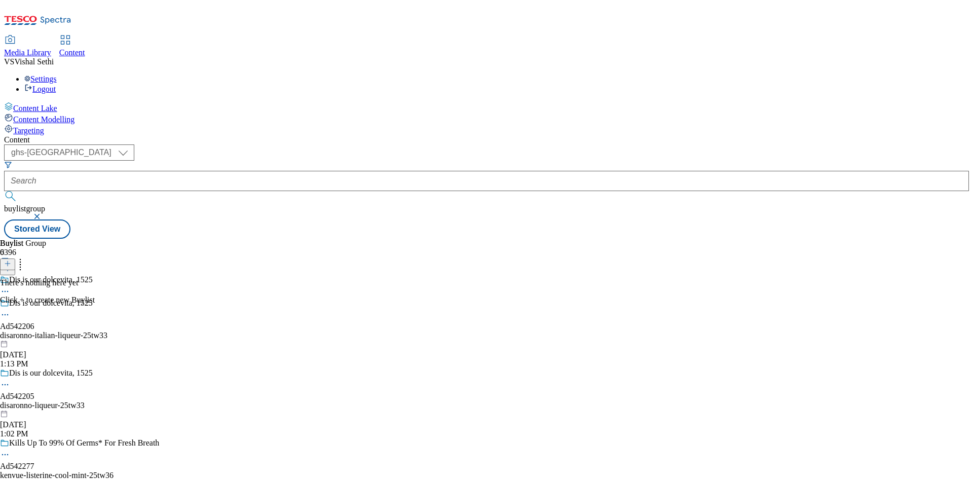
click at [11, 260] on icon at bounding box center [7, 263] width 7 height 7
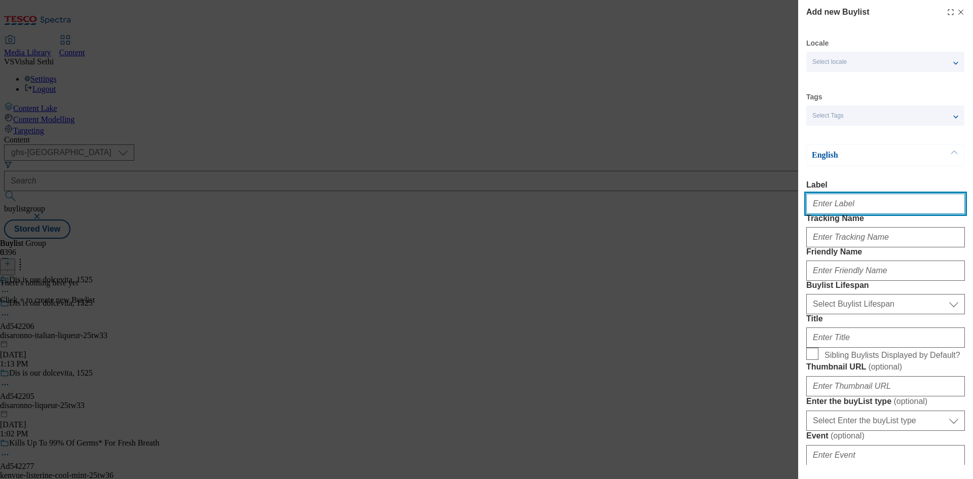
click at [862, 205] on input "Label" at bounding box center [885, 204] width 159 height 20
paste input "542206"
click at [816, 208] on input "AD542206" at bounding box center [885, 204] width 159 height 20
type input "Ad542206"
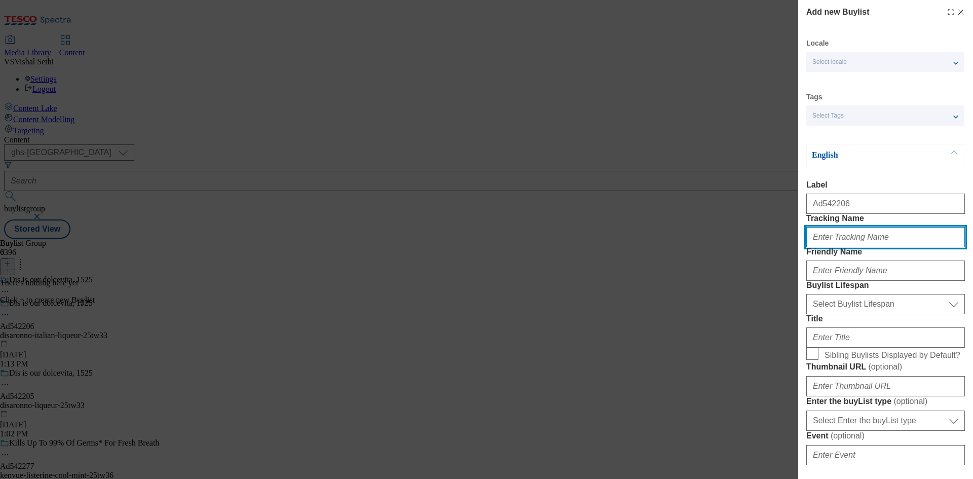
click at [850, 247] on input "Tracking Name" at bounding box center [885, 237] width 159 height 20
paste input "542206"
type input "DH_AD542206"
drag, startPoint x: 620, startPoint y: 352, endPoint x: 643, endPoint y: 354, distance: 23.9
click at [620, 352] on div "Add new Buylist Locale Select locale English Welsh Tags Select Tags fnf marketp…" at bounding box center [486, 239] width 973 height 479
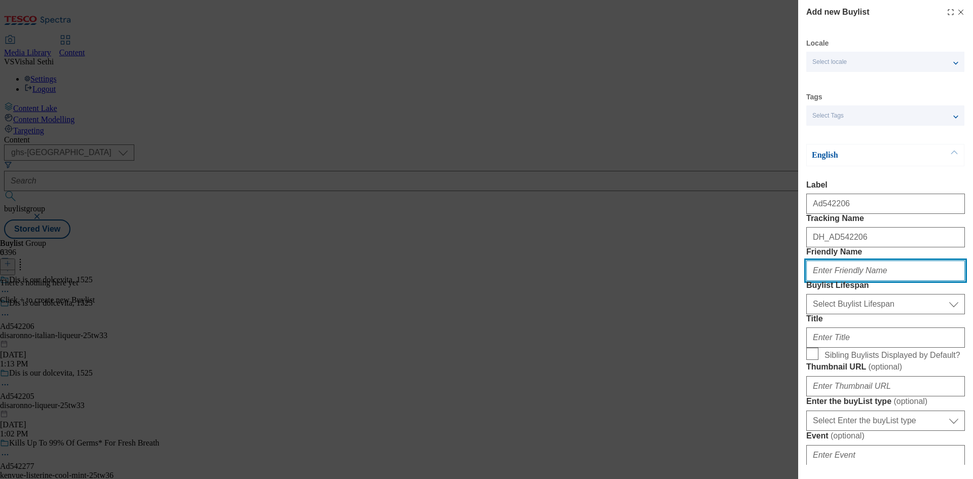
click at [876, 281] on input "Friendly Name" at bounding box center [885, 270] width 159 height 20
paste input "disaronno"
type input "disaronno"
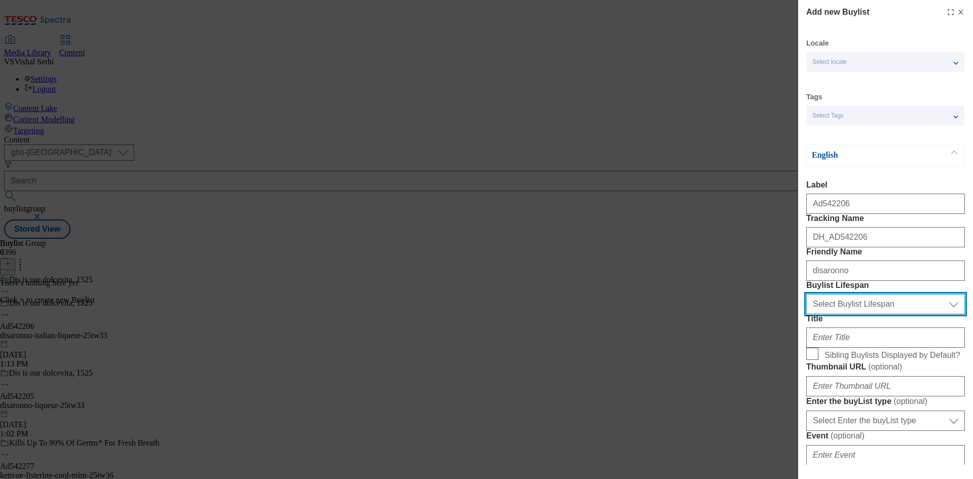
drag, startPoint x: 873, startPoint y: 362, endPoint x: 875, endPoint y: 367, distance: 5.3
click at [873, 314] on select "Select Buylist Lifespan evergreen seasonal tactical" at bounding box center [885, 304] width 159 height 20
select select "tactical"
click at [806, 314] on select "Select Buylist Lifespan evergreen seasonal tactical" at bounding box center [885, 304] width 159 height 20
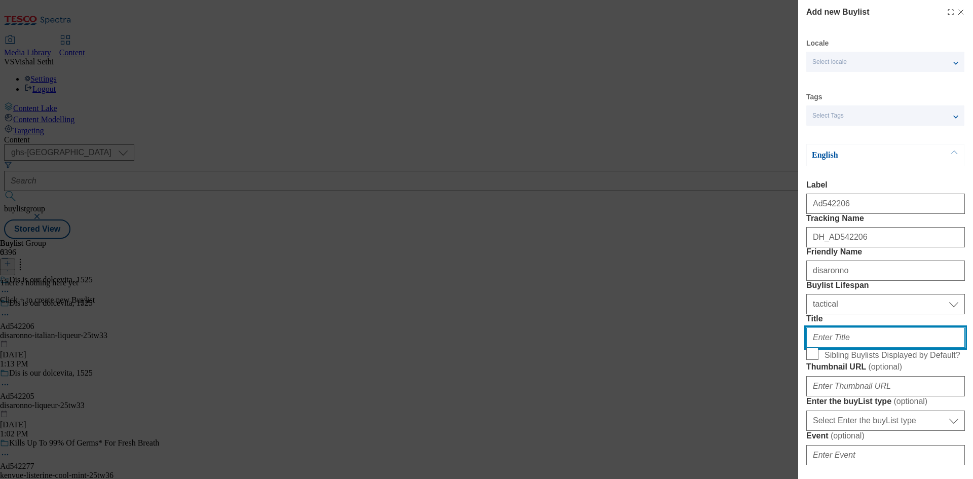
click at [845, 348] on input "Title" at bounding box center [885, 337] width 159 height 20
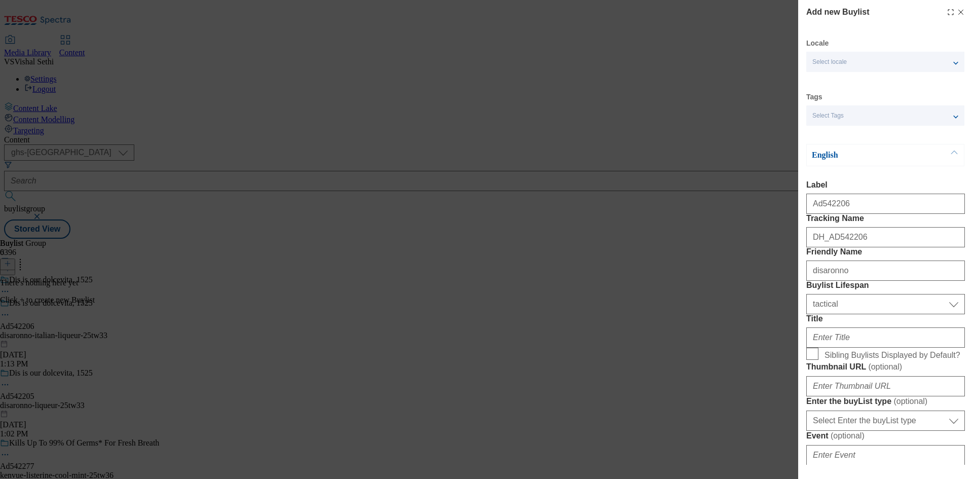
click at [694, 411] on div "Add new Buylist Locale Select locale English Welsh Tags Select Tags fnf marketp…" at bounding box center [486, 239] width 973 height 479
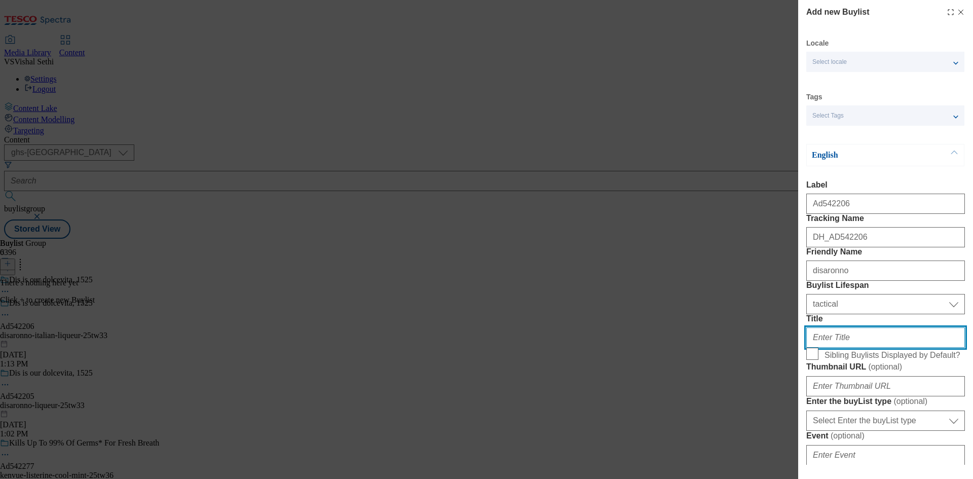
click at [854, 348] on input "Title" at bounding box center [885, 337] width 159 height 20
paste input "500 years, yours."
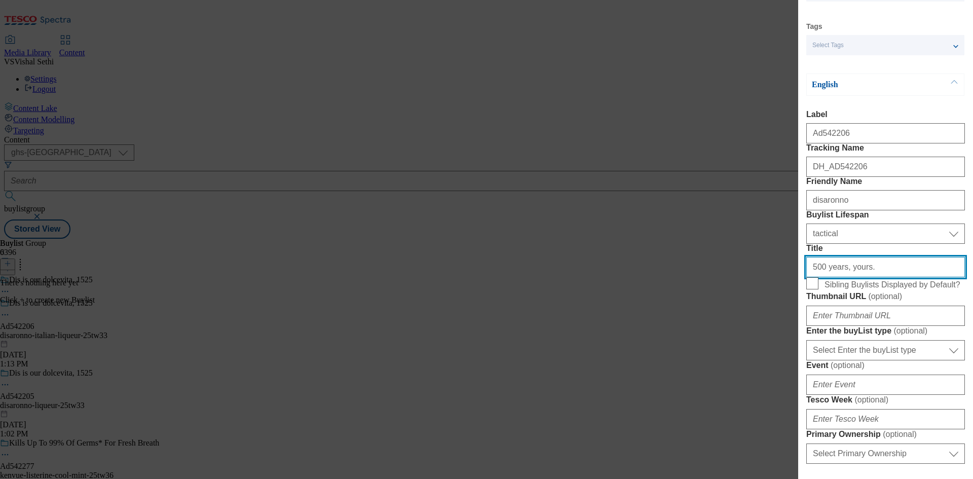
scroll to position [253, 0]
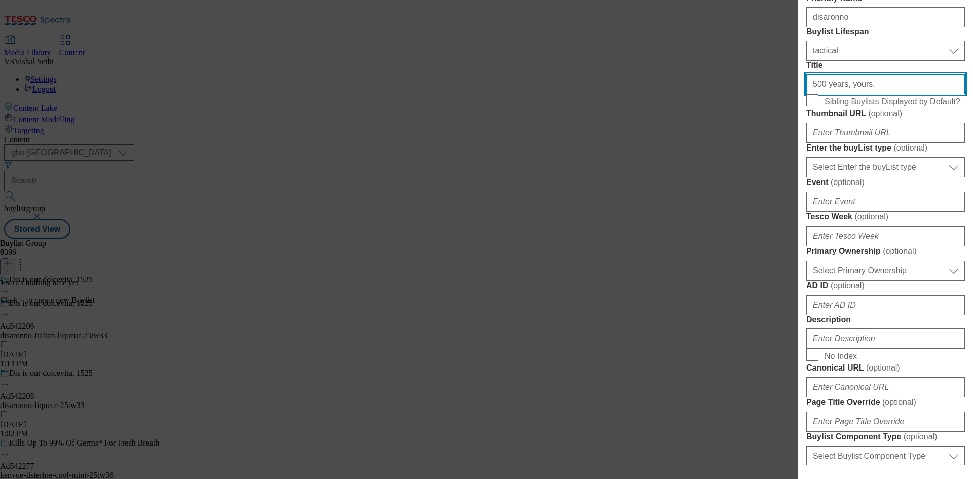
type input "500 years, yours."
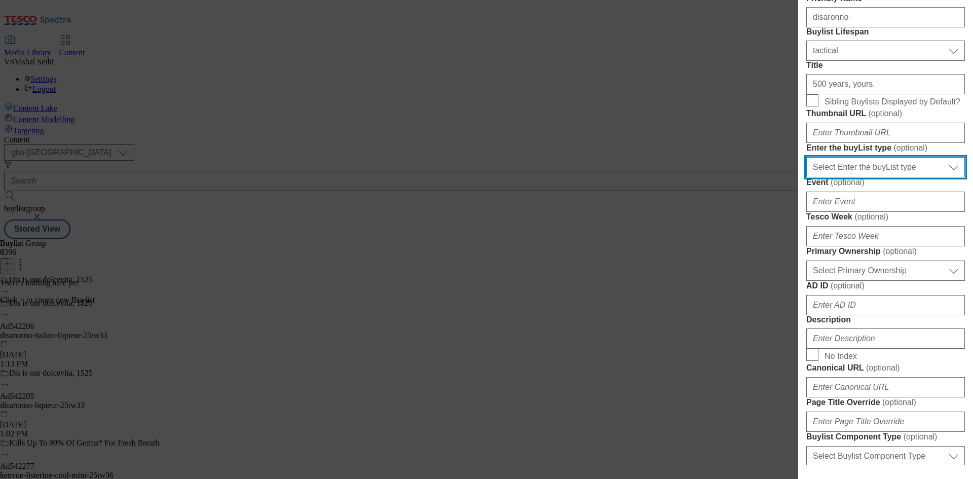
click at [886, 177] on select "Select Enter the buyList type event supplier funded long term >4 weeks supplier…" at bounding box center [885, 167] width 159 height 20
select select "supplier funded short term 1-3 weeks"
click at [806, 177] on select "Select Enter the buyList type event supplier funded long term >4 weeks supplier…" at bounding box center [885, 167] width 159 height 20
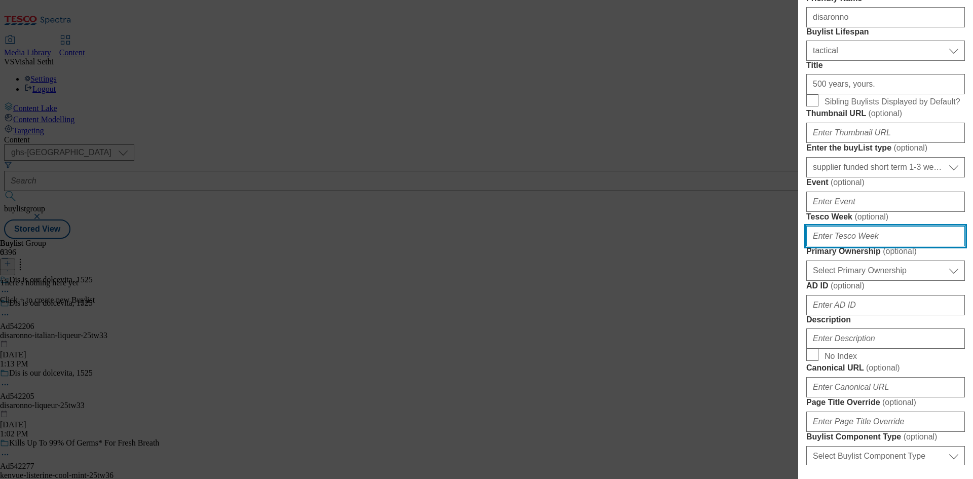
click at [852, 246] on input "Tesco Week ( optional )" at bounding box center [885, 236] width 159 height 20
type input "33"
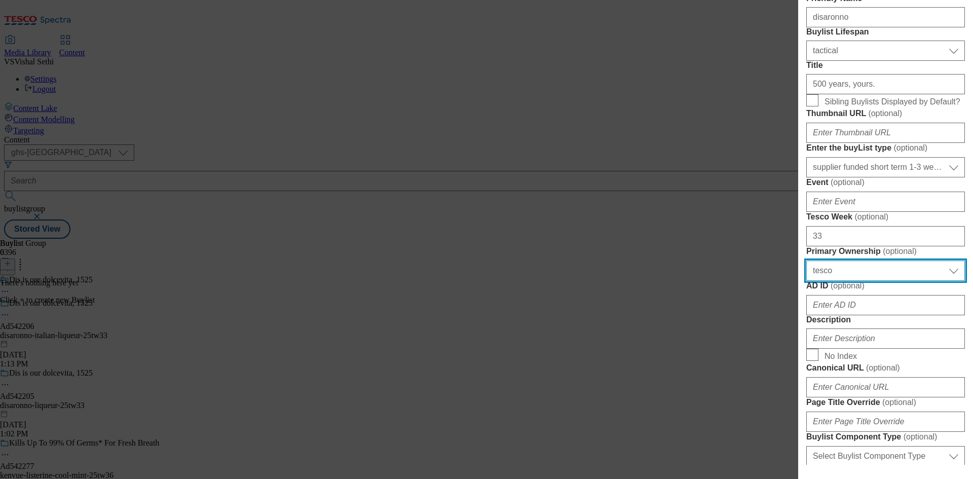
select select "dunnhumby"
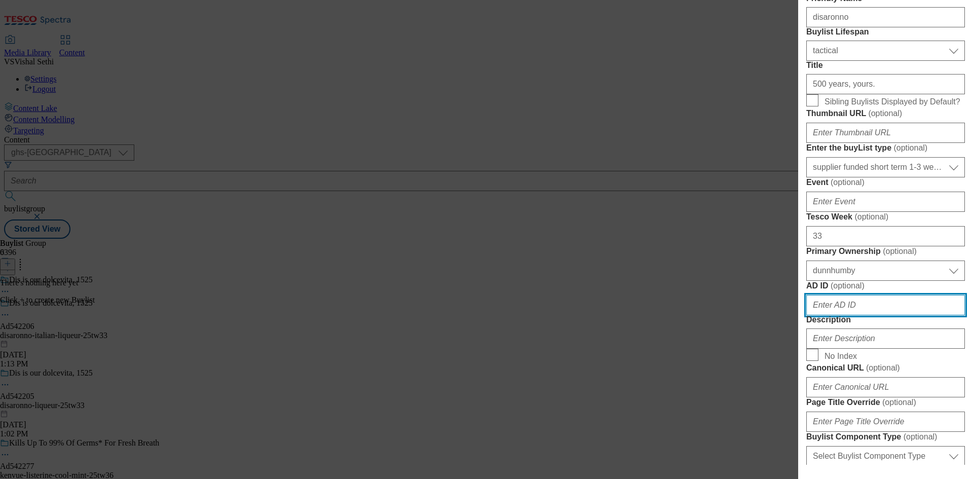
scroll to position [509, 0]
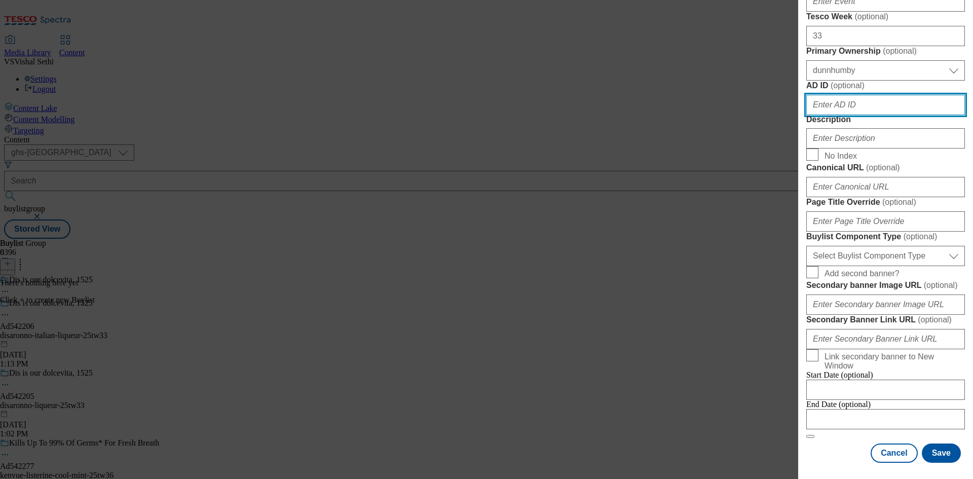
paste input "542206"
type input "542206"
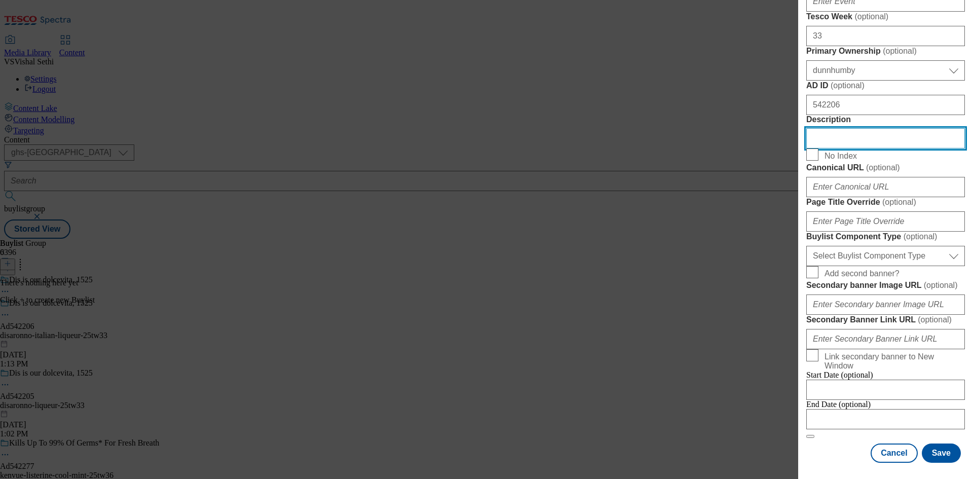
scroll to position [771, 0]
click at [872, 242] on div "Select Buylist Component Type Banner Competition Header Meal Select Buylist Com…" at bounding box center [885, 254] width 159 height 24
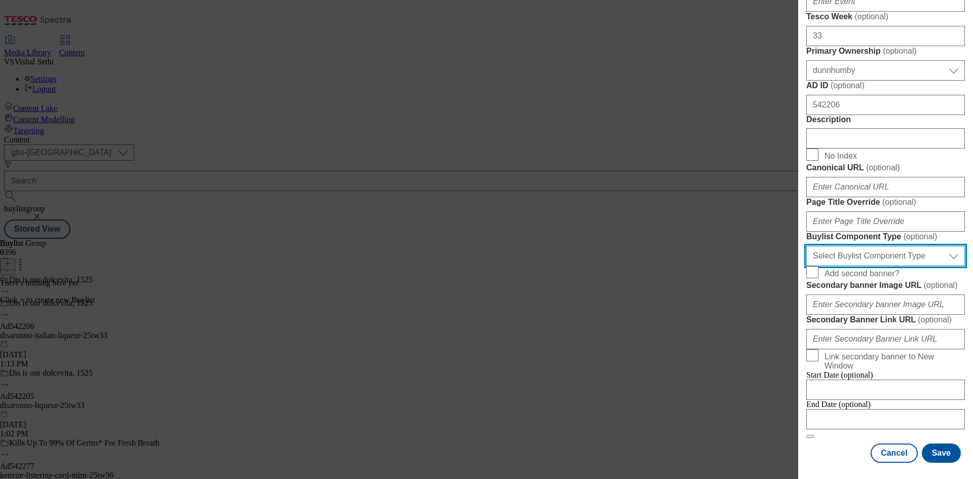
drag, startPoint x: 883, startPoint y: 198, endPoint x: 886, endPoint y: 203, distance: 6.2
click at [883, 246] on select "Select Buylist Component Type Banner Competition Header Meal" at bounding box center [885, 256] width 159 height 20
select select "Banner"
click at [806, 246] on select "Select Buylist Component Type Banner Competition Header Meal" at bounding box center [885, 256] width 159 height 20
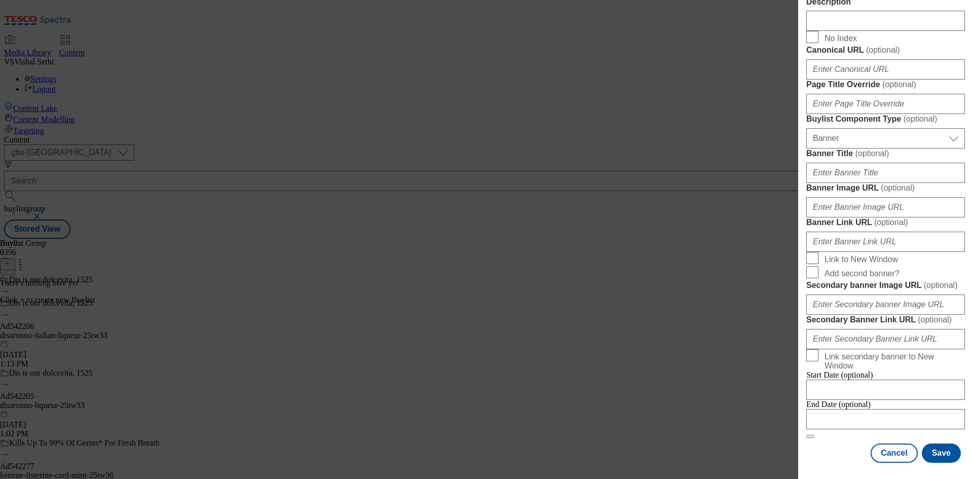
click at [960, 268] on div "Add new Buylist Locale Select locale English Welsh Tags Select Tags fnf marketp…" at bounding box center [885, 232] width 175 height 465
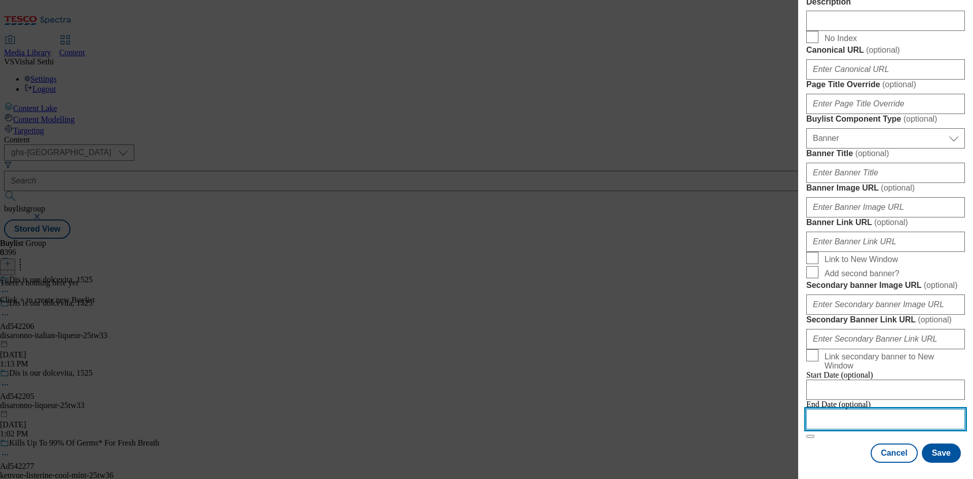
click at [891, 410] on input "Modal" at bounding box center [885, 419] width 159 height 20
select select "2025"
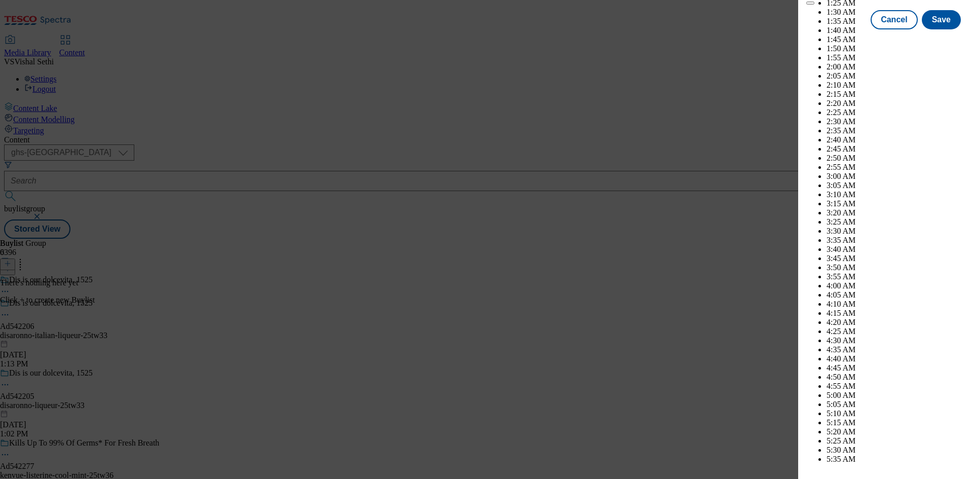
scroll to position [2972, 0]
select select "December"
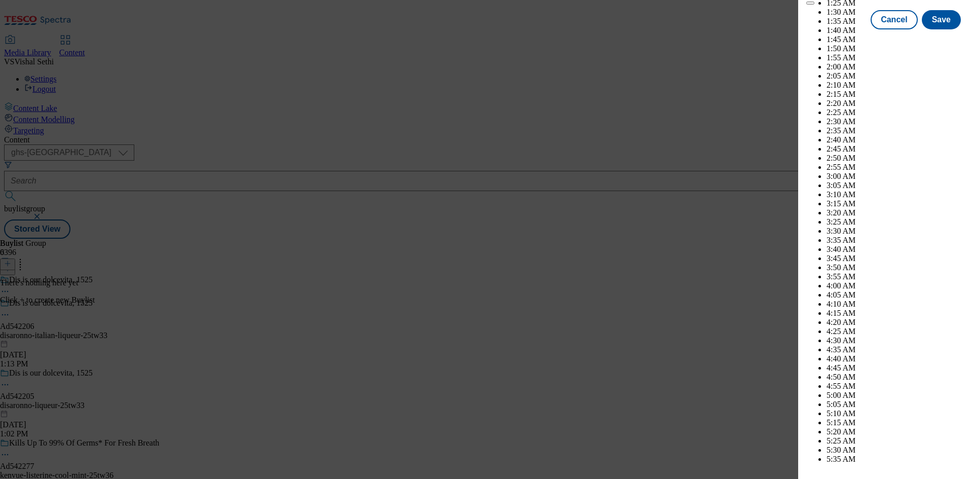
select select "2026"
select select "January"
click at [934, 39] on button "Save" at bounding box center [941, 28] width 39 height 19
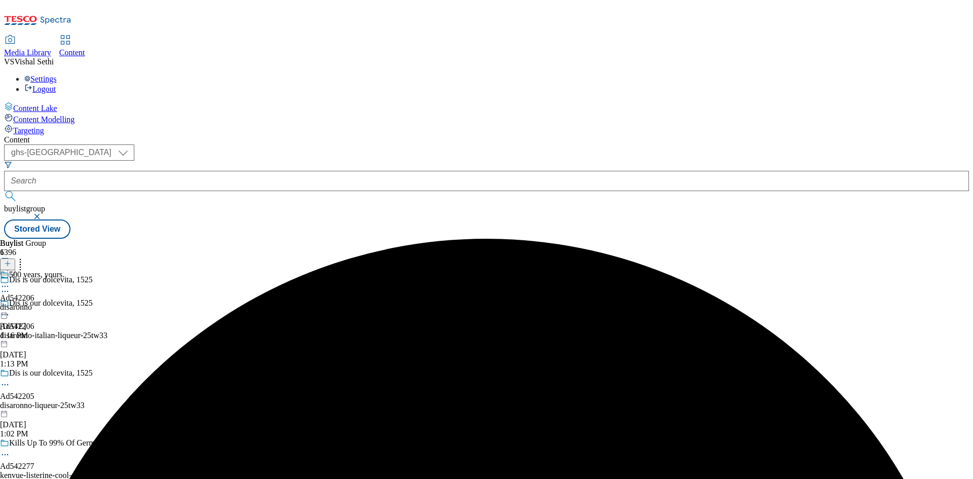
click at [64, 302] on div "disaronno" at bounding box center [32, 306] width 64 height 9
click at [11, 260] on icon at bounding box center [7, 263] width 7 height 7
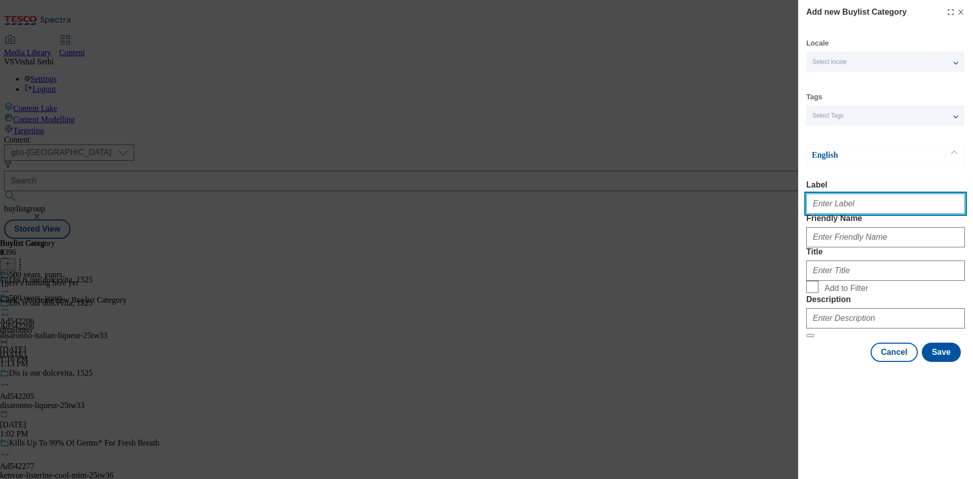
click at [871, 214] on input "Label" at bounding box center [885, 204] width 159 height 20
paste input "542206"
type input "Ad542206"
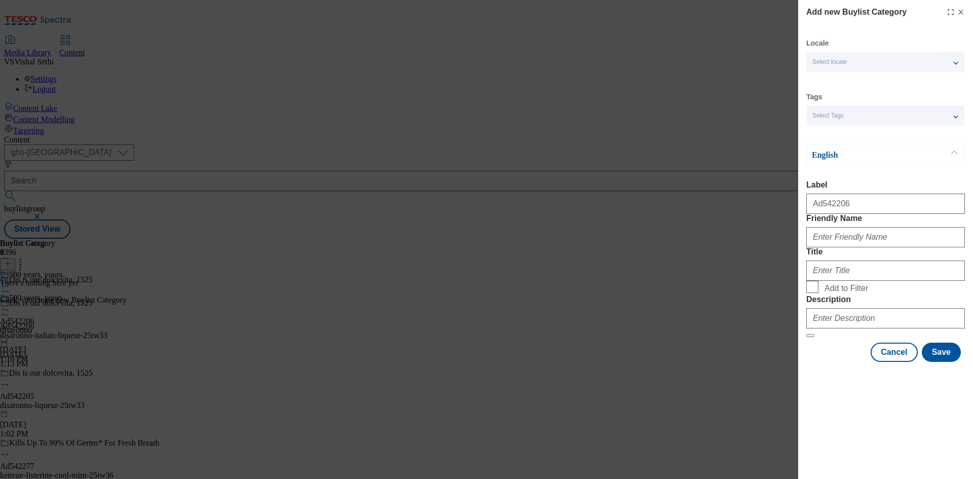
drag, startPoint x: 717, startPoint y: 394, endPoint x: 752, endPoint y: 388, distance: 35.0
click at [717, 394] on div "Add new Buylist Category Locale Select locale English Welsh Tags Select Tags fn…" at bounding box center [486, 239] width 973 height 479
click at [895, 247] on input "Friendly Name" at bounding box center [885, 237] width 159 height 20
paste input "disaronno-italian-liqueur"
type input "disaronno-italian-liqueur"
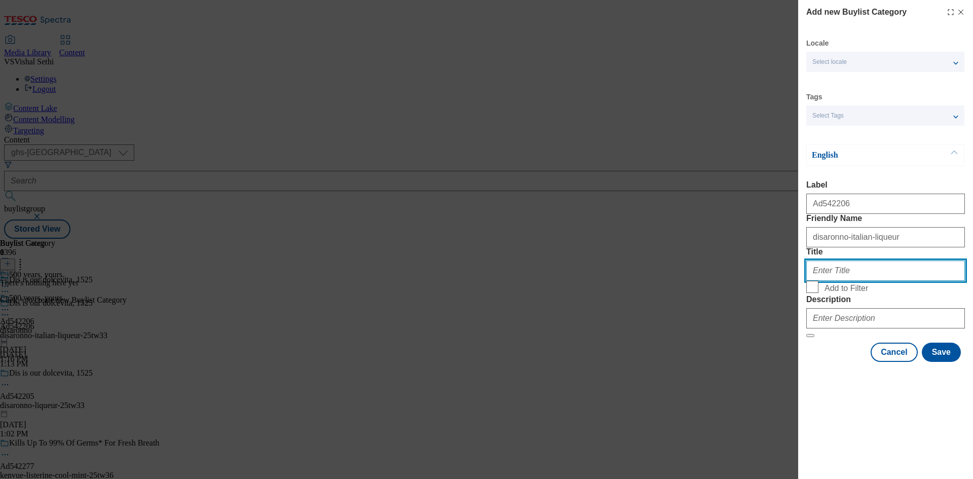
paste input "Disaronno International [GEOGRAPHIC_DATA]"
type input "Disaronno International [GEOGRAPHIC_DATA]"
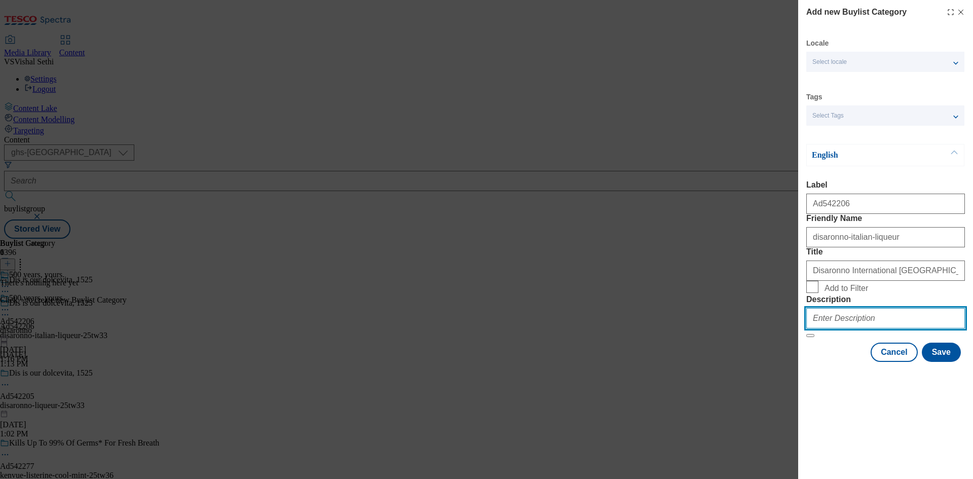
click at [872, 328] on input "Description" at bounding box center [885, 318] width 159 height 20
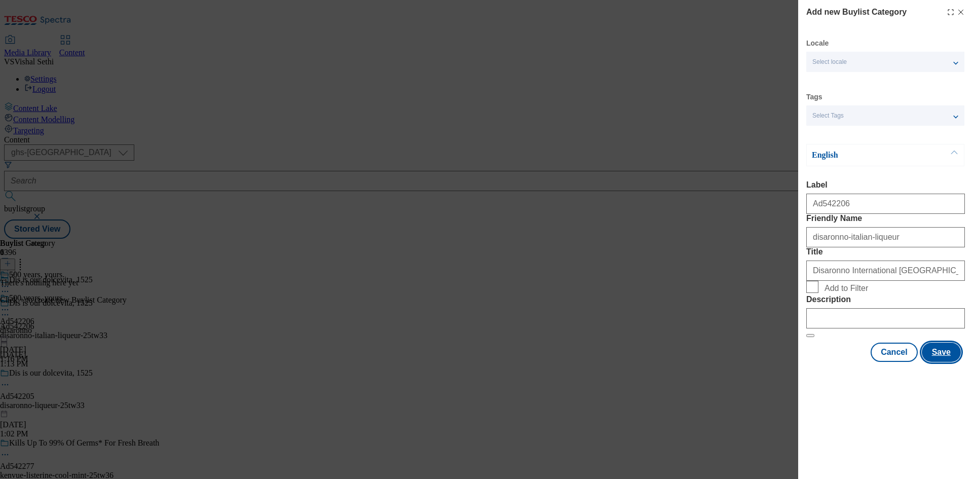
click at [951, 362] on button "Save" at bounding box center [941, 352] width 39 height 19
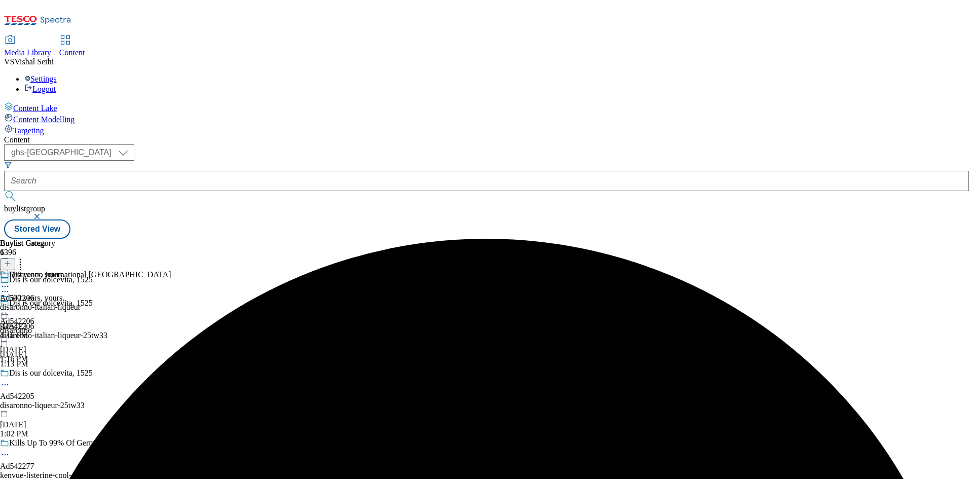
click at [171, 270] on div "Disaronno International UK Ad542206 disaronno-italian-liqueur Sep 30, 2025 1:16…" at bounding box center [85, 305] width 171 height 70
click at [11, 260] on icon at bounding box center [7, 263] width 7 height 7
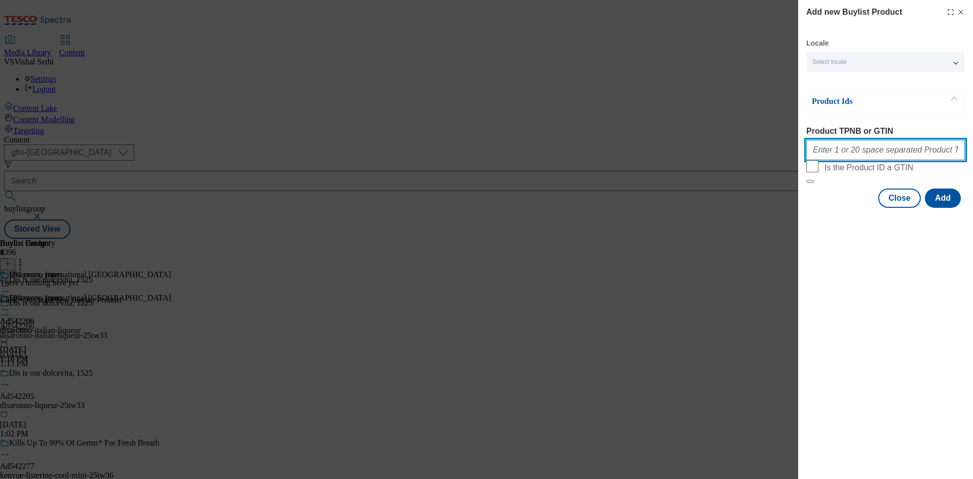
click at [879, 160] on input "Product TPNB or GTIN" at bounding box center [885, 150] width 159 height 20
paste input "90716094"
type input "90716094"
click at [942, 208] on button "Add" at bounding box center [943, 197] width 36 height 19
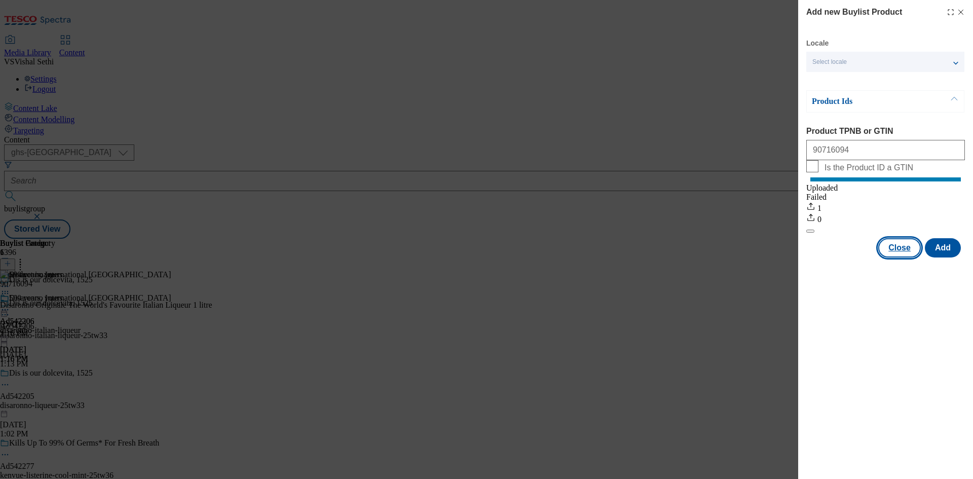
click at [910, 256] on button "Close" at bounding box center [899, 247] width 43 height 19
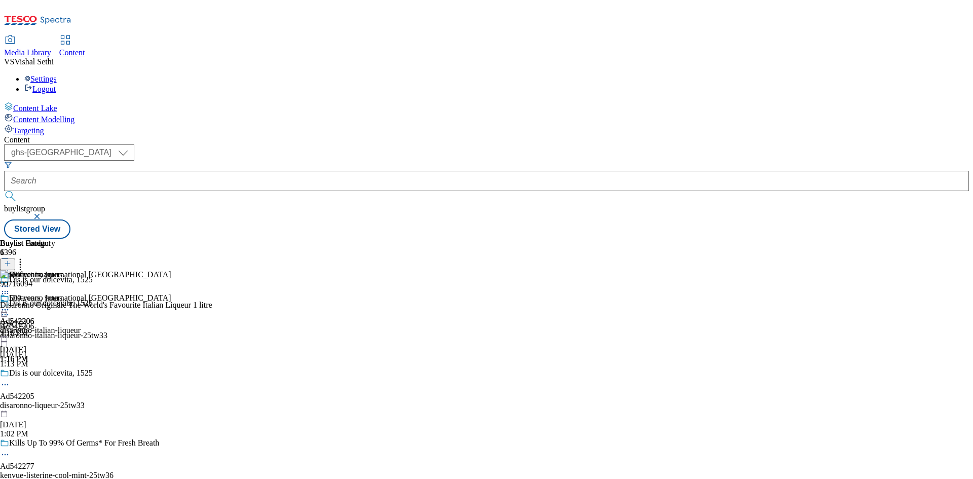
click at [10, 310] on icon at bounding box center [5, 315] width 10 height 10
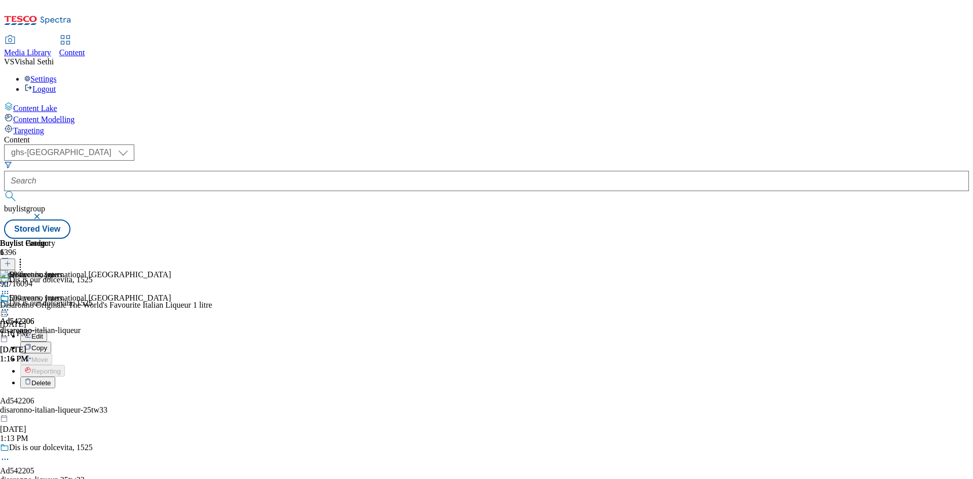
click at [43, 332] on span "Edit" at bounding box center [37, 336] width 12 height 8
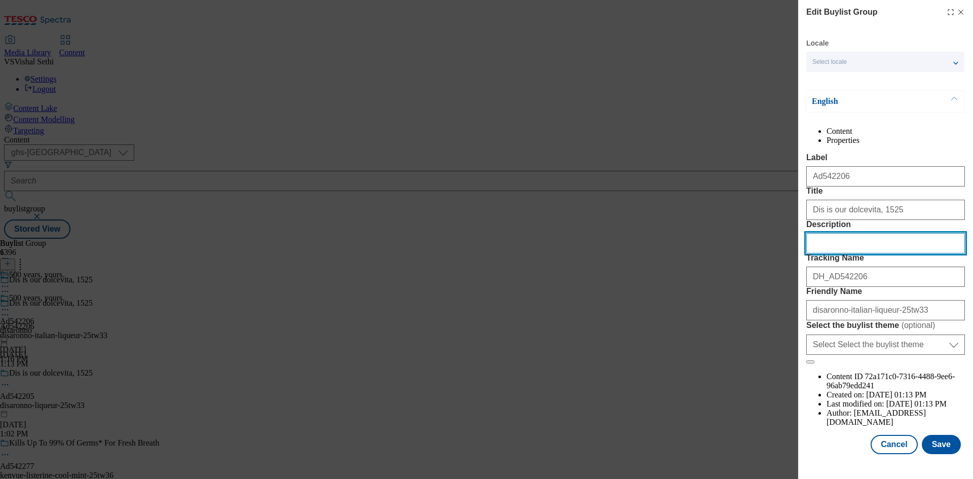
click at [854, 253] on input "Description" at bounding box center [885, 243] width 159 height 20
paste input "Disaronno Originale The World's Favourite Italian Liqueur 1 litre"
type input "Disaronno Originale The World's Favourite Italian Liqueur 1 litre"
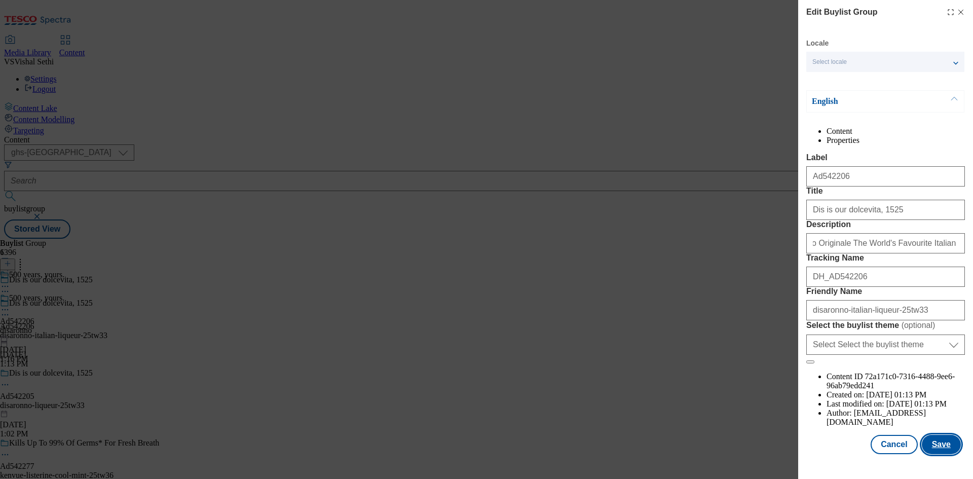
click at [936, 454] on button "Save" at bounding box center [941, 444] width 39 height 19
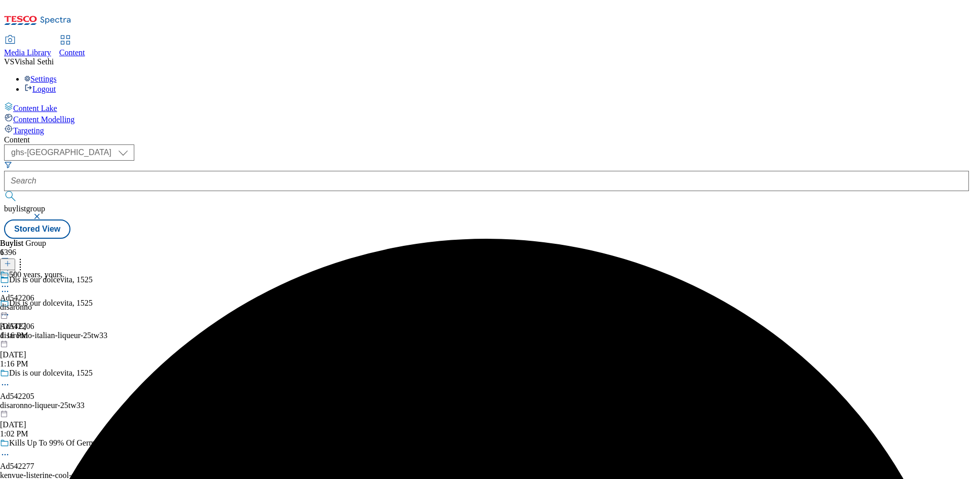
click at [10, 281] on icon at bounding box center [5, 286] width 10 height 10
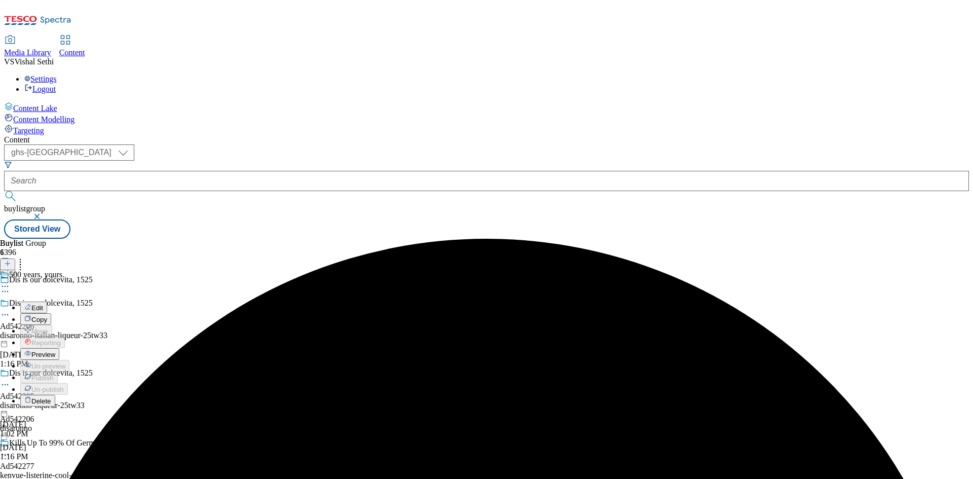
click at [43, 304] on span "Edit" at bounding box center [37, 308] width 12 height 8
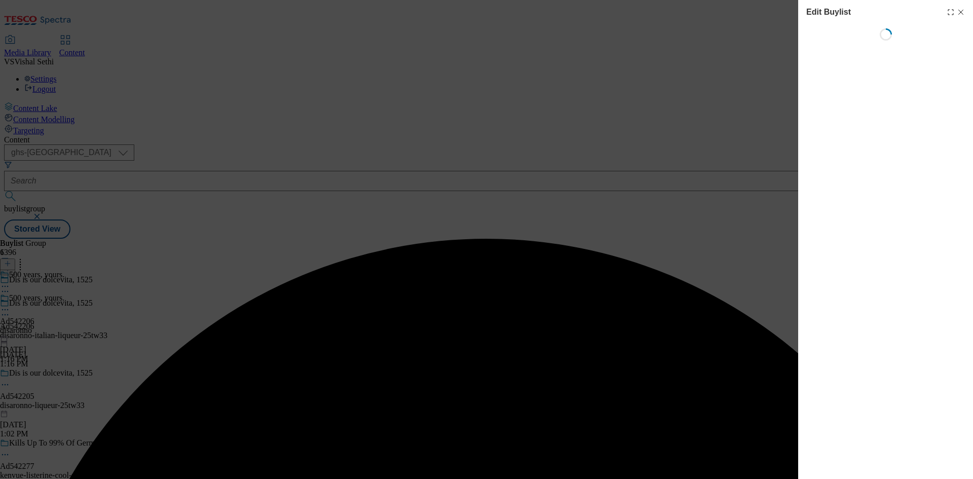
select select "tactical"
select select "supplier funded short term 1-3 weeks"
select select "dunnhumby"
select select "Banner"
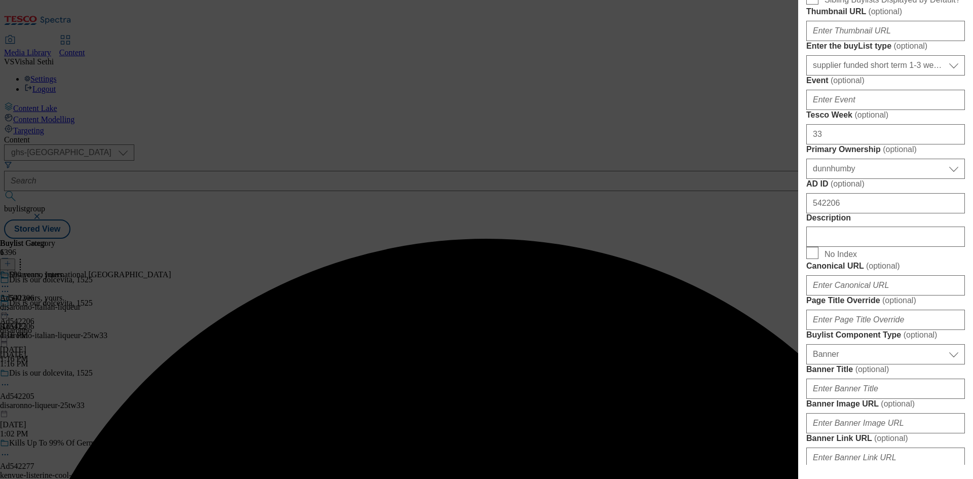
scroll to position [557, 0]
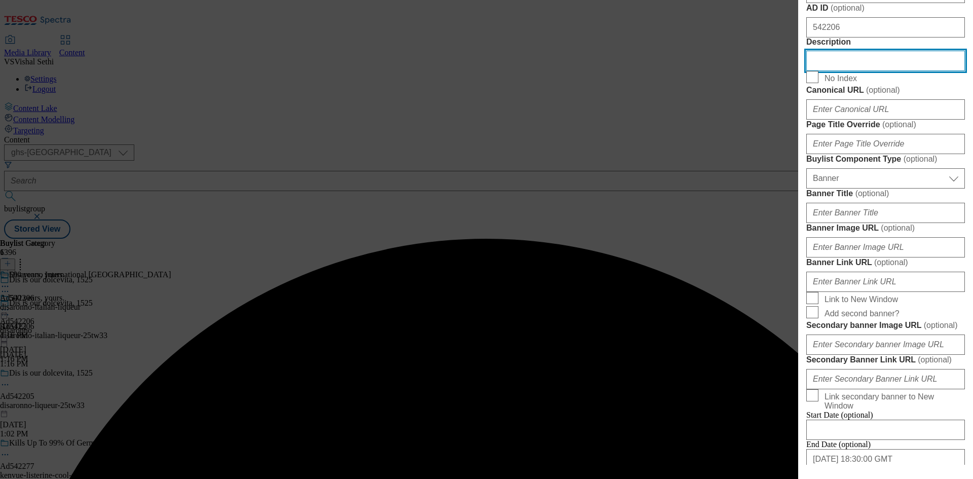
click at [864, 71] on input "Description" at bounding box center [885, 61] width 159 height 20
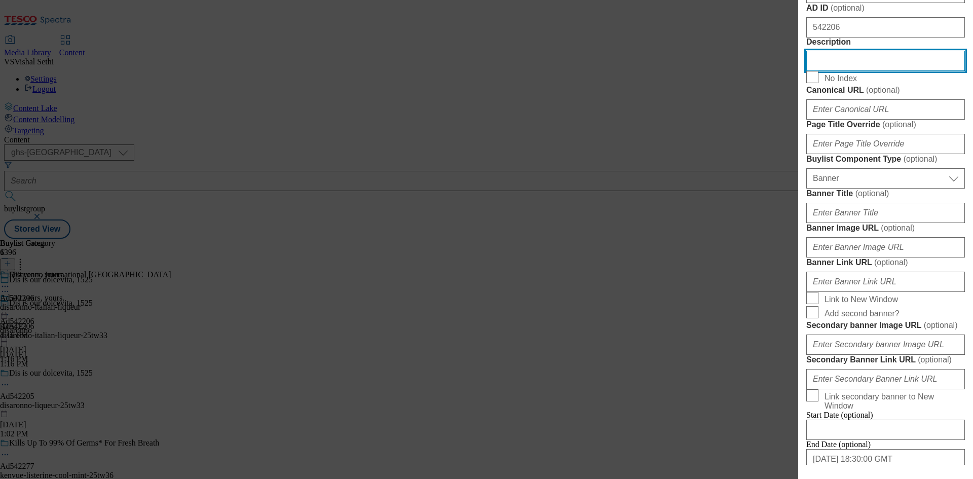
paste input "Disaronno Originale The World's Favourite Italian Liqueur 1 litre"
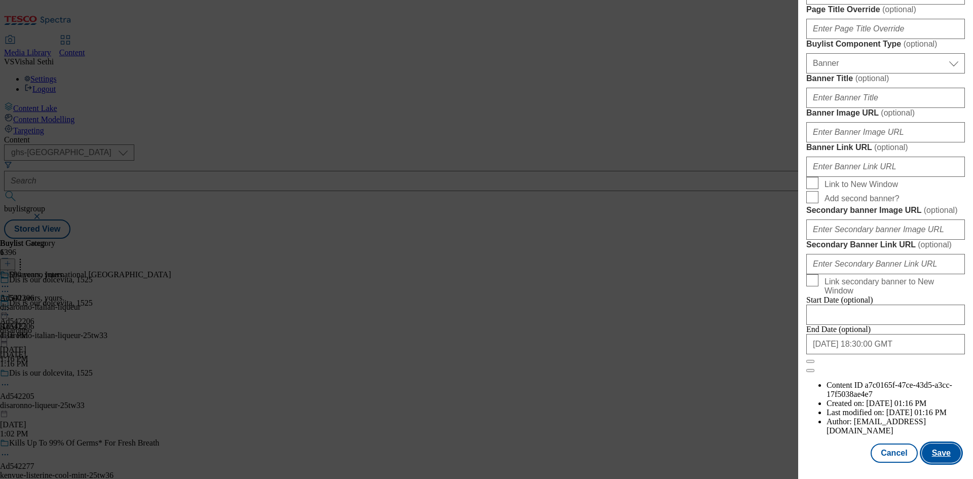
scroll to position [1049, 0]
type input "Disaronno Originale The World's Favourite Italian Liqueur 1 litre"
click at [937, 453] on button "Save" at bounding box center [941, 452] width 39 height 19
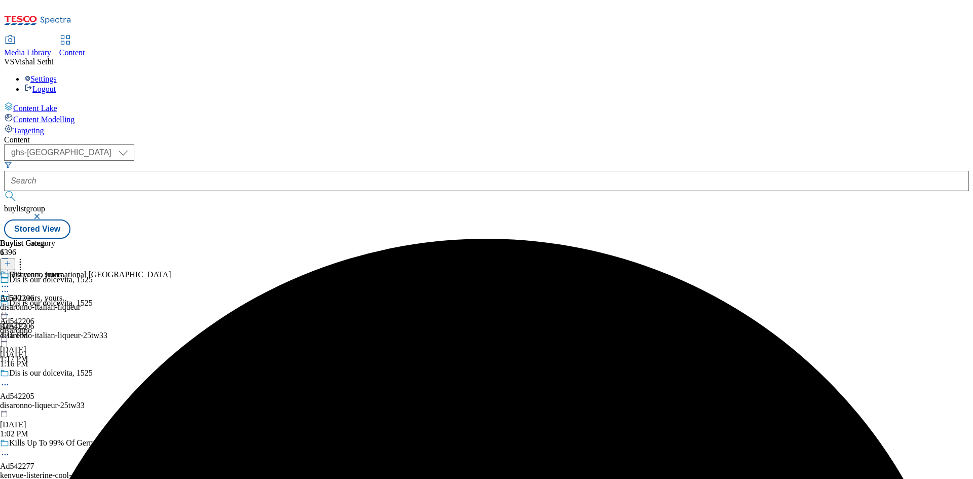
click at [10, 281] on icon at bounding box center [5, 286] width 10 height 10
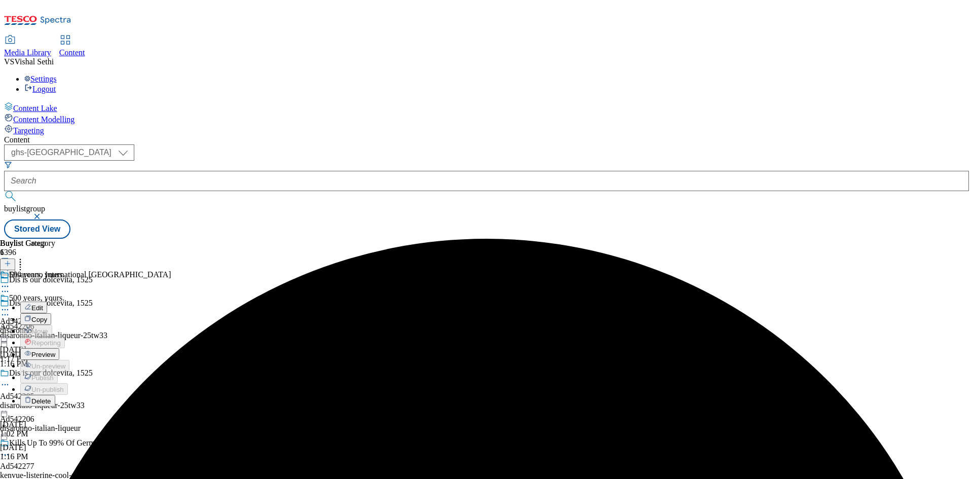
click at [43, 304] on span "Edit" at bounding box center [37, 308] width 12 height 8
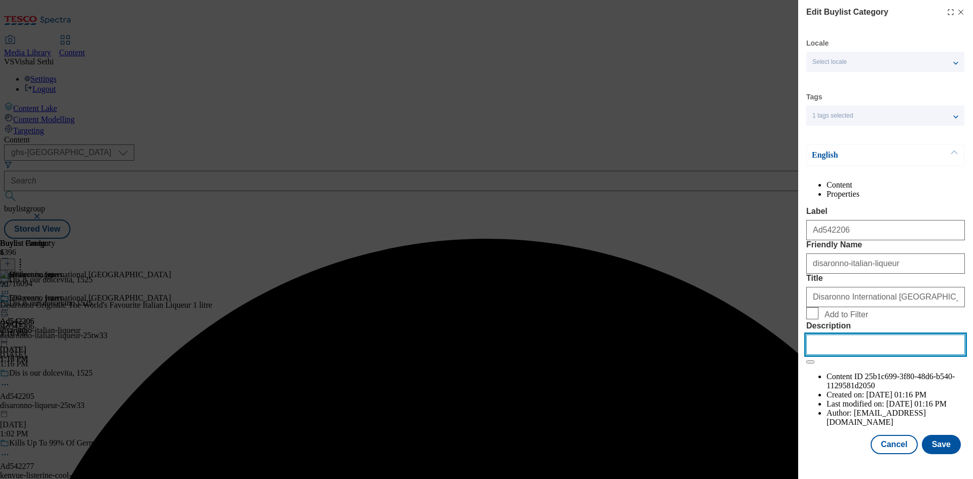
click at [884, 355] on input "Description" at bounding box center [885, 344] width 159 height 20
paste input "Disaronno Originale The World's Favourite Italian Liqueur 1 litre"
type input "Disaronno Originale The World's Favourite Italian Liqueur 1 litre"
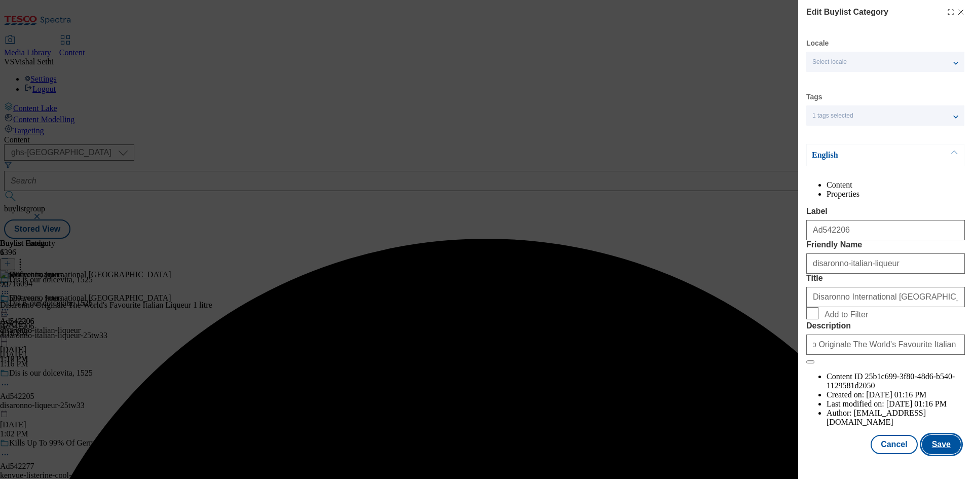
click at [937, 454] on button "Save" at bounding box center [941, 444] width 39 height 19
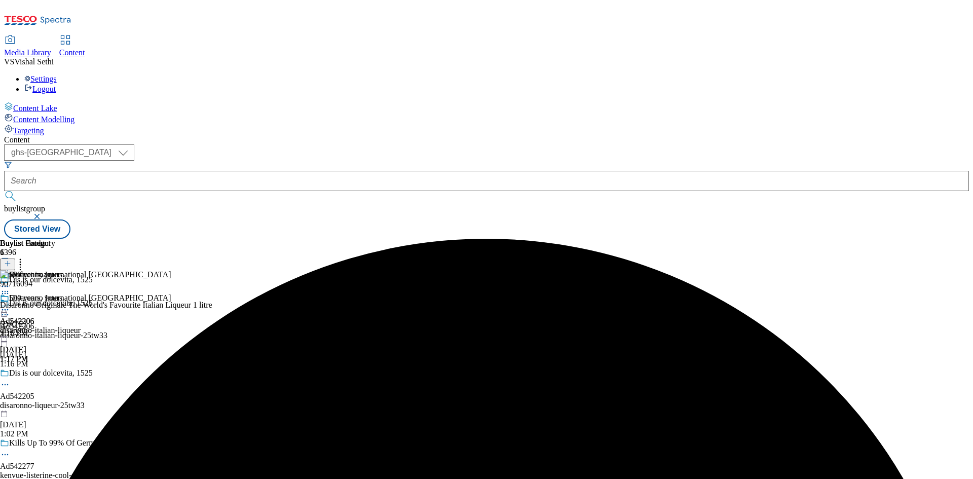
click at [10, 305] on icon at bounding box center [5, 310] width 10 height 10
click at [55, 374] on span "Preview" at bounding box center [43, 378] width 24 height 8
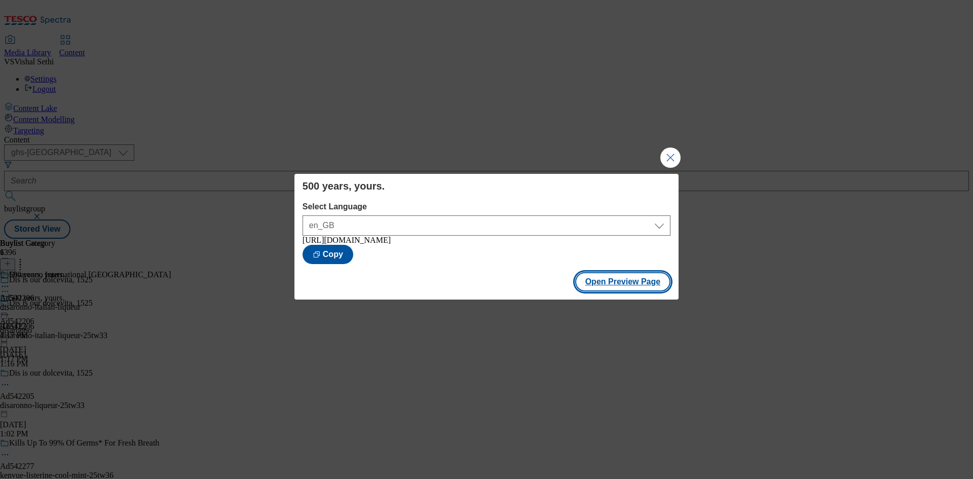
click at [634, 285] on button "Open Preview Page" at bounding box center [623, 281] width 96 height 19
click at [674, 153] on button "Close Modal" at bounding box center [670, 157] width 20 height 20
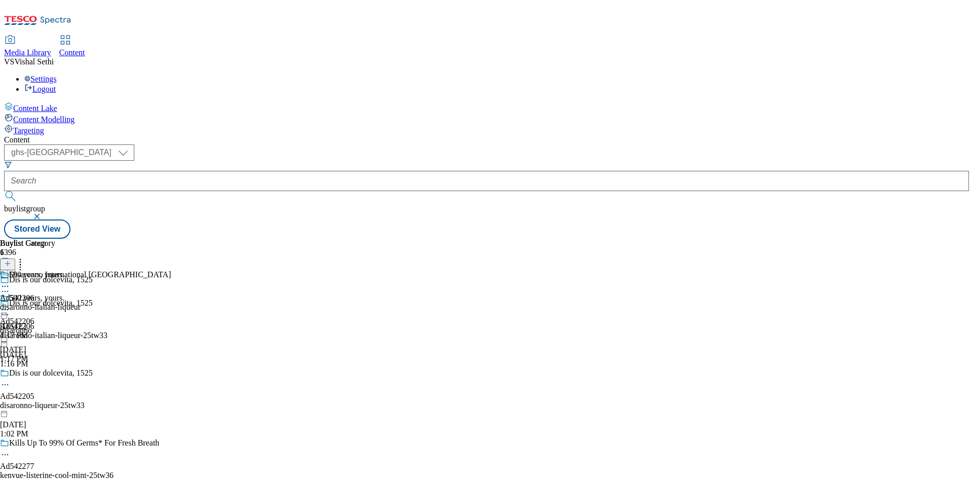
click at [10, 305] on icon at bounding box center [5, 310] width 10 height 10
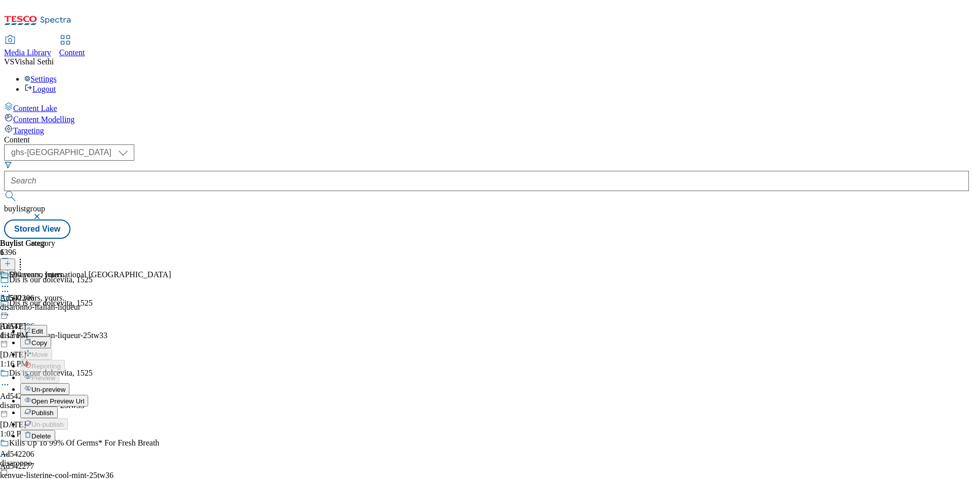
click at [54, 409] on span "Publish" at bounding box center [42, 413] width 22 height 8
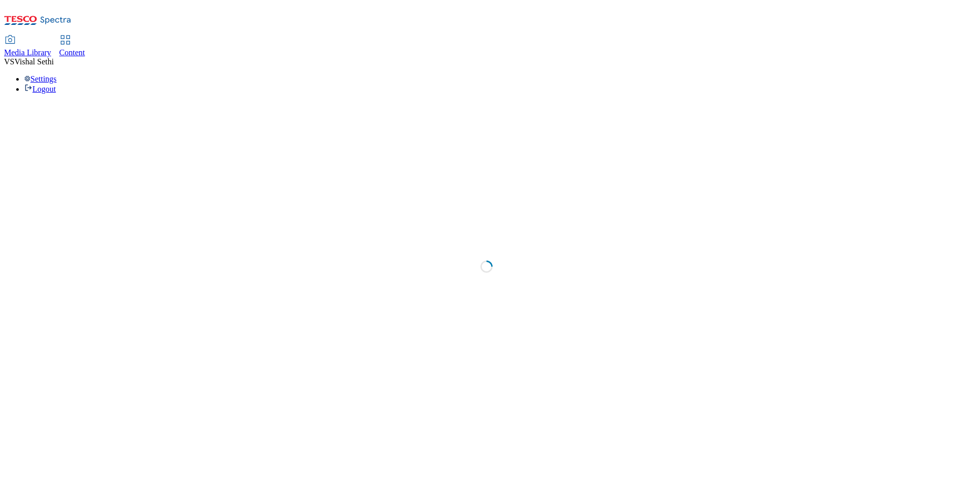
select select "ghs-[GEOGRAPHIC_DATA]"
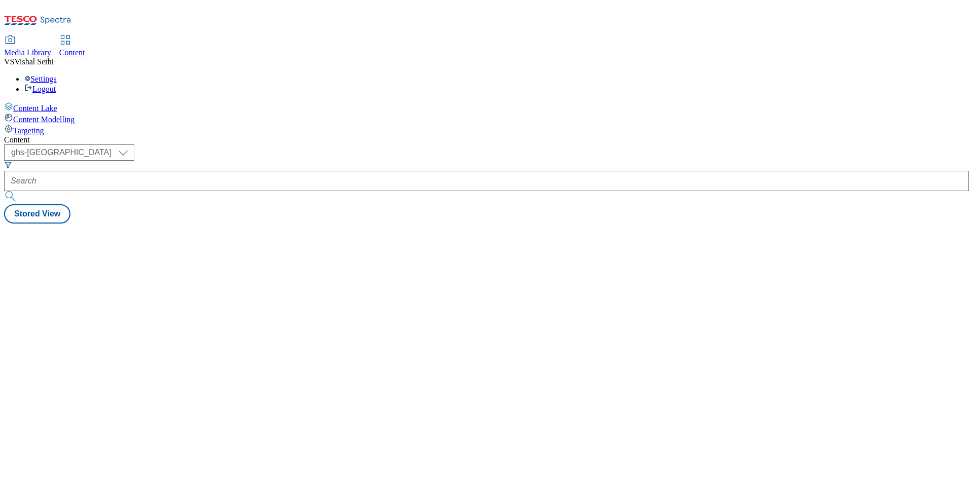
select select "ghs-[GEOGRAPHIC_DATA]"
